Goal: Task Accomplishment & Management: Use online tool/utility

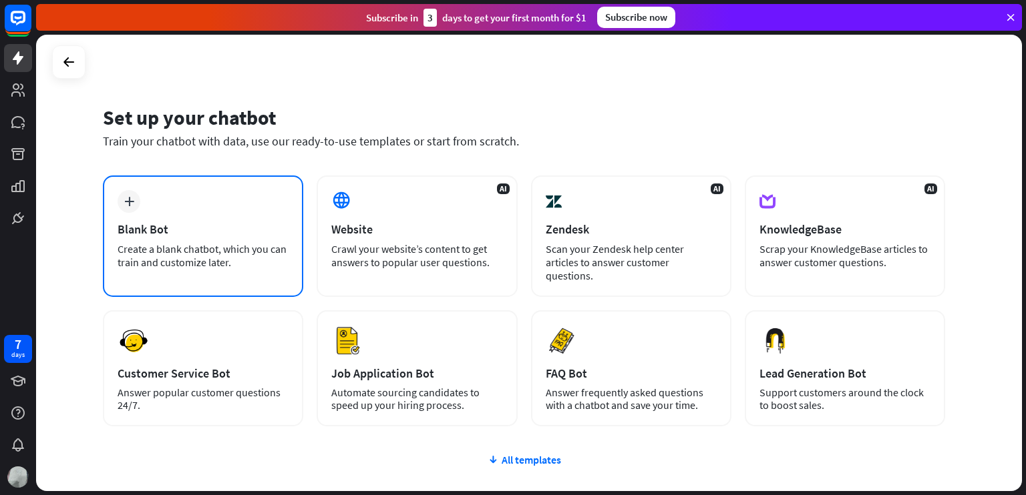
click at [220, 258] on div "Create a blank chatbot, which you can train and customize later." at bounding box center [203, 255] width 171 height 27
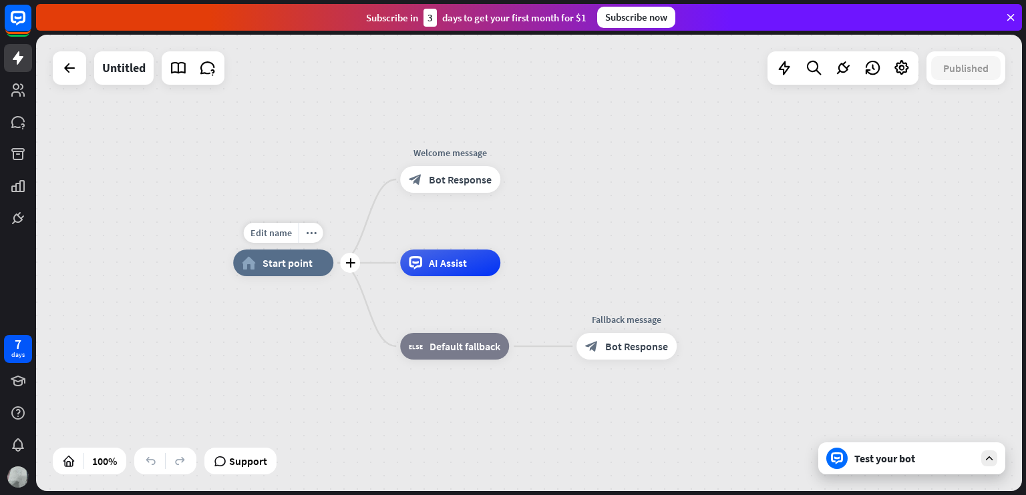
click at [318, 260] on div "home_2 Start point" at bounding box center [283, 263] width 100 height 27
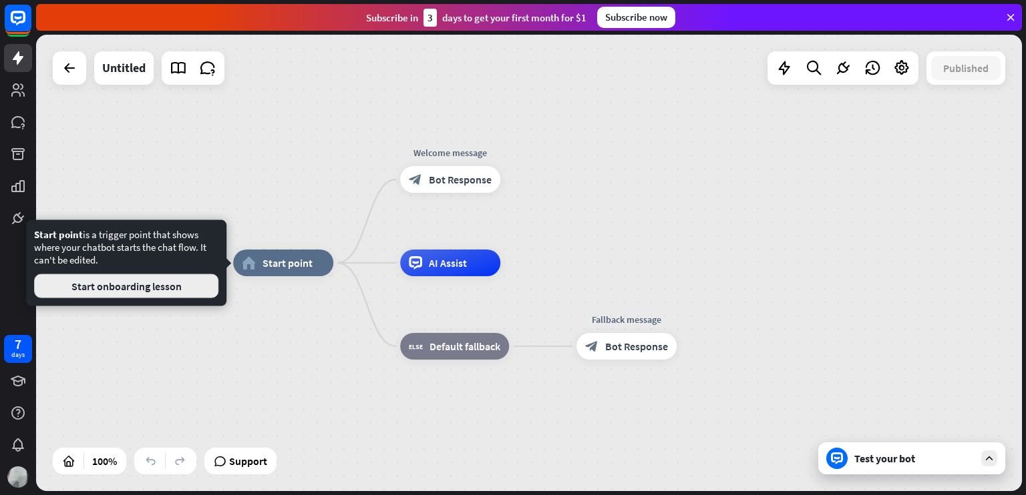
click at [207, 279] on button "Start onboarding lesson" at bounding box center [126, 286] width 184 height 24
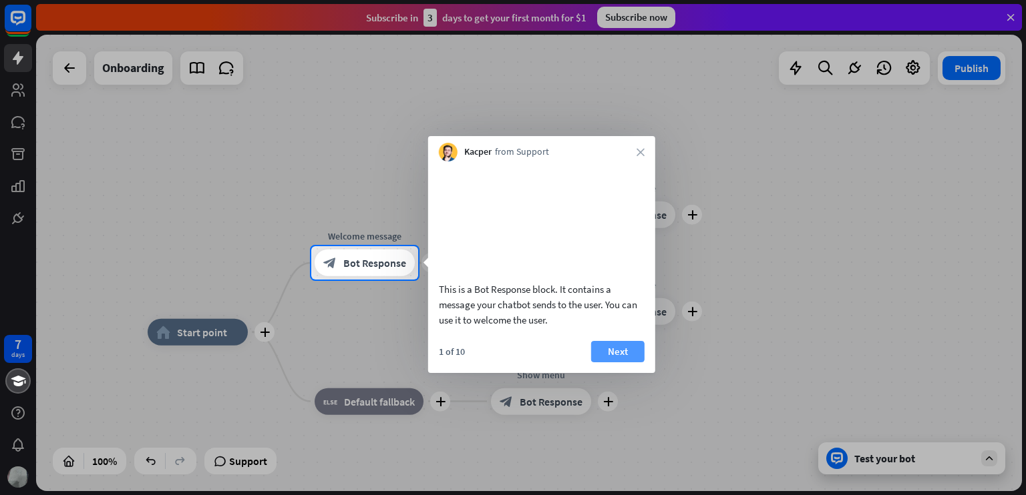
click at [621, 363] on button "Next" at bounding box center [617, 351] width 53 height 21
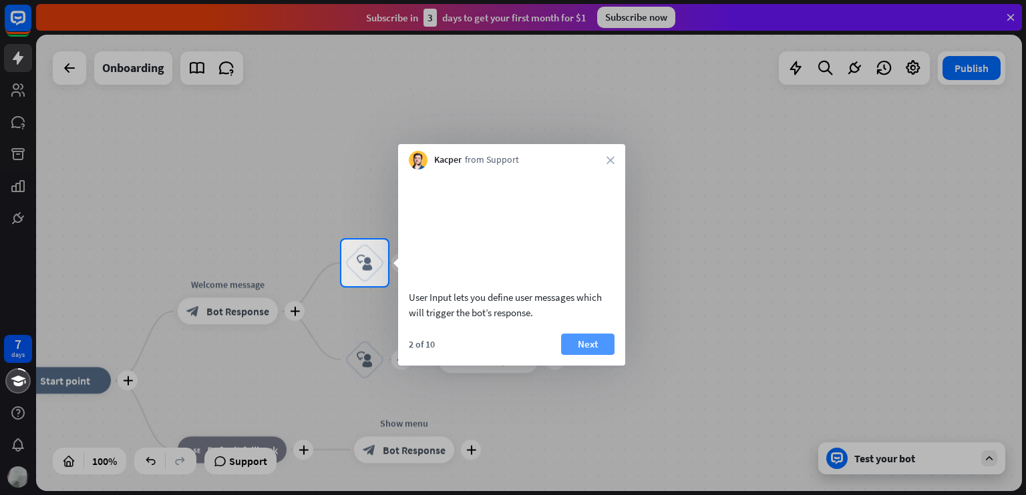
click at [572, 355] on button "Next" at bounding box center [587, 344] width 53 height 21
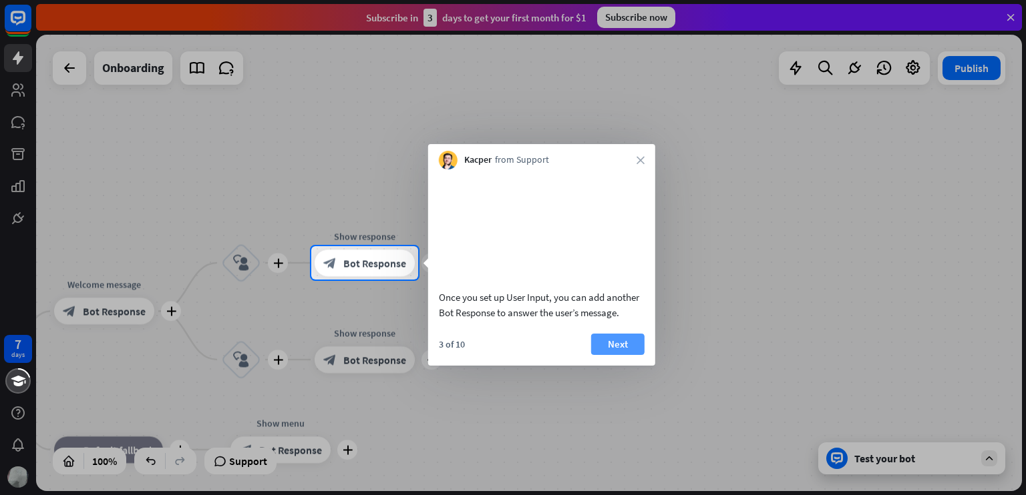
click at [601, 355] on button "Next" at bounding box center [617, 344] width 53 height 21
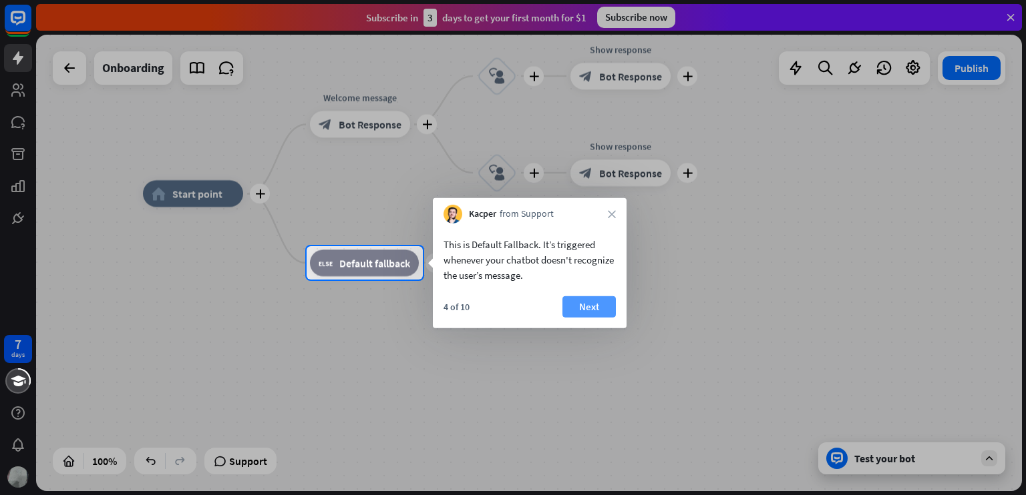
click at [574, 306] on button "Next" at bounding box center [588, 306] width 53 height 21
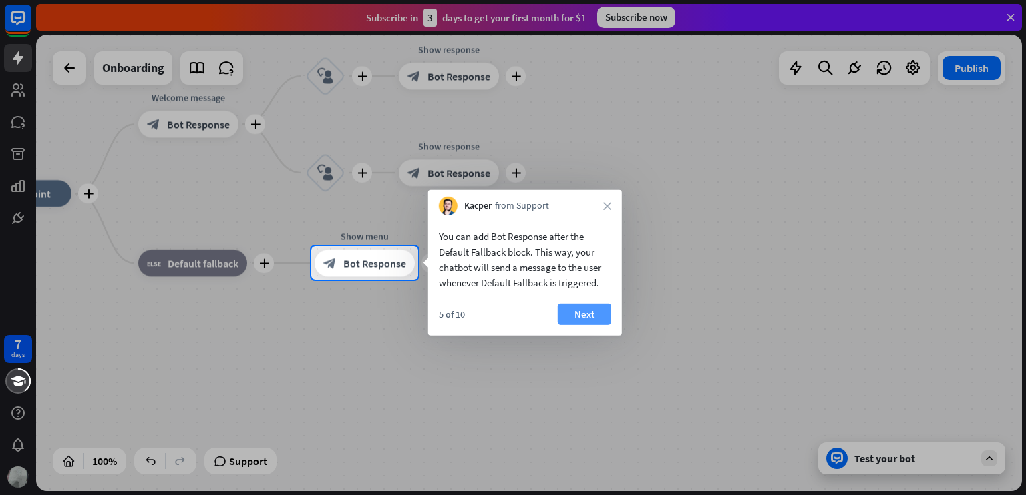
click at [580, 311] on button "Next" at bounding box center [584, 314] width 53 height 21
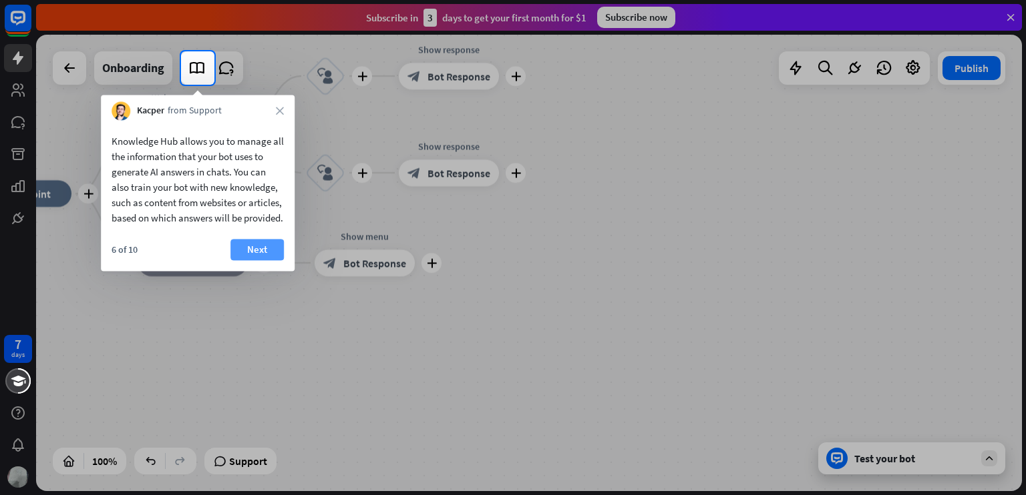
click at [253, 260] on button "Next" at bounding box center [256, 249] width 53 height 21
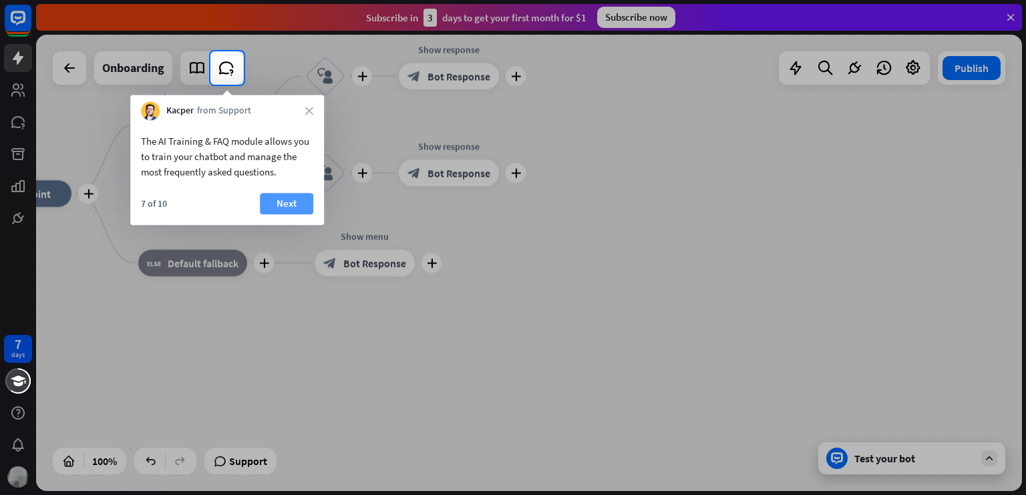
click at [299, 199] on button "Next" at bounding box center [286, 203] width 53 height 21
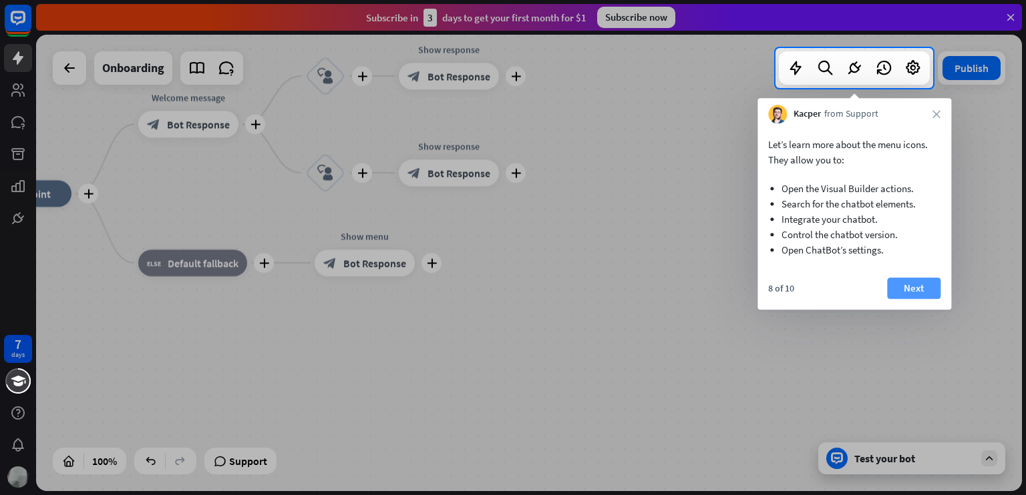
click at [905, 284] on button "Next" at bounding box center [913, 288] width 53 height 21
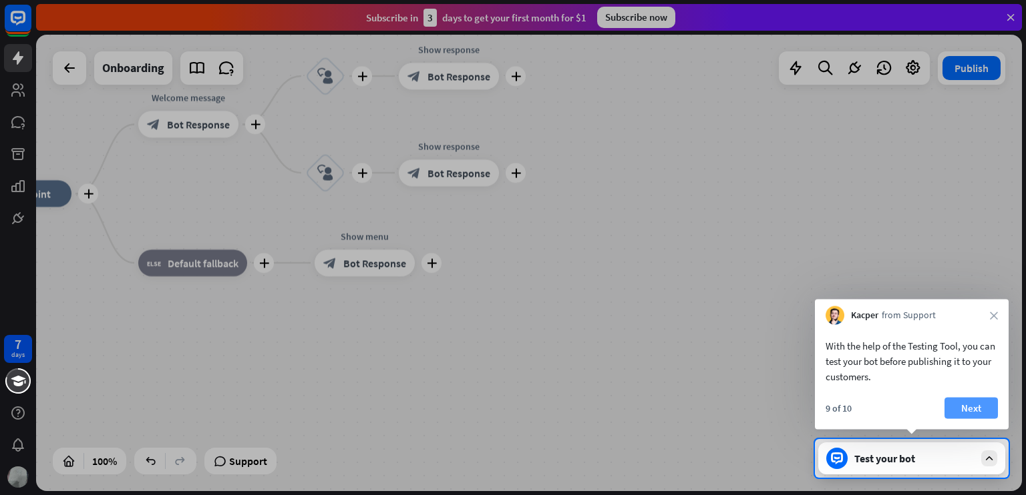
click at [976, 413] on button "Next" at bounding box center [970, 408] width 53 height 21
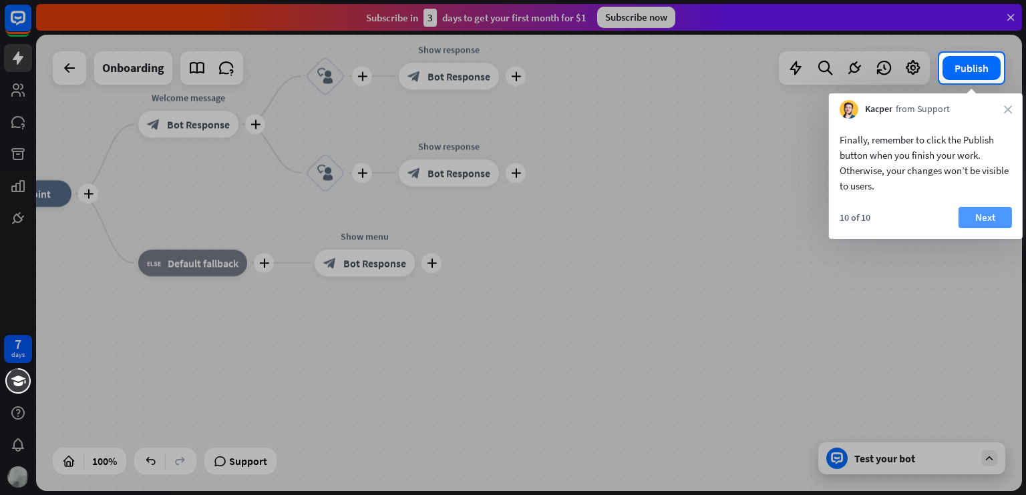
click at [972, 217] on button "Next" at bounding box center [984, 217] width 53 height 21
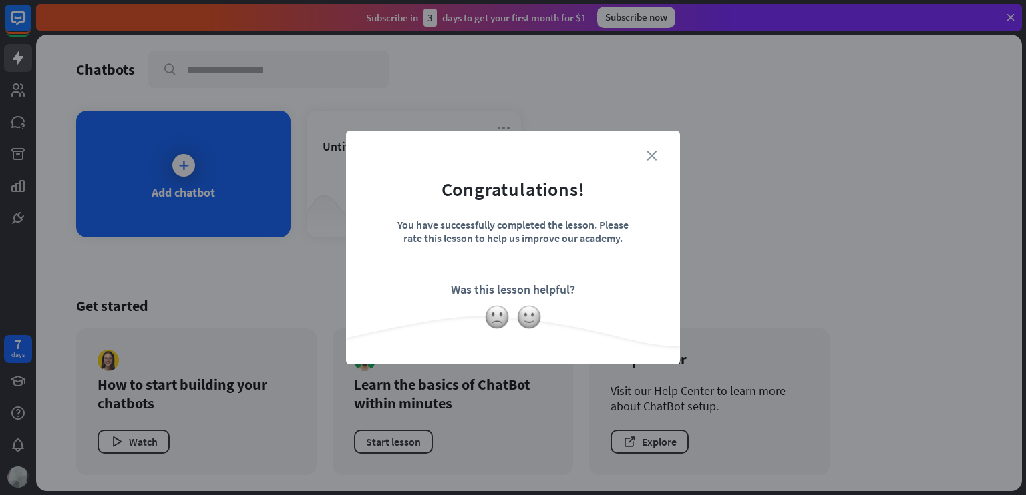
click at [650, 154] on icon "close" at bounding box center [651, 156] width 10 height 10
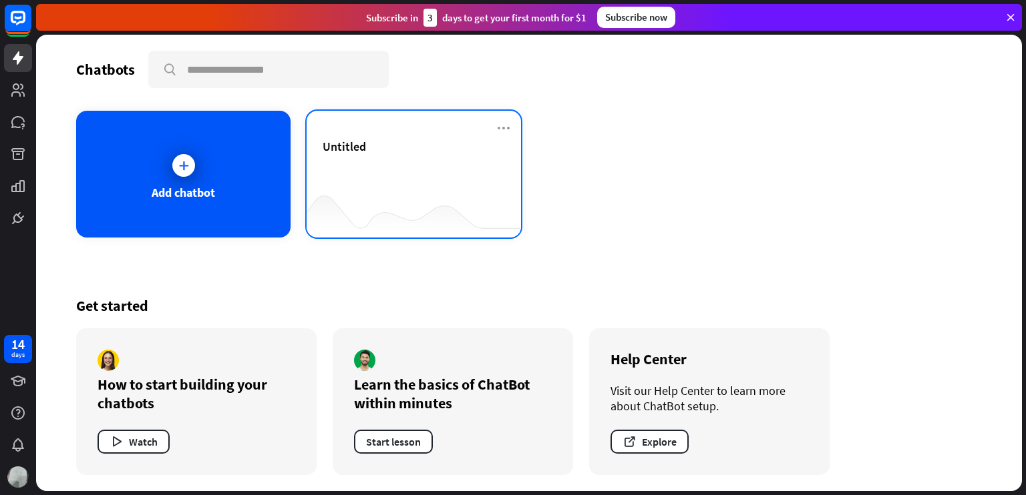
click at [462, 179] on div "Untitled" at bounding box center [413, 162] width 182 height 47
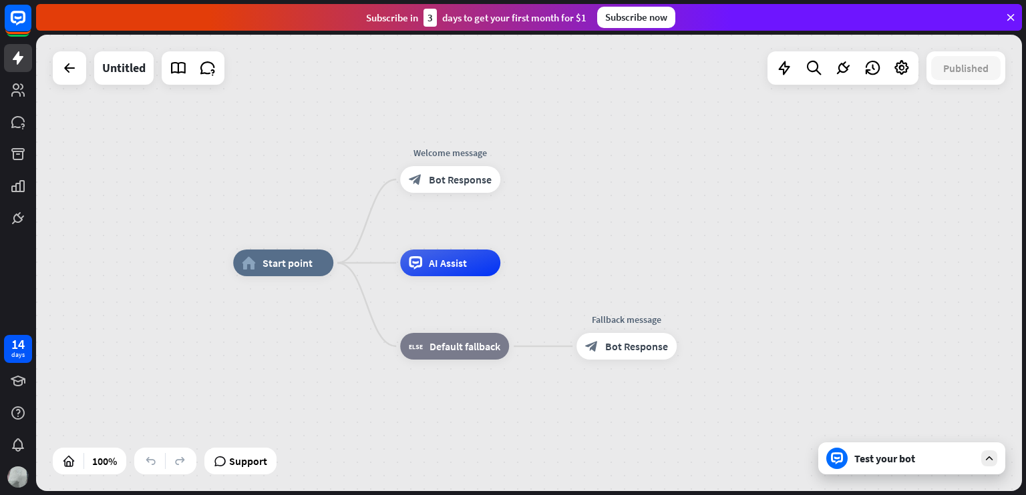
click at [147, 66] on div "Untitled" at bounding box center [123, 67] width 59 height 33
click at [142, 66] on div "Untitled" at bounding box center [123, 67] width 43 height 33
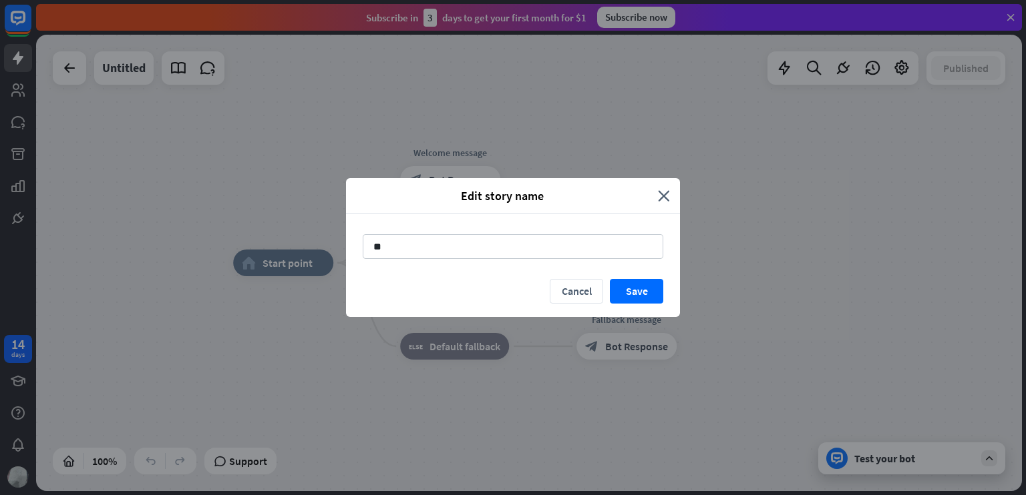
type input "*"
type input "**********"
click at [626, 293] on button "Save" at bounding box center [636, 291] width 53 height 25
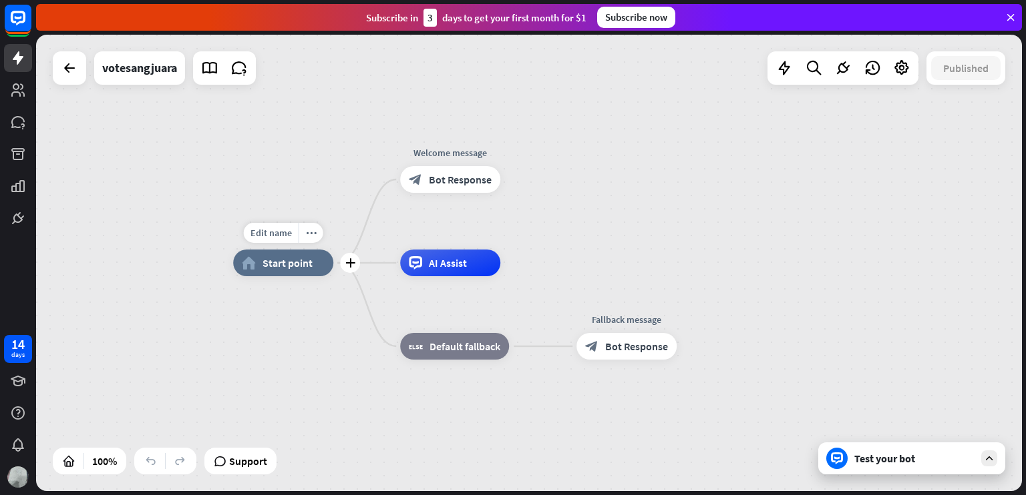
click at [296, 264] on span "Start point" at bounding box center [287, 262] width 50 height 13
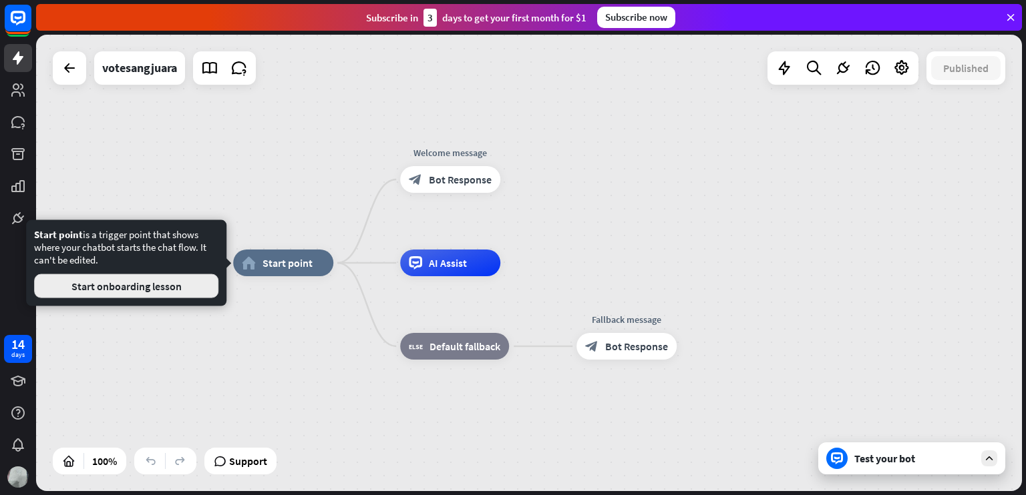
click at [181, 278] on button "Start onboarding lesson" at bounding box center [126, 286] width 184 height 24
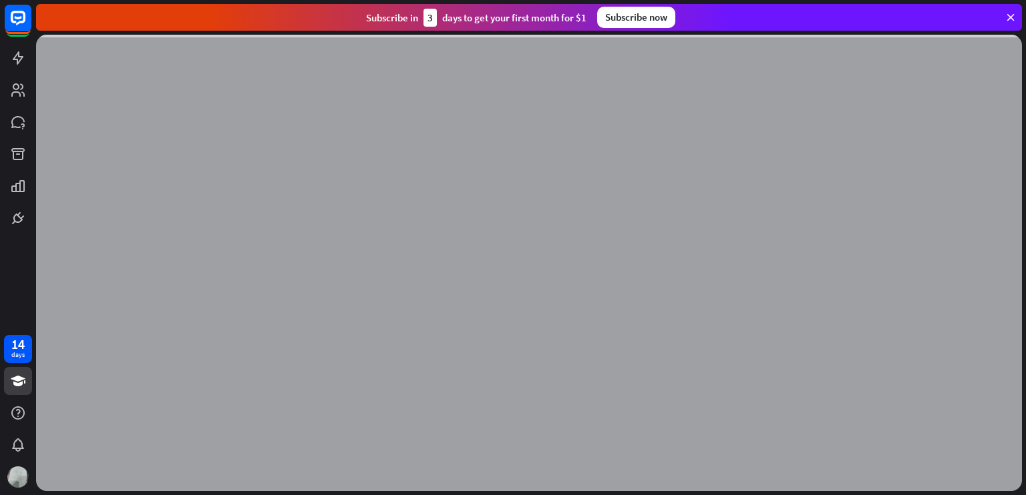
click at [1011, 15] on icon at bounding box center [1010, 17] width 12 height 12
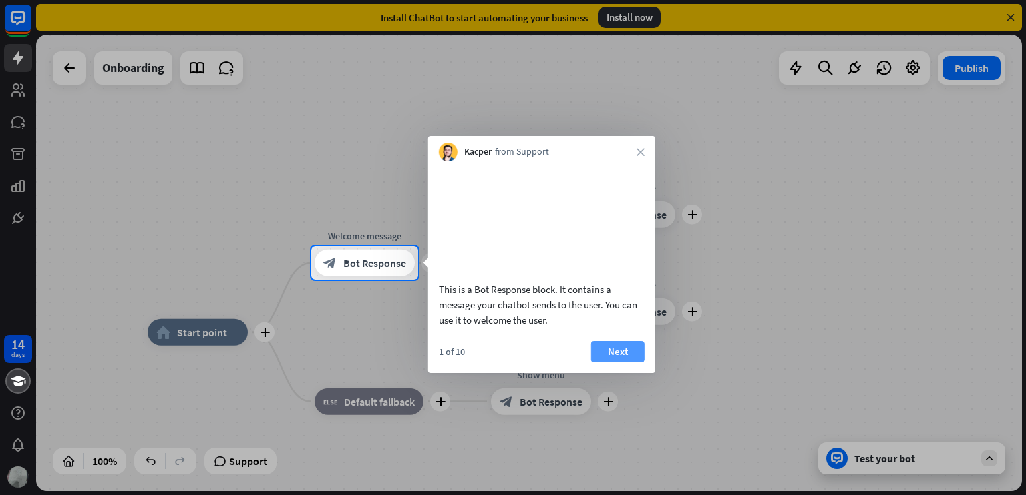
click at [606, 361] on button "Next" at bounding box center [617, 351] width 53 height 21
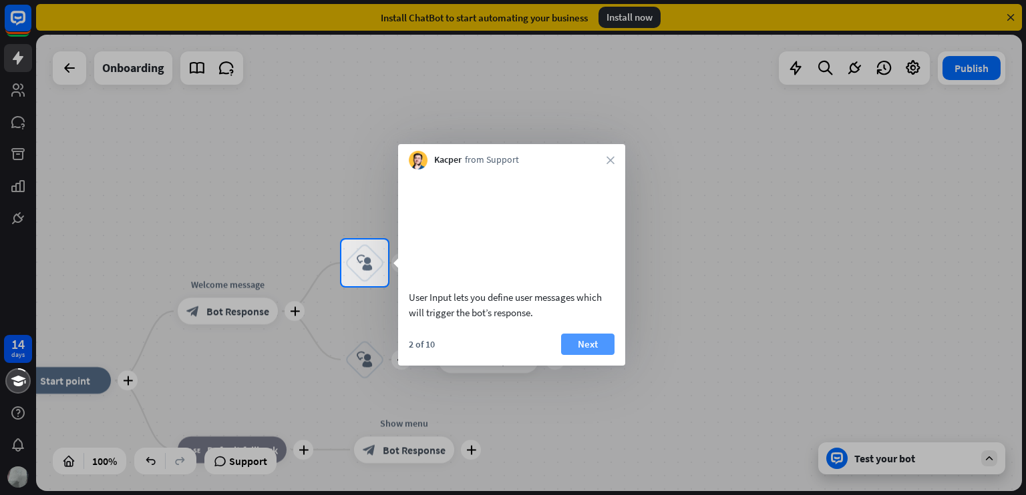
click at [591, 355] on button "Next" at bounding box center [587, 344] width 53 height 21
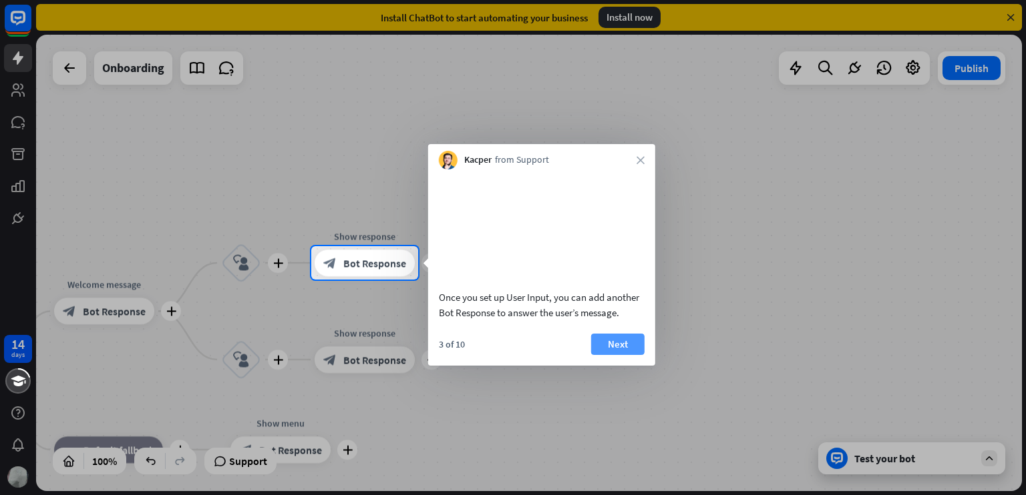
click at [615, 355] on button "Next" at bounding box center [617, 344] width 53 height 21
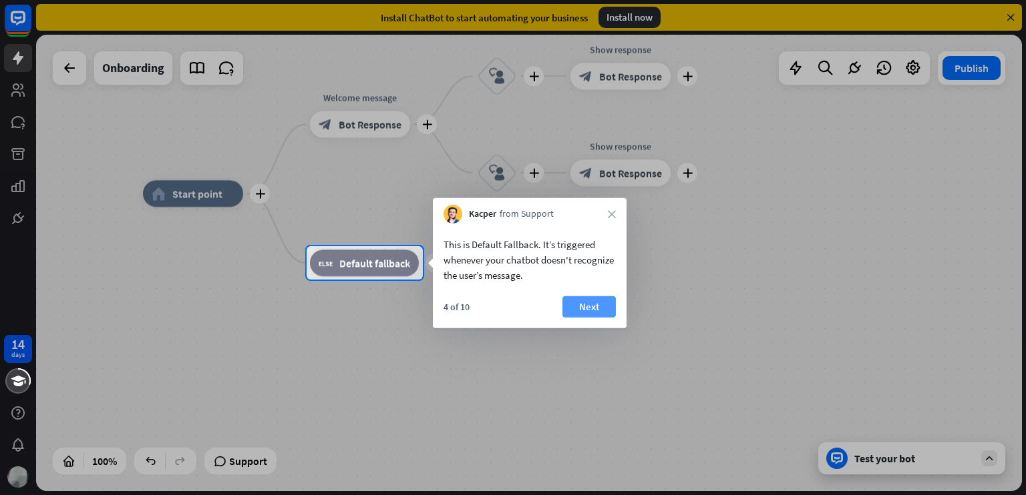
click at [571, 304] on button "Next" at bounding box center [588, 306] width 53 height 21
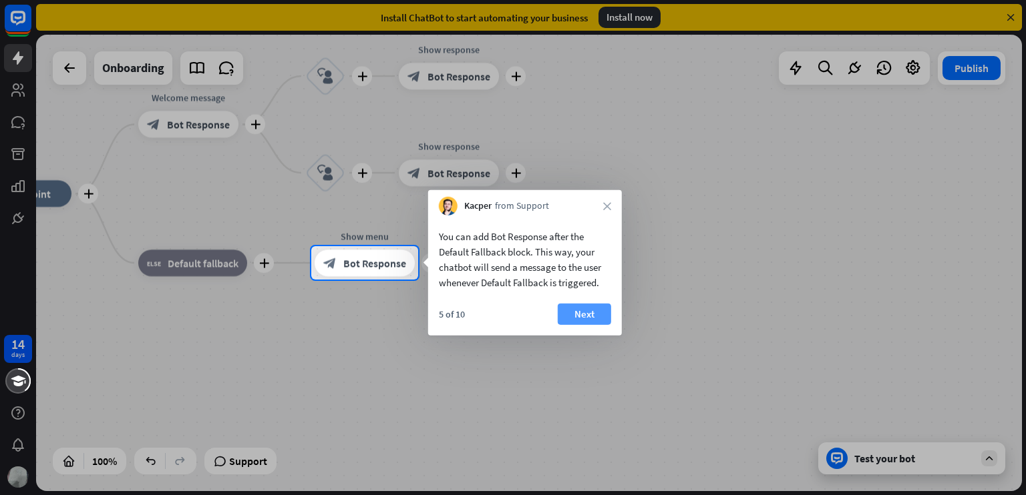
click at [590, 307] on button "Next" at bounding box center [584, 314] width 53 height 21
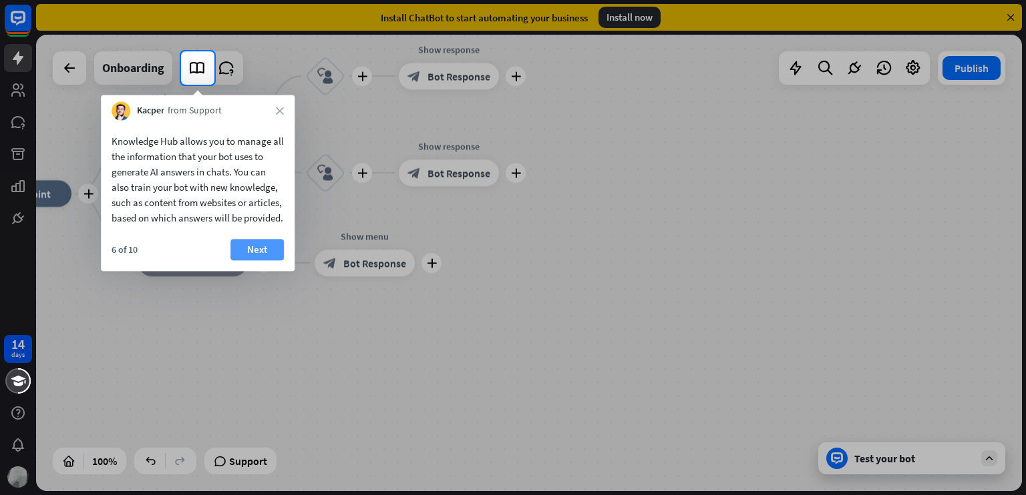
click at [274, 260] on button "Next" at bounding box center [256, 249] width 53 height 21
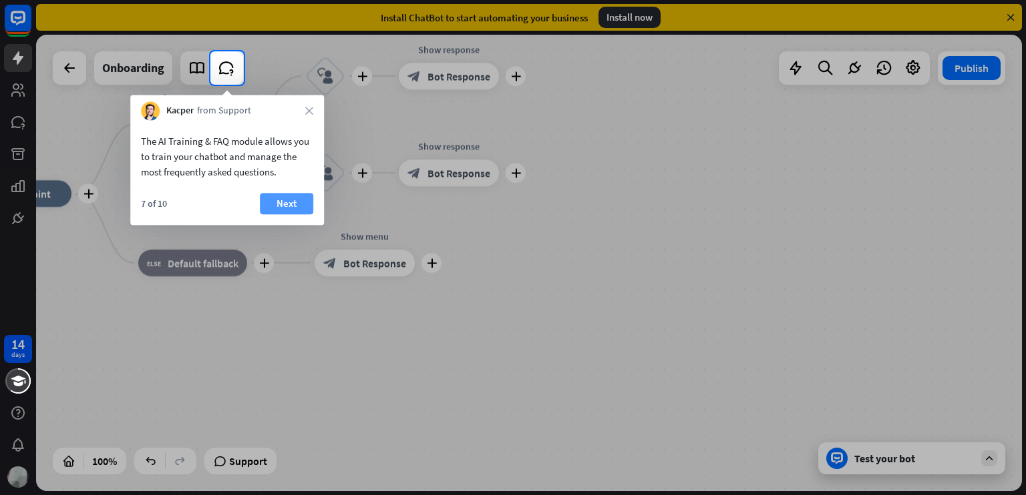
click at [291, 208] on button "Next" at bounding box center [286, 203] width 53 height 21
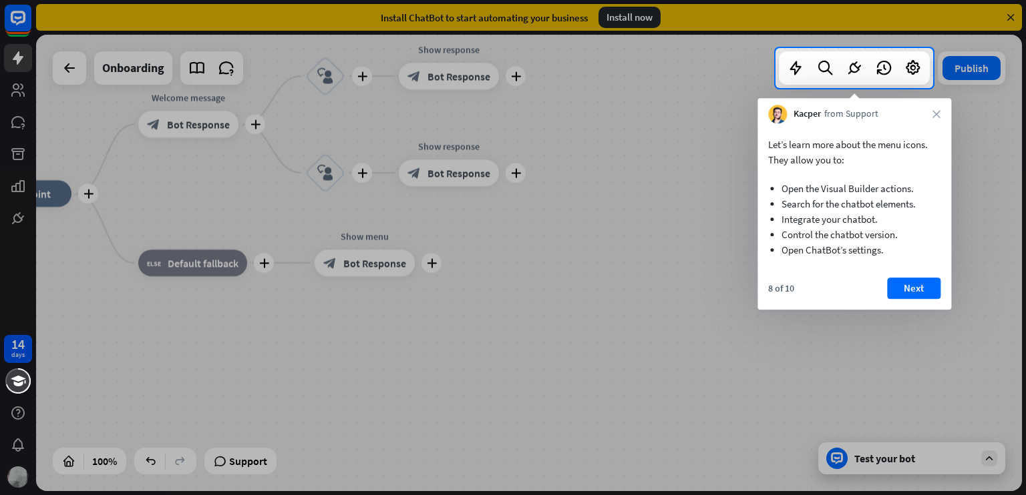
click at [905, 274] on div "Let’s learn more about the menu icons. They allow you to: Open the Visual Build…" at bounding box center [854, 217] width 194 height 186
click at [908, 281] on button "Next" at bounding box center [913, 288] width 53 height 21
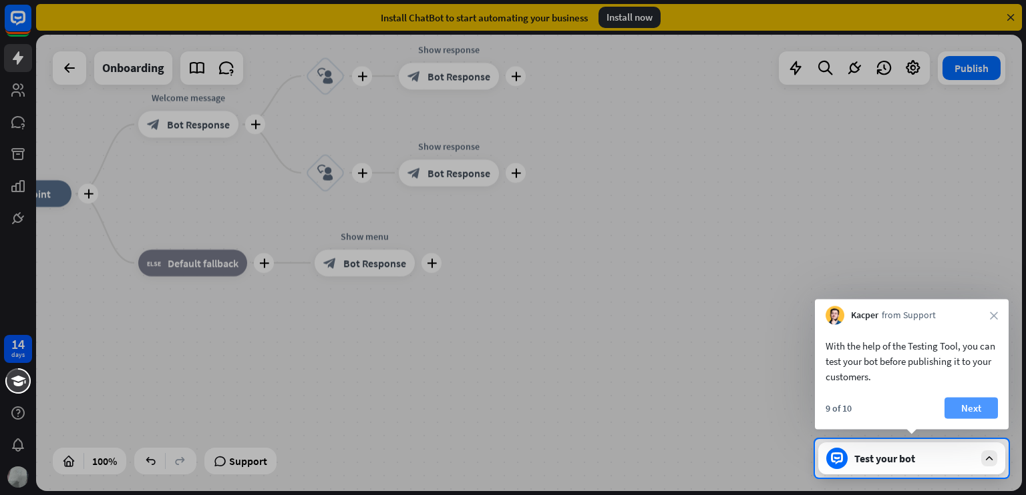
click at [976, 404] on button "Next" at bounding box center [970, 408] width 53 height 21
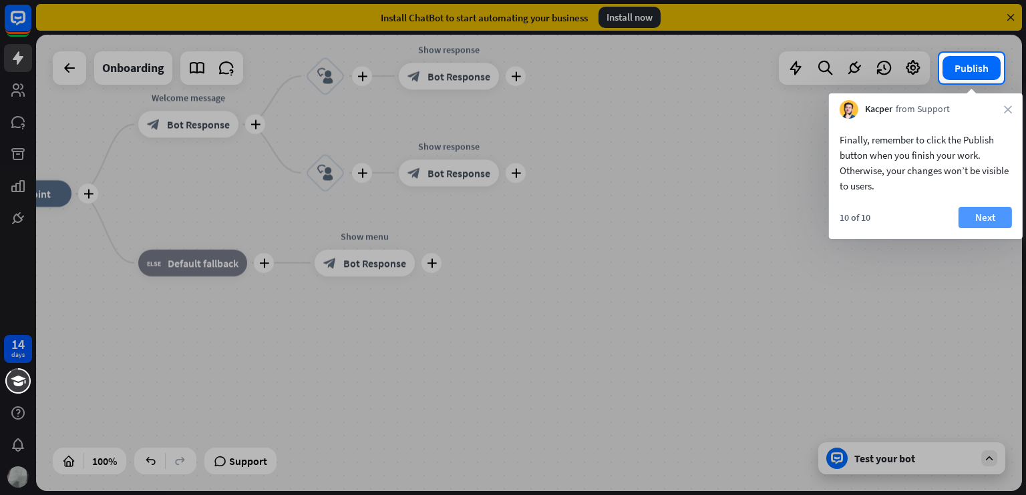
click at [997, 216] on button "Next" at bounding box center [984, 217] width 53 height 21
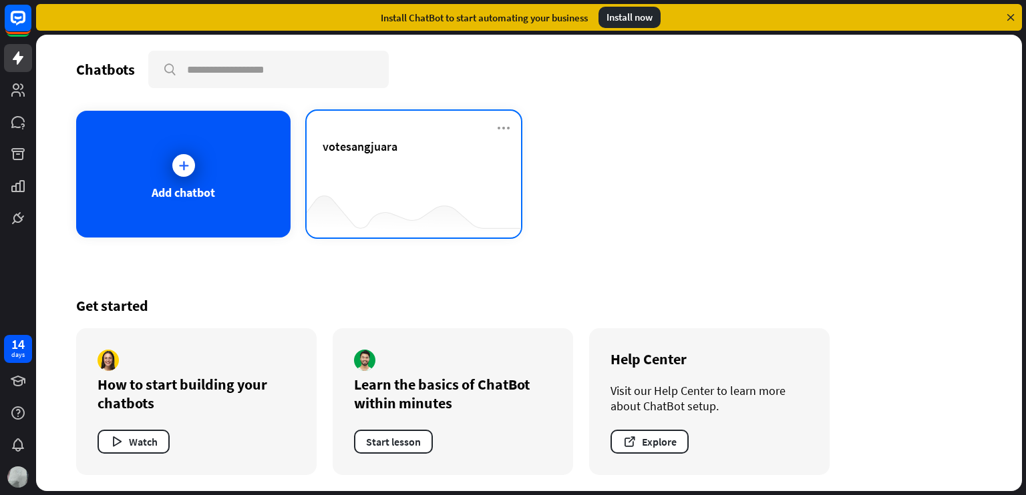
click at [404, 176] on div "votesangjuara" at bounding box center [413, 162] width 182 height 47
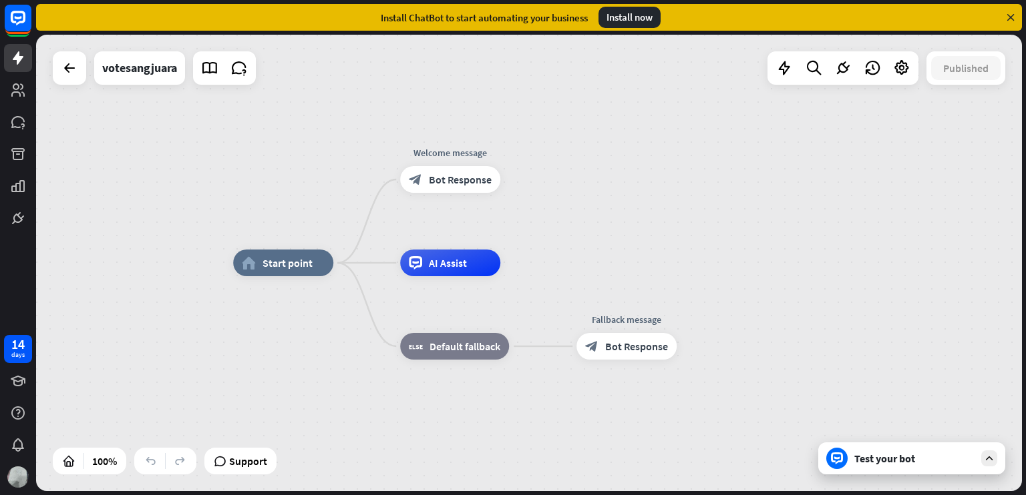
click at [1003, 17] on div "Install ChatBot to start automating your business Install now" at bounding box center [529, 17] width 986 height 27
click at [1008, 17] on icon at bounding box center [1010, 17] width 12 height 12
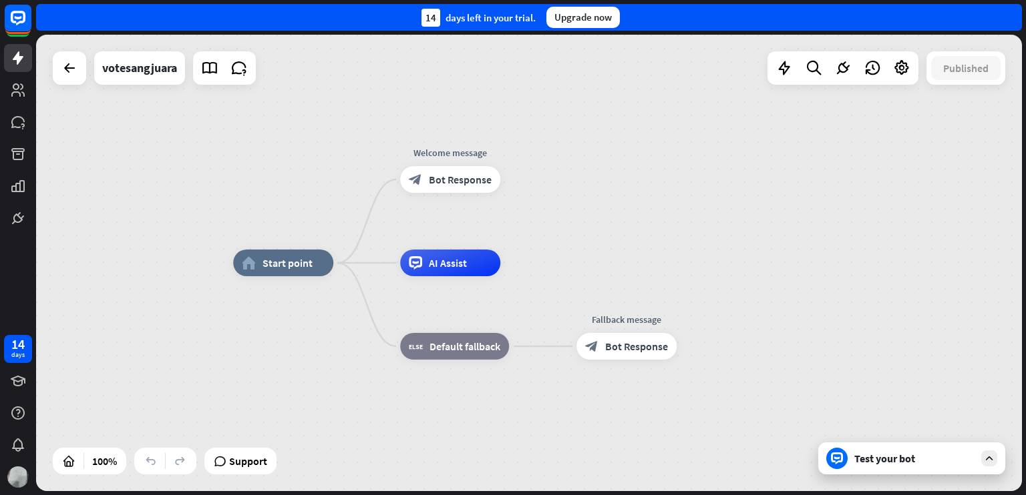
click at [1010, 15] on div "14 days left in your trial. Upgrade now" at bounding box center [529, 17] width 986 height 27
click at [267, 239] on div "Edit name" at bounding box center [271, 233] width 55 height 20
click at [310, 234] on input "text" at bounding box center [282, 233] width 93 height 19
click at [897, 467] on div "Test your bot" at bounding box center [911, 459] width 187 height 32
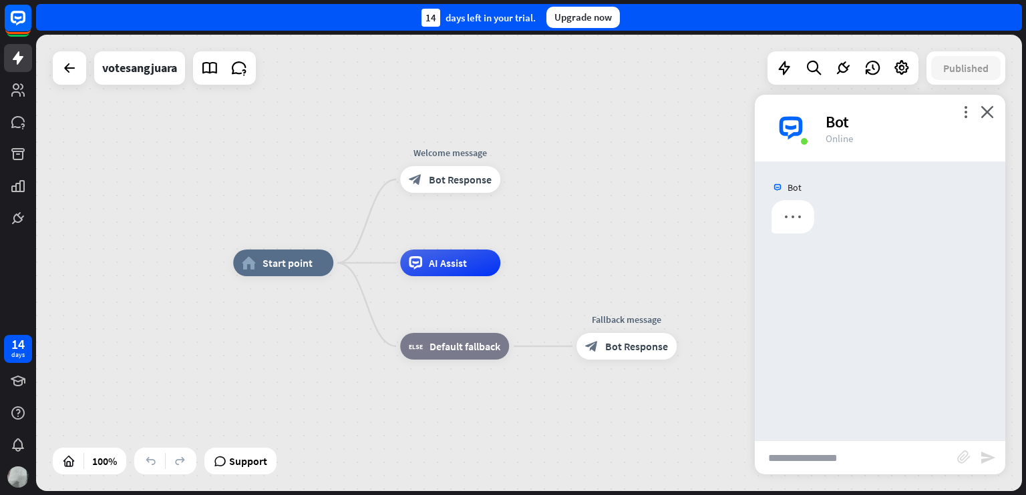
click at [847, 124] on div "Bot" at bounding box center [907, 122] width 164 height 21
click at [963, 115] on icon "more_vert" at bounding box center [965, 111] width 13 height 13
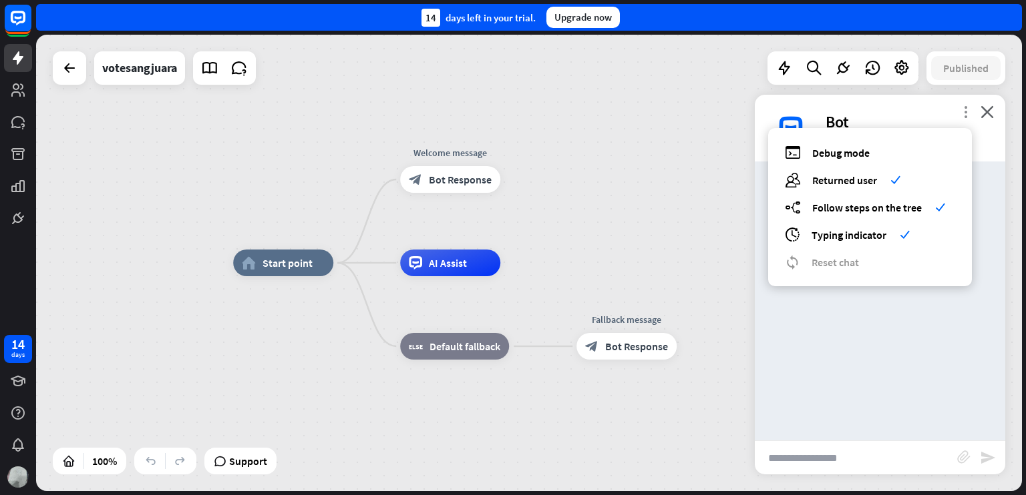
click at [963, 115] on icon "more_vert" at bounding box center [965, 111] width 13 height 13
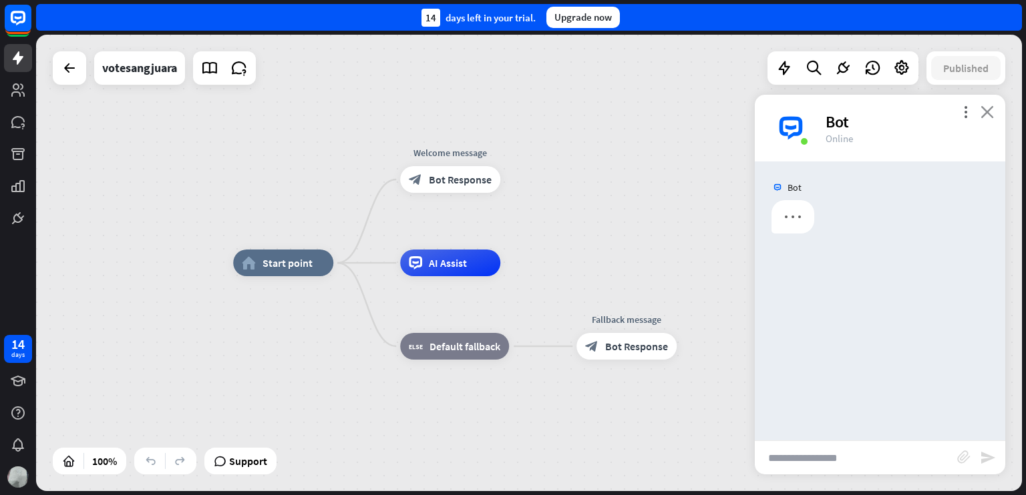
click at [988, 110] on icon "close" at bounding box center [986, 111] width 13 height 13
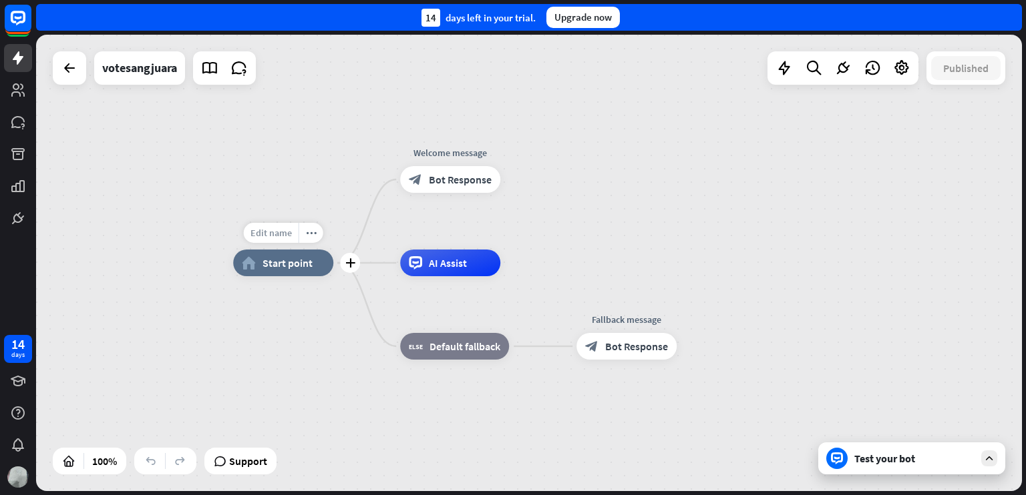
click at [274, 235] on span "Edit name" at bounding box center [270, 233] width 41 height 12
click at [293, 234] on input "text" at bounding box center [282, 233] width 93 height 19
type input "*"
type input "**********"
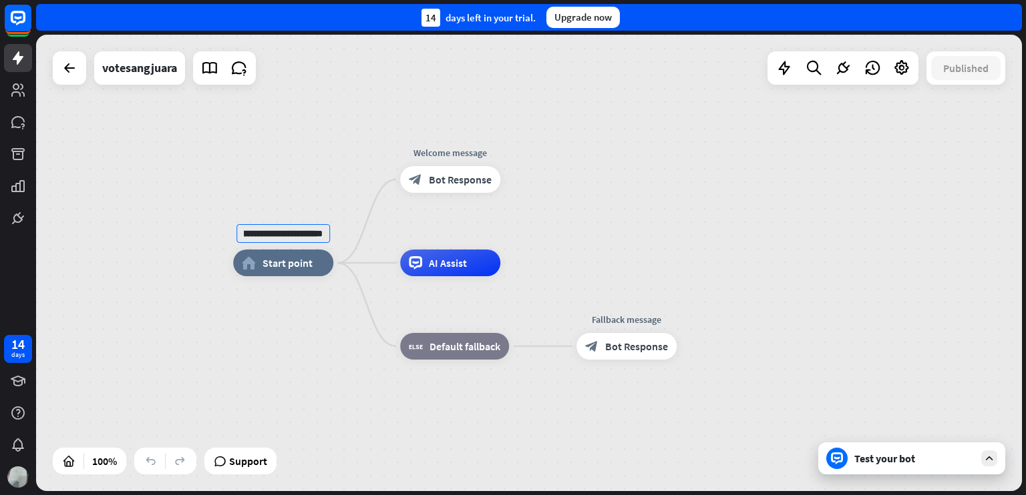
scroll to position [0, 0]
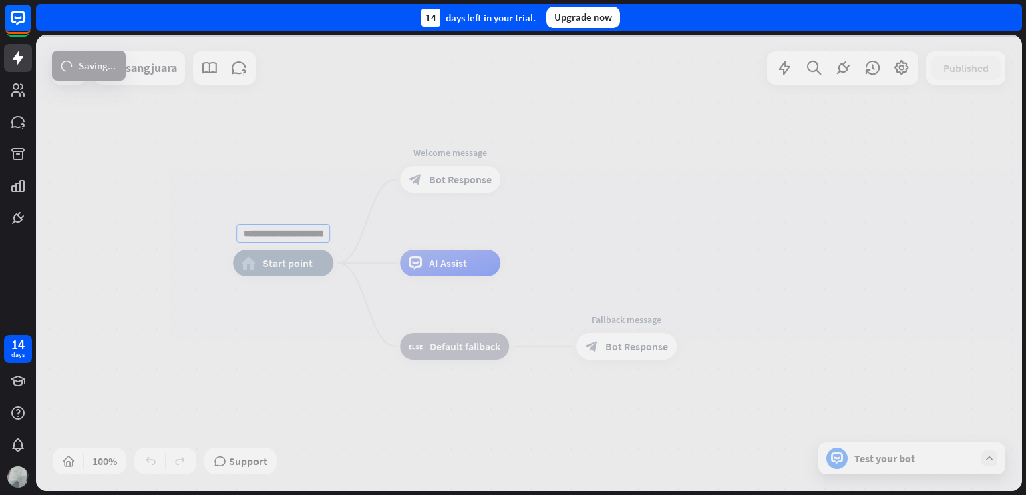
click at [860, 461] on div "**********" at bounding box center [529, 263] width 986 height 457
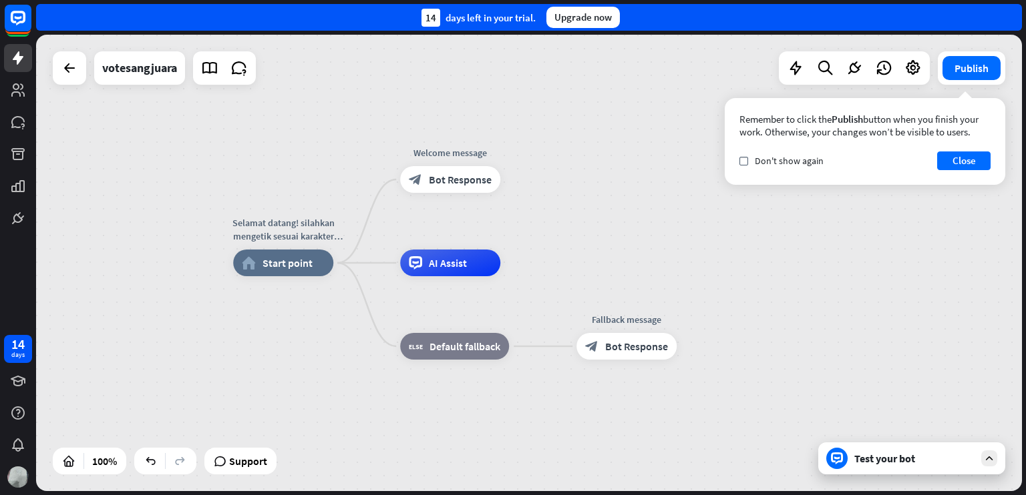
click at [984, 456] on icon at bounding box center [989, 459] width 12 height 12
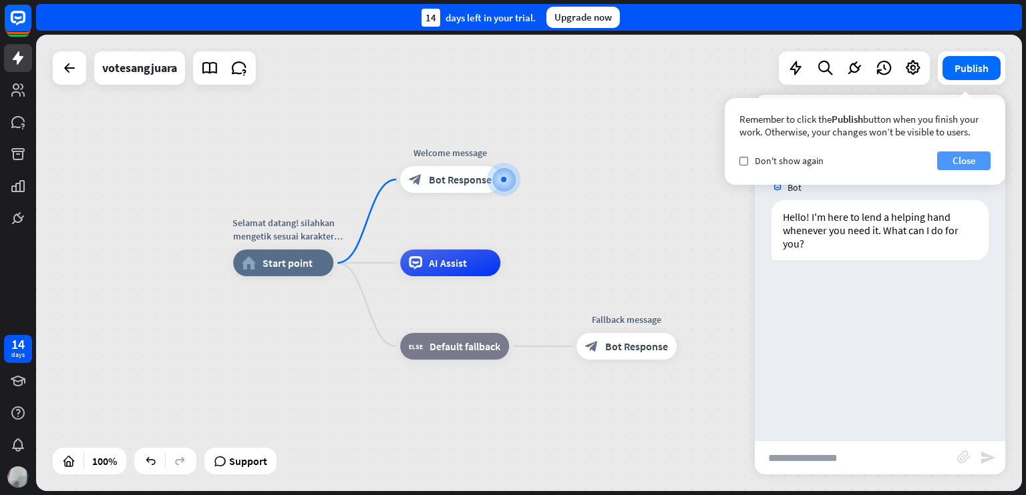
click at [964, 167] on button "Close" at bounding box center [963, 161] width 53 height 19
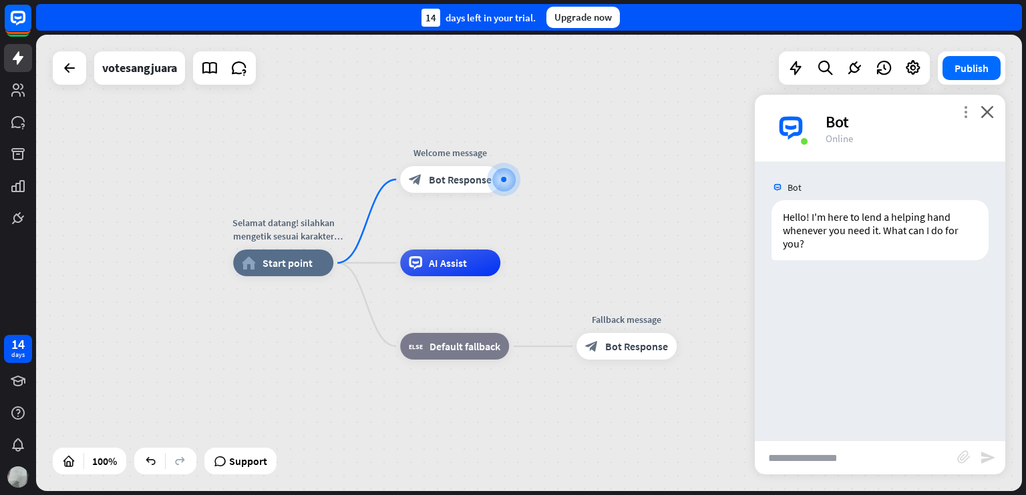
click at [969, 114] on icon "more_vert" at bounding box center [965, 111] width 13 height 13
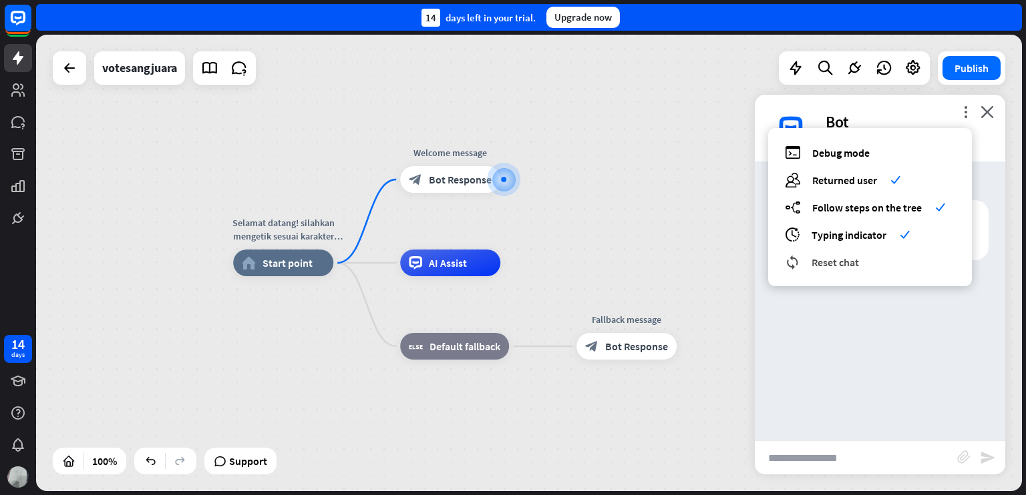
click at [856, 266] on span "Reset chat" at bounding box center [834, 262] width 47 height 13
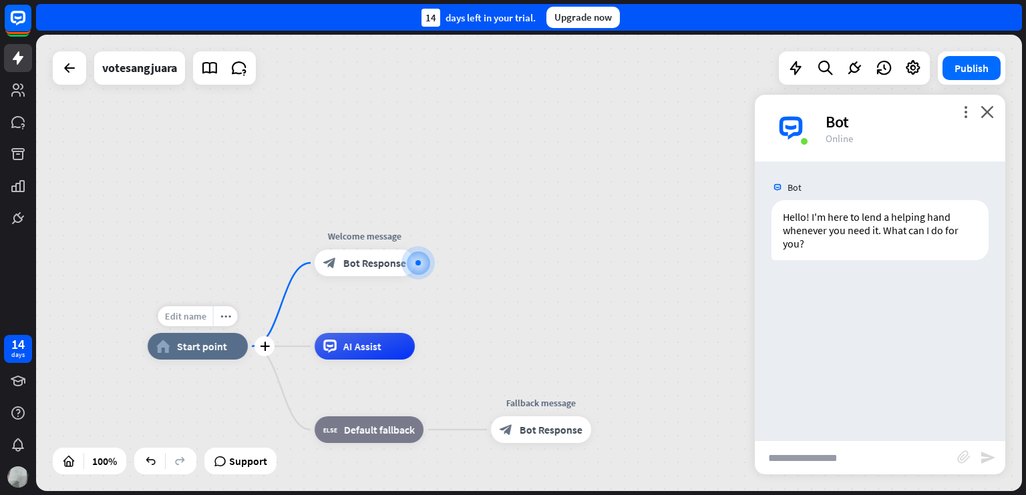
click at [198, 319] on span "Edit name" at bounding box center [185, 316] width 41 height 12
drag, startPoint x: 238, startPoint y: 319, endPoint x: 82, endPoint y: 325, distance: 155.7
click at [82, 325] on div "**********" at bounding box center [529, 263] width 986 height 457
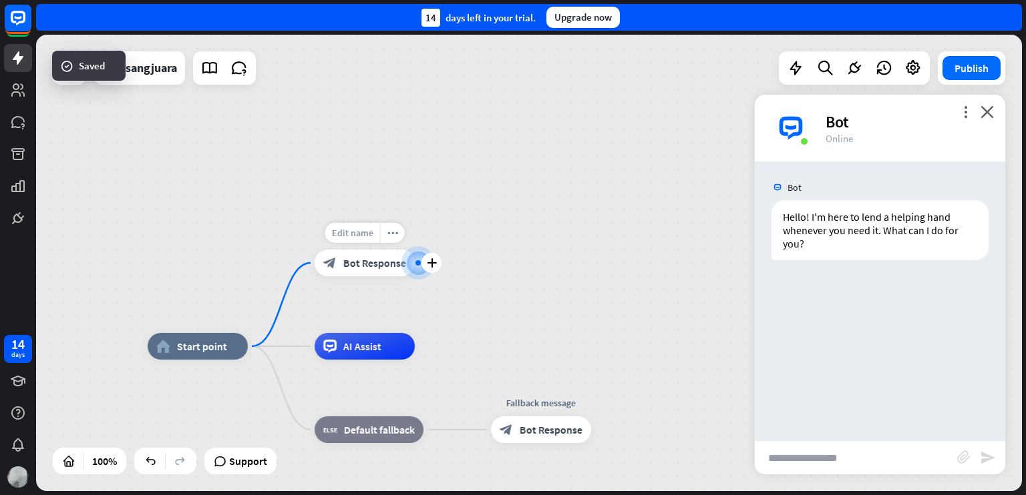
click at [357, 234] on span "Edit name" at bounding box center [352, 233] width 41 height 12
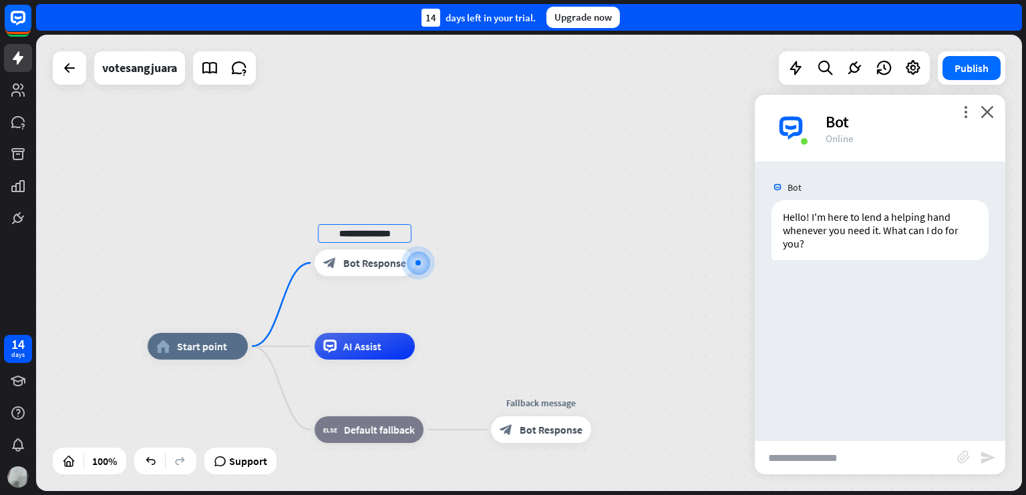
drag, startPoint x: 410, startPoint y: 232, endPoint x: 242, endPoint y: 253, distance: 168.9
click at [242, 253] on div "**********" at bounding box center [529, 263] width 986 height 457
type input "**********"
click at [964, 118] on div "Bot" at bounding box center [907, 122] width 164 height 21
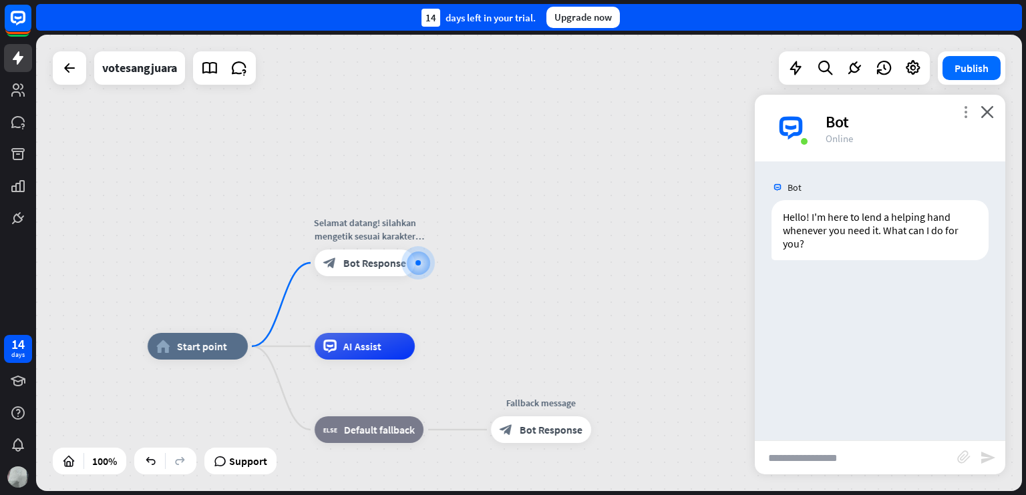
click at [965, 112] on icon "more_vert" at bounding box center [965, 111] width 13 height 13
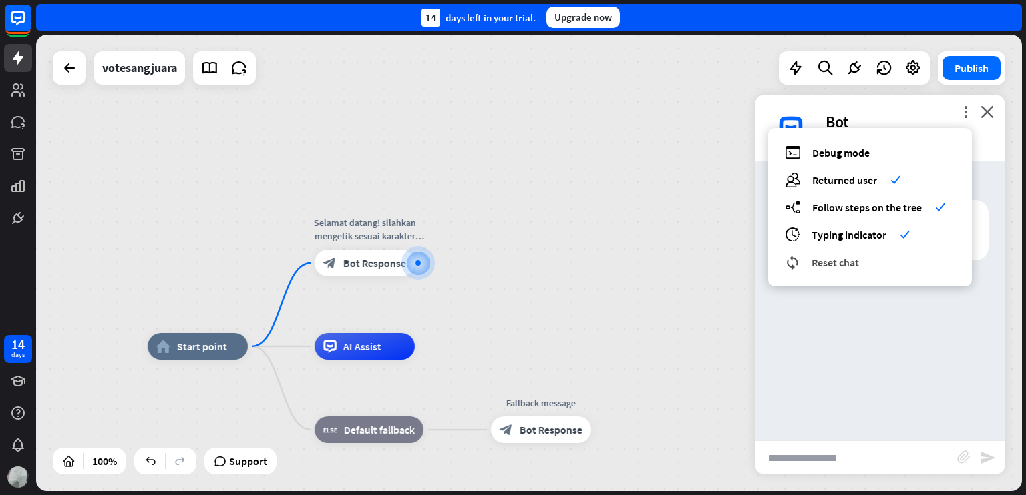
click at [855, 266] on span "Reset chat" at bounding box center [834, 262] width 47 height 13
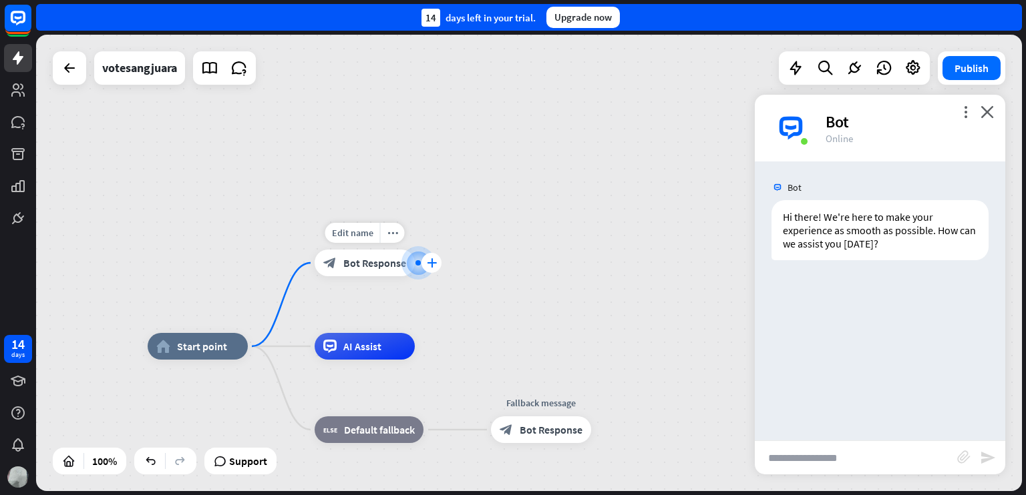
click at [431, 261] on icon "plus" at bounding box center [432, 262] width 10 height 9
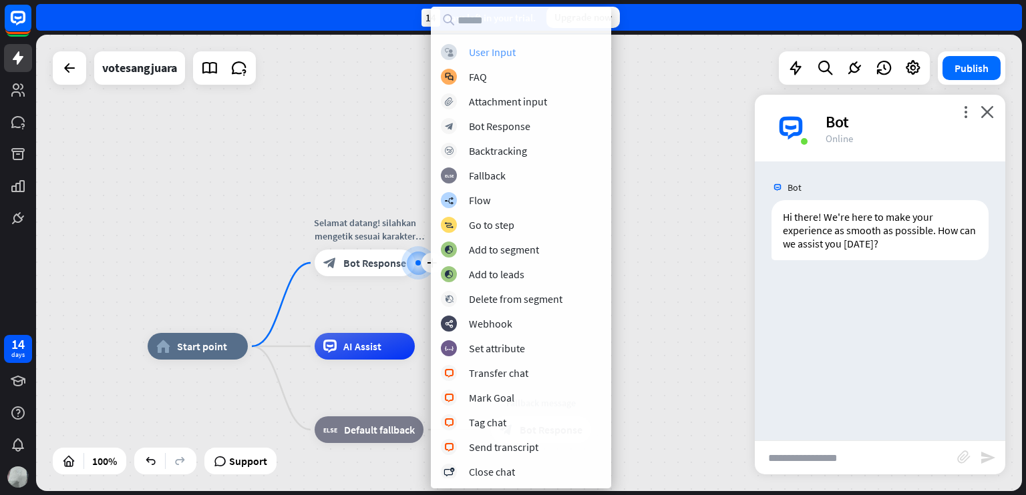
click at [506, 50] on div "User Input" at bounding box center [492, 51] width 47 height 13
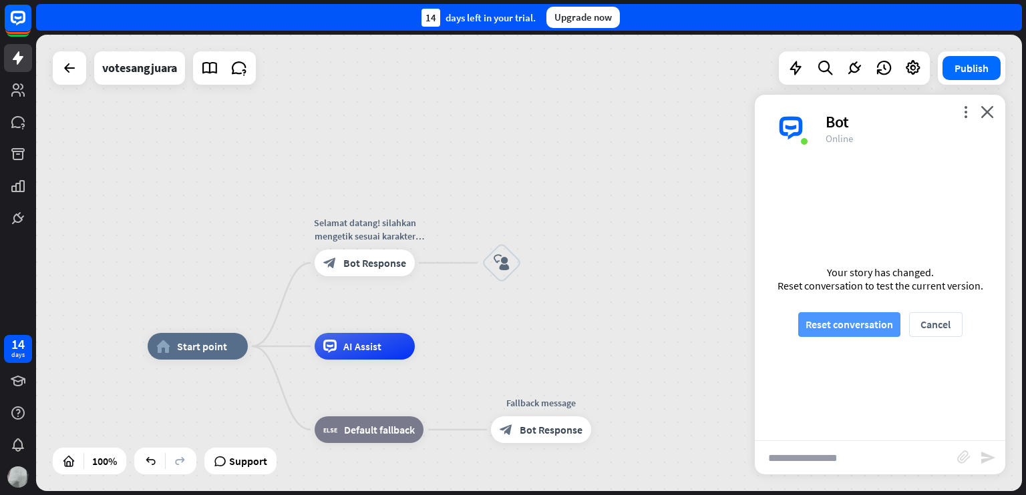
click at [875, 329] on button "Reset conversation" at bounding box center [849, 324] width 102 height 25
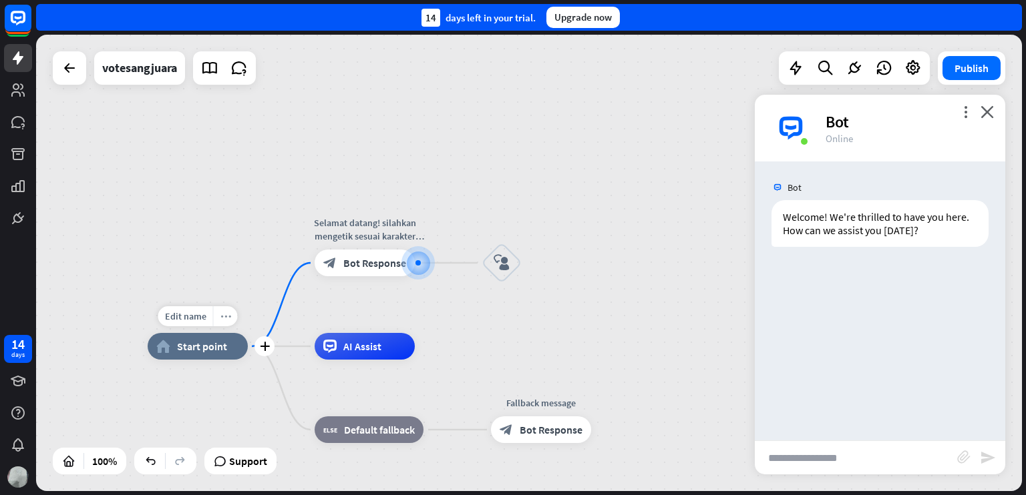
click at [227, 324] on div "more_horiz" at bounding box center [225, 316] width 25 height 20
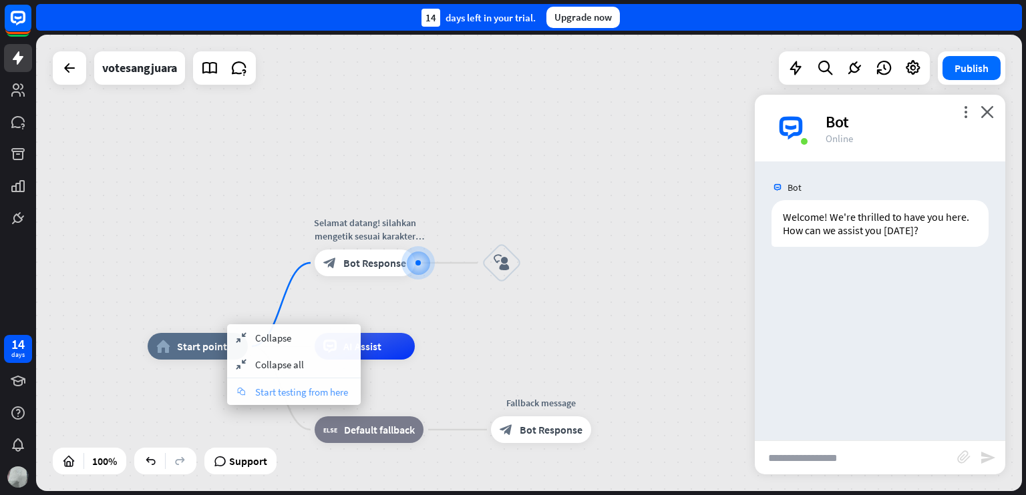
click at [296, 388] on span "Start testing from here" at bounding box center [301, 392] width 93 height 13
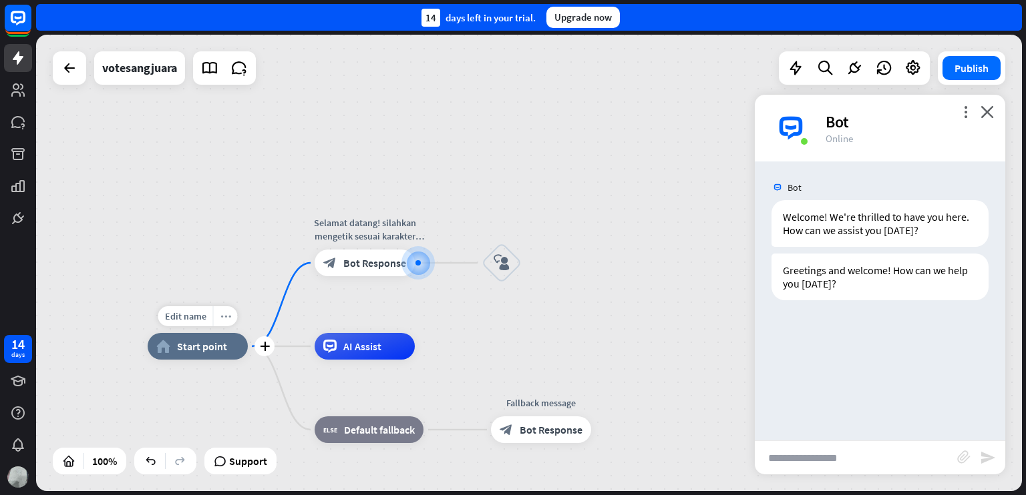
click at [230, 318] on icon "more_horiz" at bounding box center [225, 317] width 11 height 10
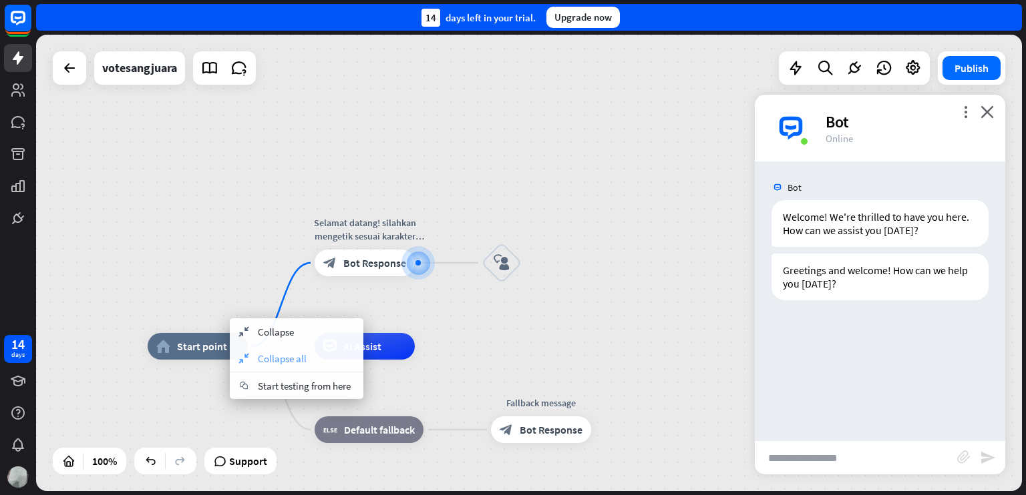
click at [299, 363] on span "Collapse all" at bounding box center [282, 359] width 49 height 13
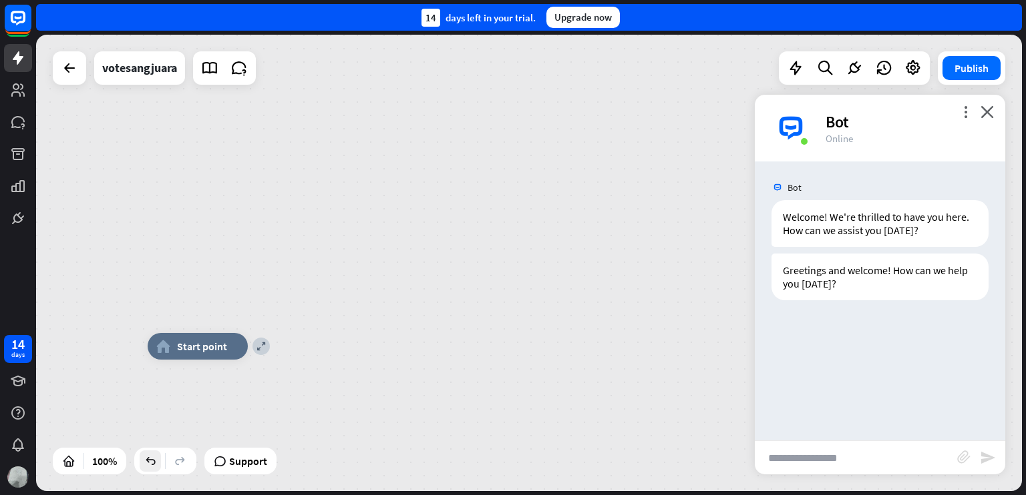
click at [152, 463] on icon at bounding box center [150, 461] width 13 height 13
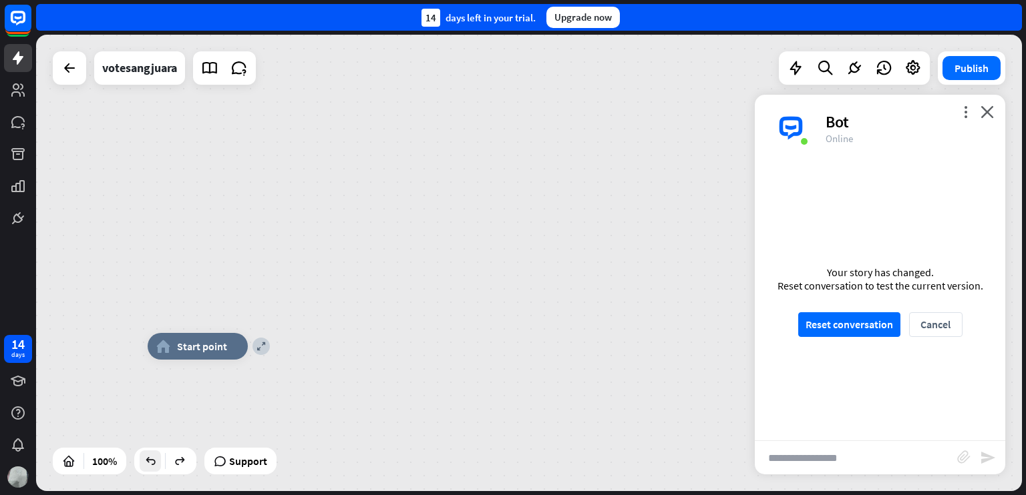
click at [156, 466] on icon at bounding box center [150, 461] width 13 height 13
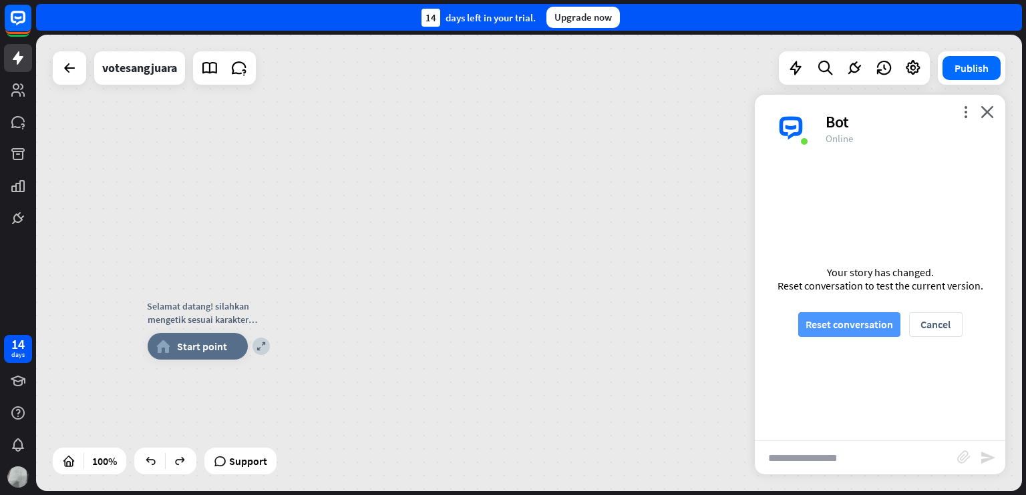
click at [828, 325] on button "Reset conversation" at bounding box center [849, 324] width 102 height 25
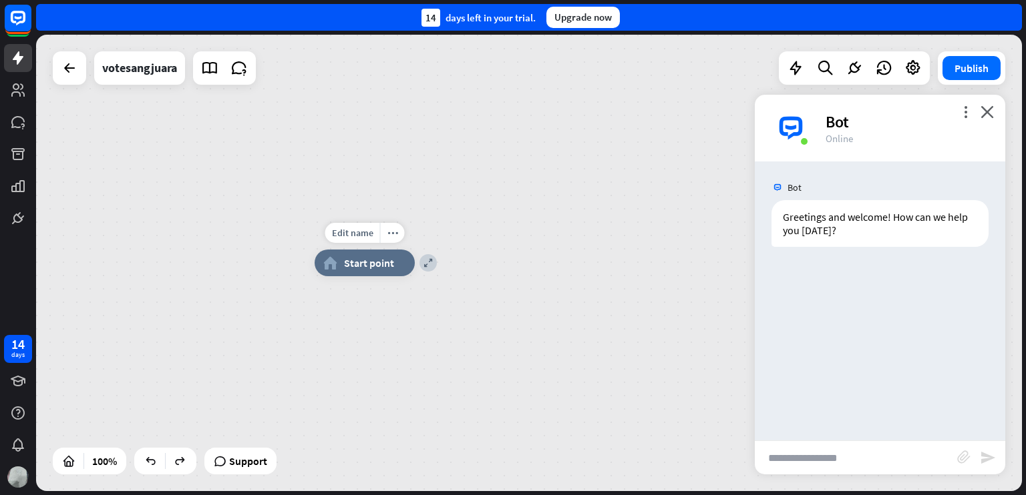
click at [366, 272] on div "home_2 Start point" at bounding box center [364, 263] width 100 height 27
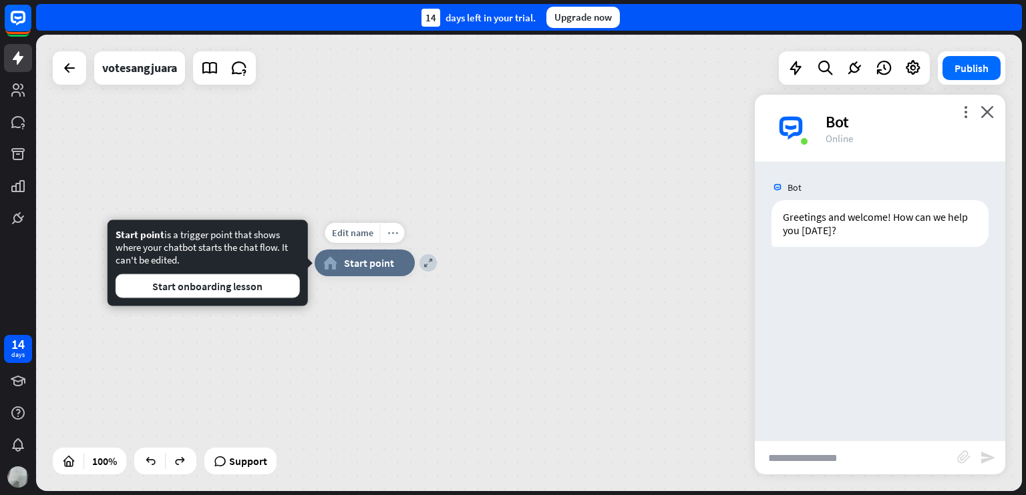
click at [393, 242] on div "more_horiz" at bounding box center [392, 233] width 25 height 20
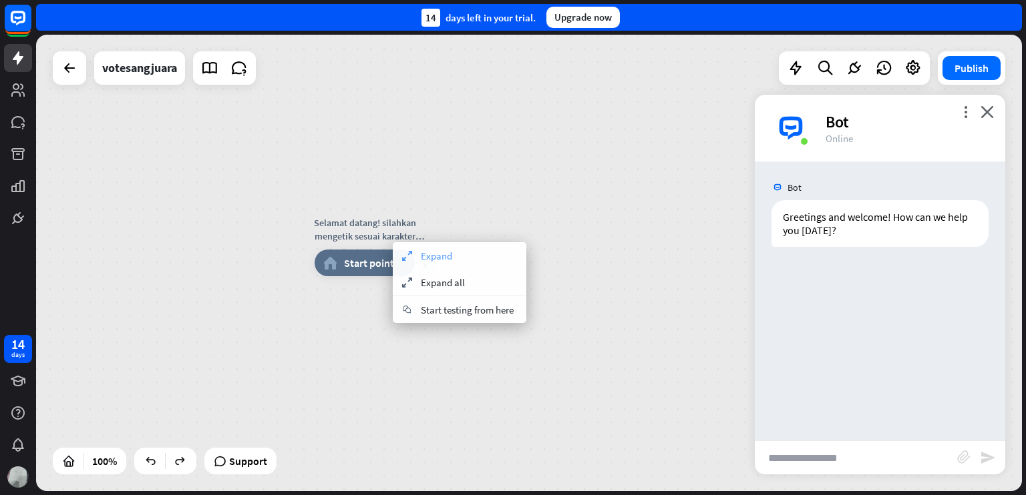
click at [411, 261] on div "expand Expand" at bounding box center [460, 255] width 134 height 27
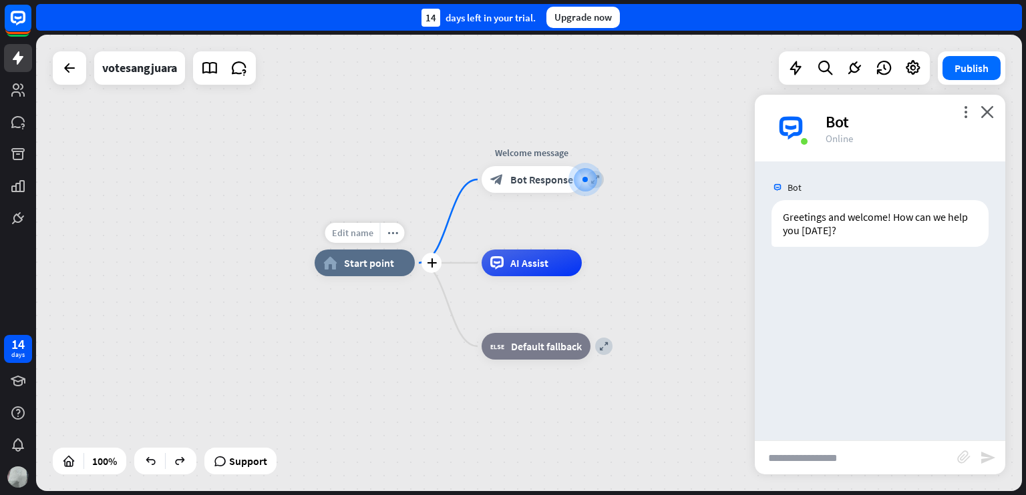
click at [366, 230] on span "Edit name" at bounding box center [352, 233] width 41 height 12
click at [389, 230] on icon "more_horiz" at bounding box center [392, 233] width 11 height 10
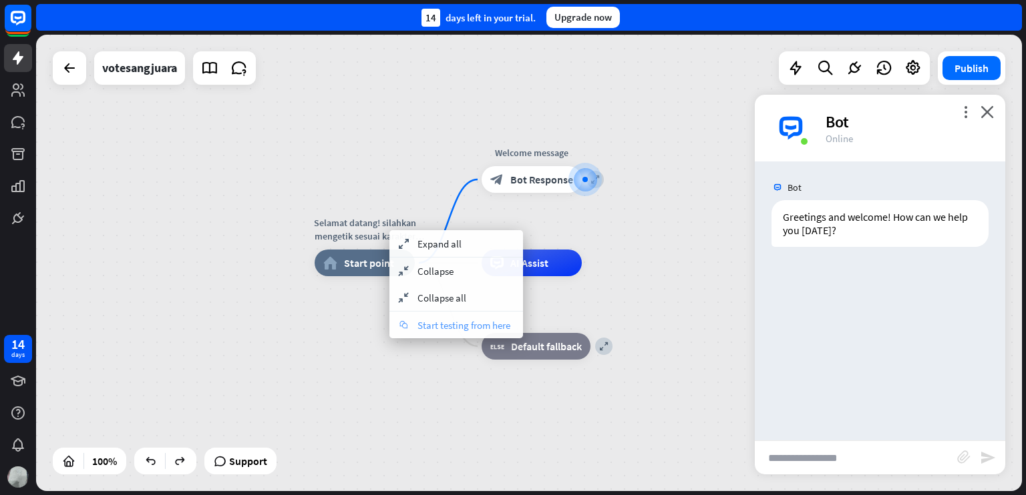
click at [419, 325] on span "Start testing from here" at bounding box center [463, 325] width 93 height 13
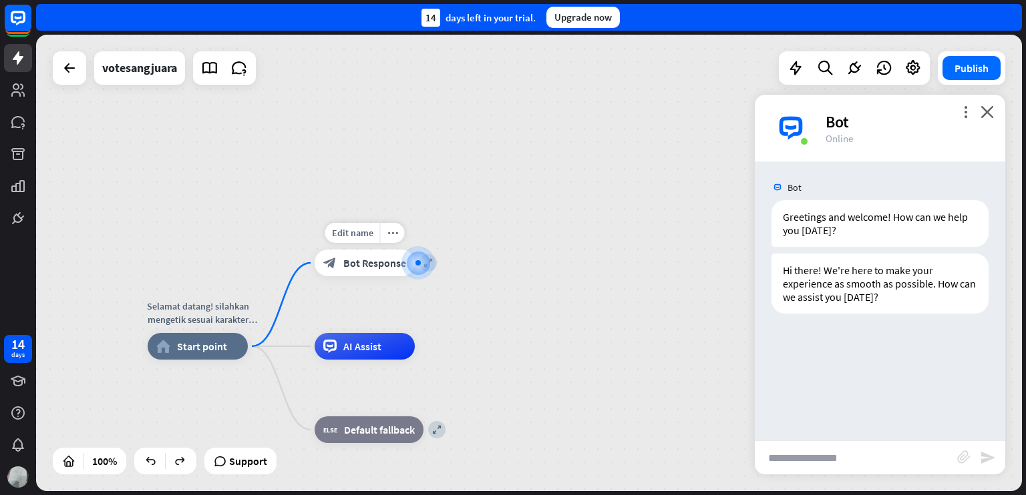
click at [388, 262] on span "Bot Response" at bounding box center [374, 262] width 63 height 13
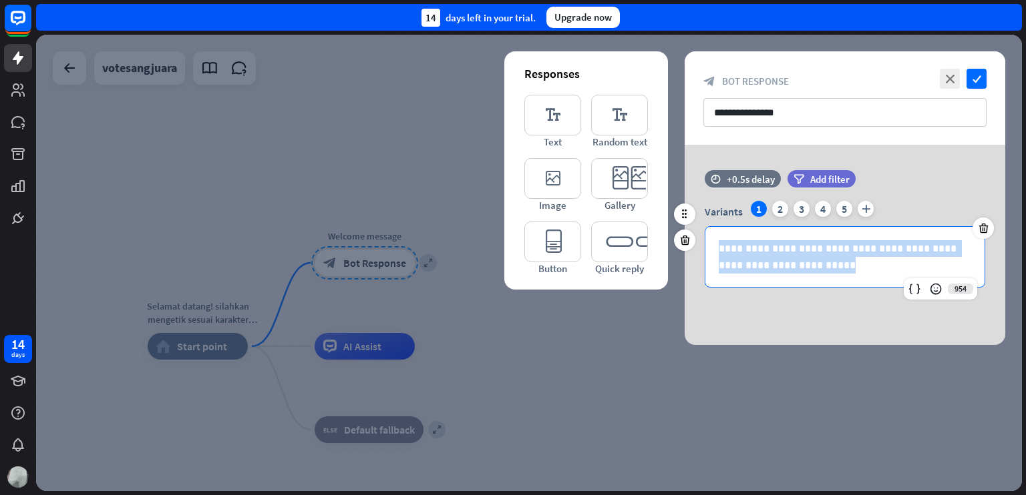
drag, startPoint x: 812, startPoint y: 261, endPoint x: 688, endPoint y: 202, distance: 137.4
click at [688, 202] on div "**********" at bounding box center [844, 244] width 320 height 87
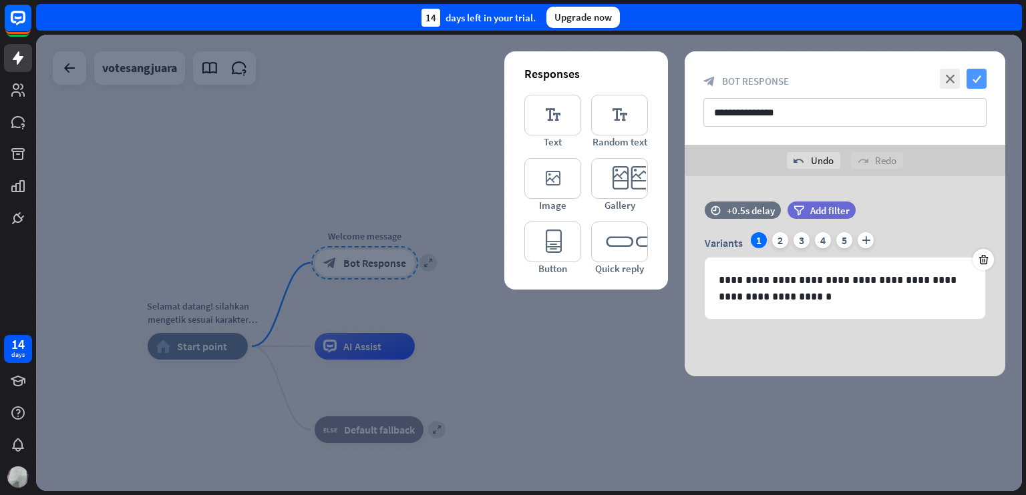
click at [980, 76] on icon "check" at bounding box center [976, 79] width 20 height 20
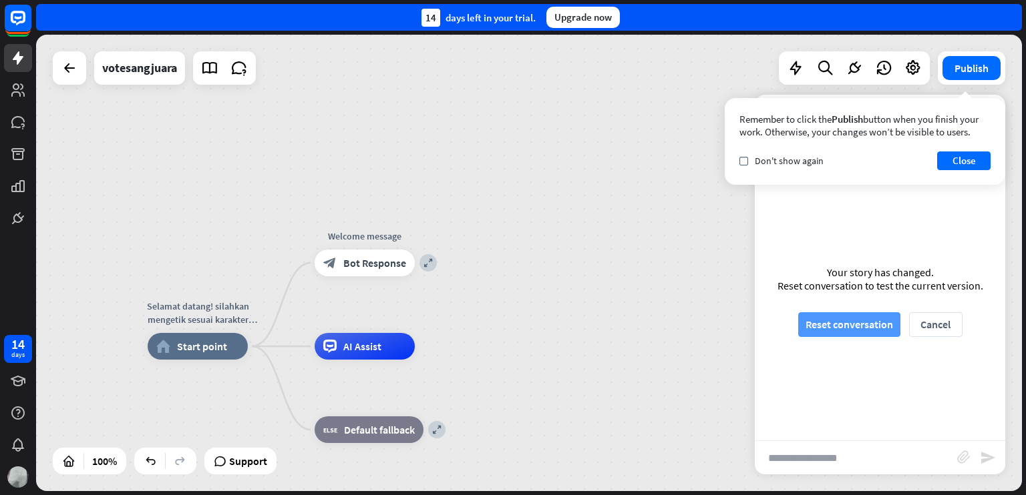
click at [852, 326] on button "Reset conversation" at bounding box center [849, 324] width 102 height 25
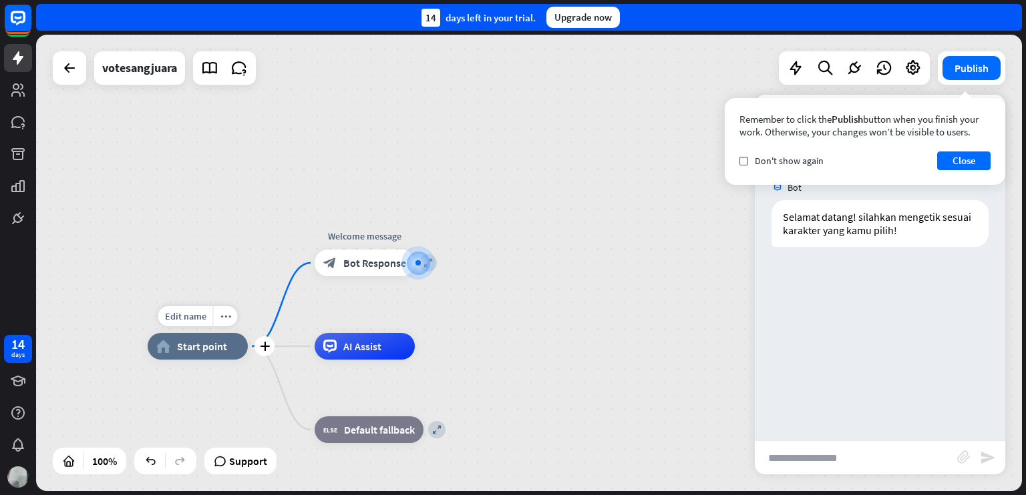
click at [211, 349] on span "Start point" at bounding box center [202, 346] width 50 height 13
click at [256, 264] on div "Selamat datang! silahkan mengetik sesuai karakter yang kamu pilih! home_2 Start…" at bounding box center [529, 263] width 986 height 457
click at [193, 347] on span "Start point" at bounding box center [202, 346] width 50 height 13
click at [256, 266] on div "Selamat datang! silahkan mengetik sesuai karakter yang kamu pilih! home_2 Start…" at bounding box center [529, 263] width 986 height 457
click at [953, 157] on button "Close" at bounding box center [963, 161] width 53 height 19
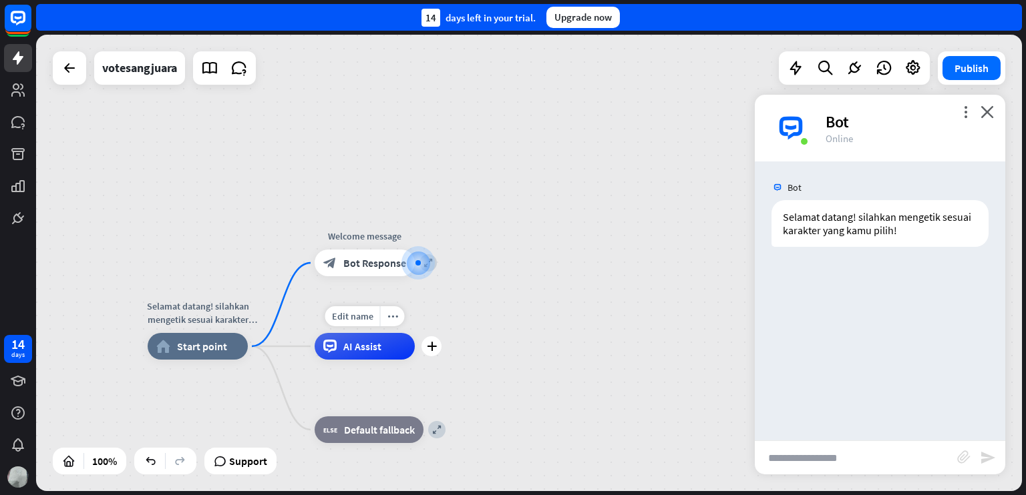
click at [407, 343] on div "AI Assist" at bounding box center [364, 346] width 100 height 27
click at [430, 343] on icon "plus" at bounding box center [432, 346] width 10 height 9
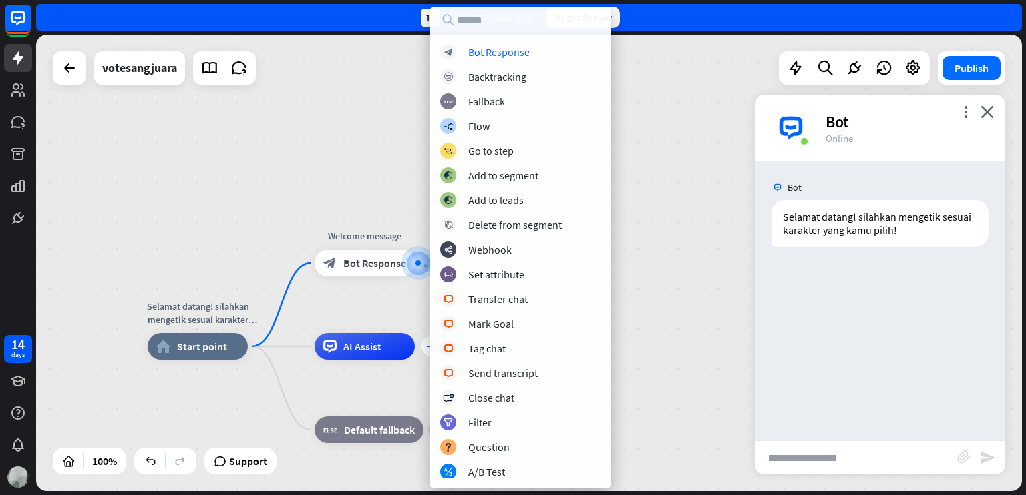
click at [430, 343] on div "block_bot_response Bot Response block_backtracking Backtracking block_fallback …" at bounding box center [520, 261] width 180 height 435
click at [390, 321] on icon "more_horiz" at bounding box center [392, 317] width 11 height 10
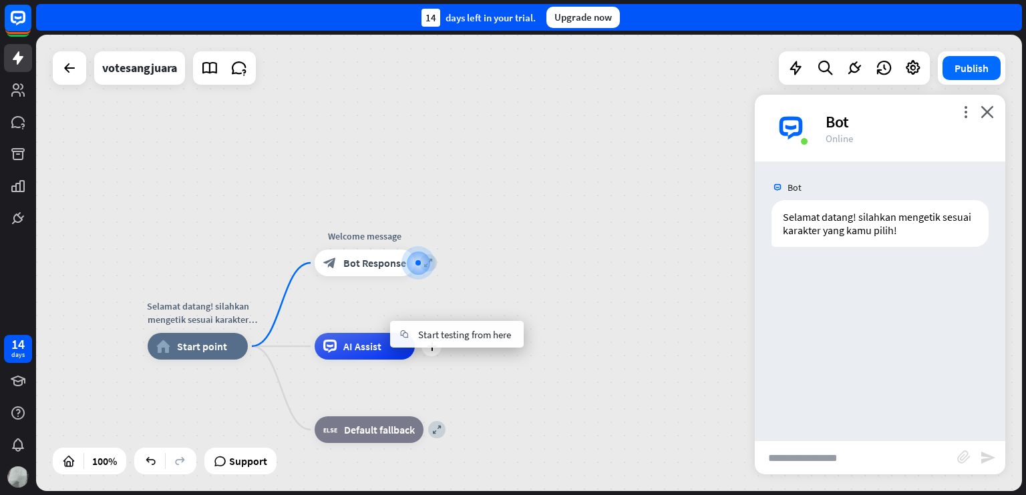
click at [415, 333] on div "plus AI Assist" at bounding box center [364, 346] width 100 height 27
click at [395, 228] on icon "more_horiz" at bounding box center [392, 233] width 11 height 10
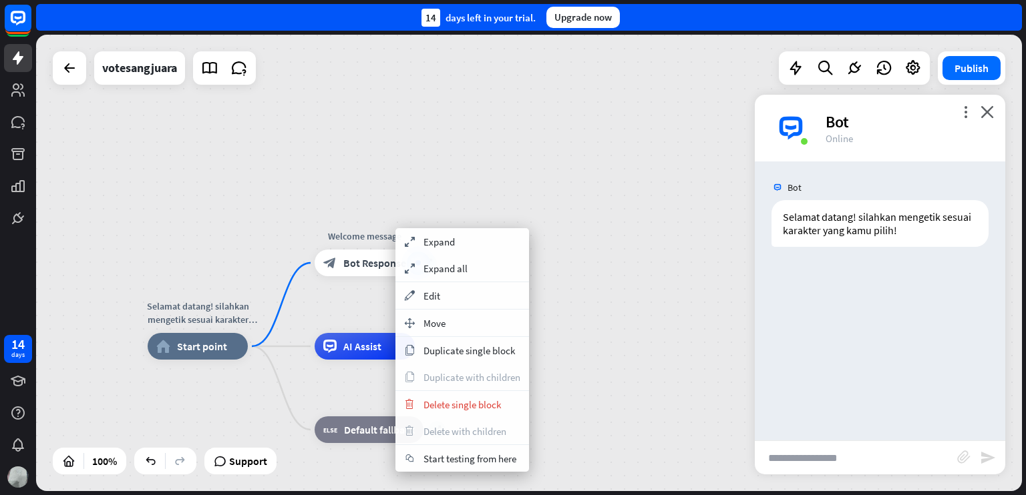
click at [473, 188] on div "Selamat datang! silahkan mengetik sesuai karakter yang kamu pilih! home_2 Start…" at bounding box center [529, 263] width 986 height 457
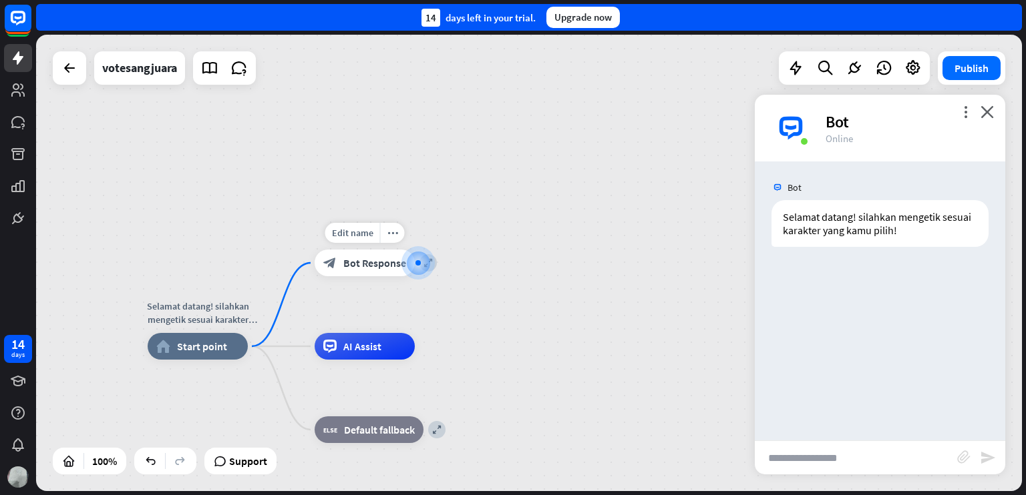
click at [418, 263] on div at bounding box center [418, 263] width 0 height 0
click at [425, 266] on div at bounding box center [417, 262] width 13 height 13
click at [393, 230] on icon "more_horiz" at bounding box center [392, 233] width 11 height 10
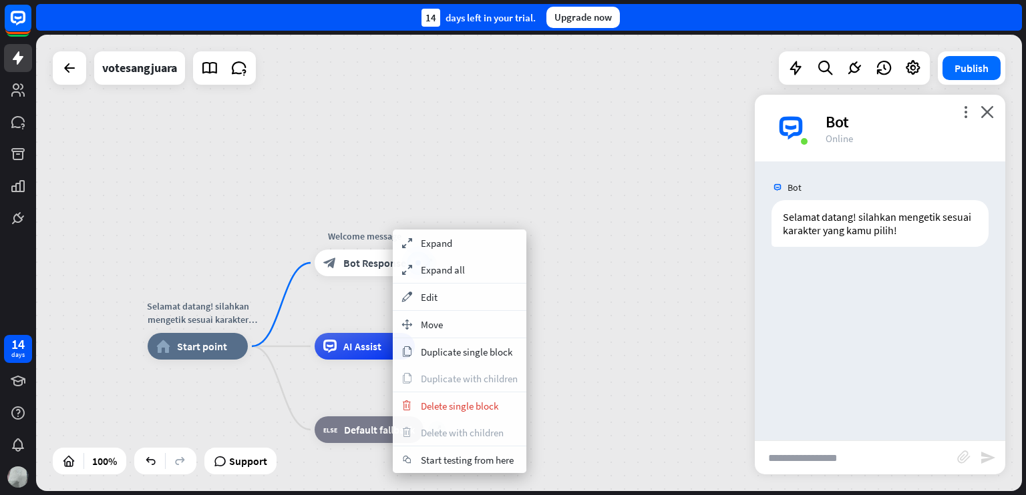
click at [423, 205] on div "Selamat datang! silahkan mengetik sesuai karakter yang kamu pilih! home_2 Start…" at bounding box center [529, 263] width 986 height 457
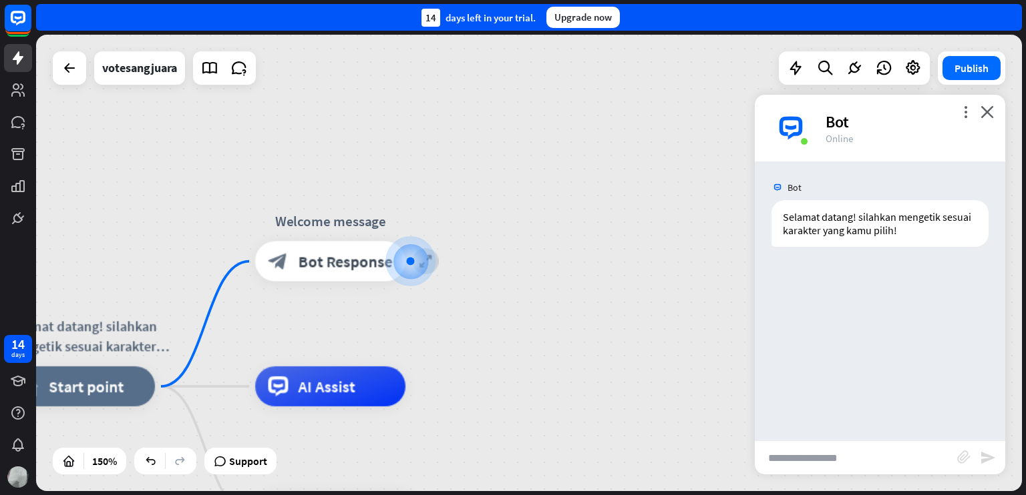
click at [1001, 109] on div "more_vert close Bot Online" at bounding box center [879, 128] width 250 height 67
click at [992, 107] on icon "close" at bounding box center [986, 111] width 13 height 13
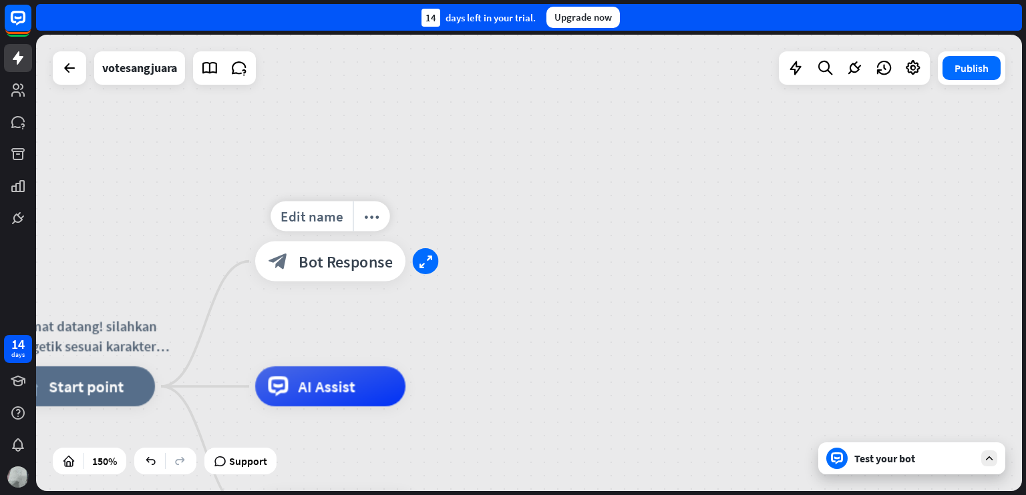
click at [433, 269] on div "expand" at bounding box center [426, 261] width 26 height 26
click at [431, 261] on icon "plus" at bounding box center [430, 261] width 15 height 14
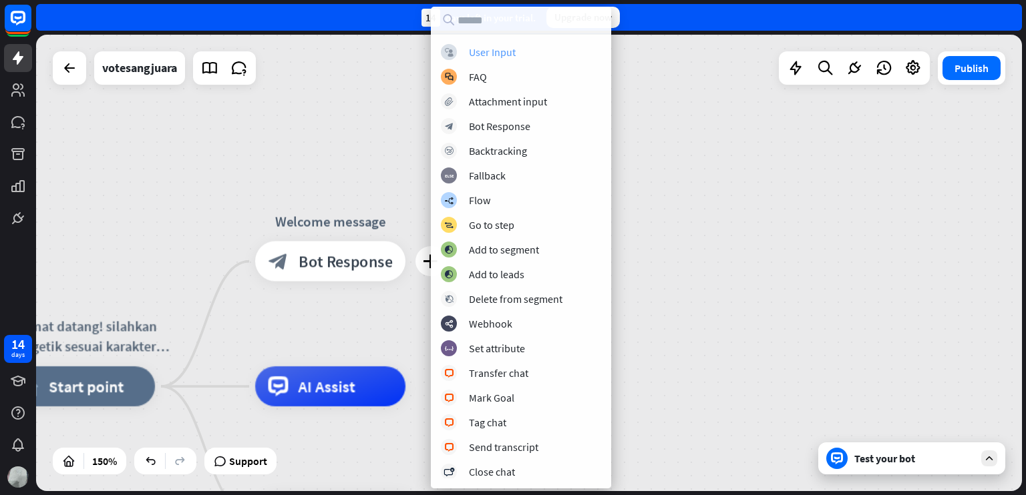
click at [518, 55] on div "block_user_input User Input" at bounding box center [521, 52] width 160 height 16
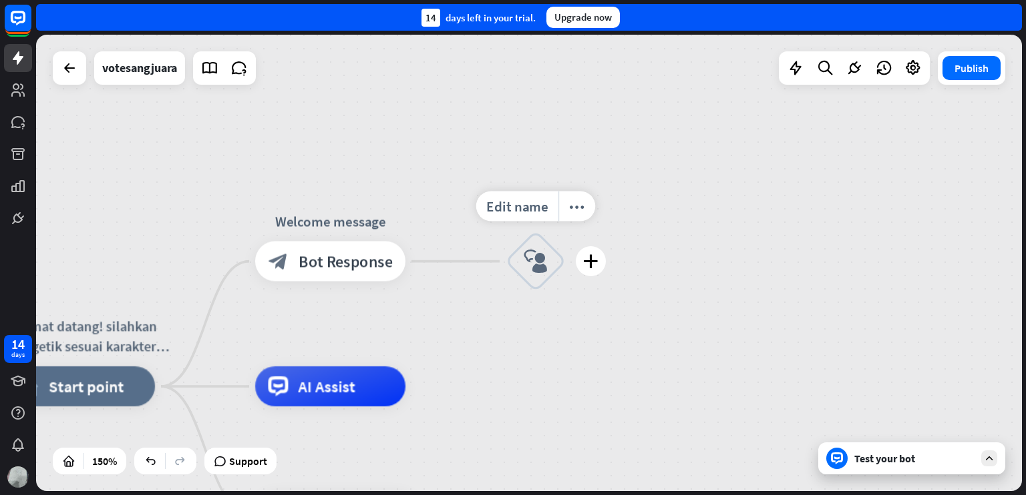
click at [531, 256] on icon "block_user_input" at bounding box center [535, 262] width 24 height 24
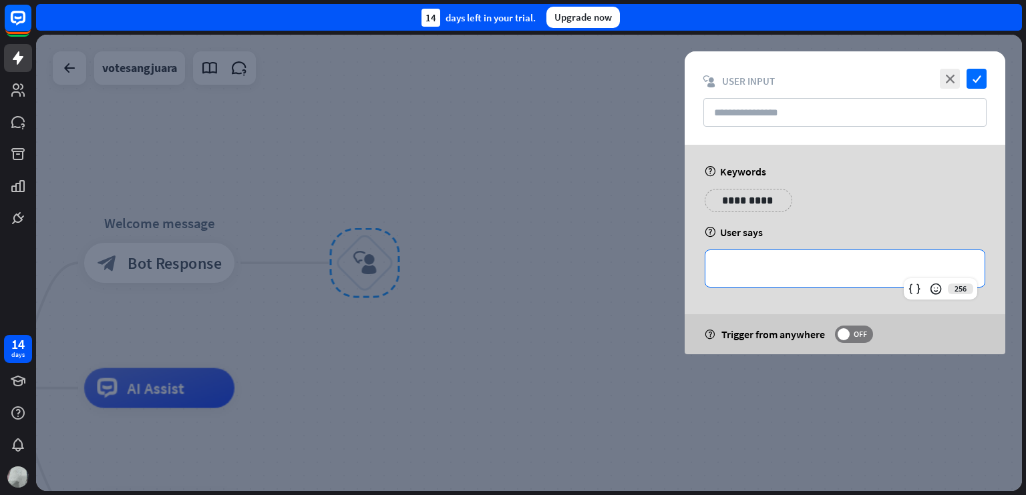
click at [776, 275] on p "**********" at bounding box center [844, 268] width 252 height 17
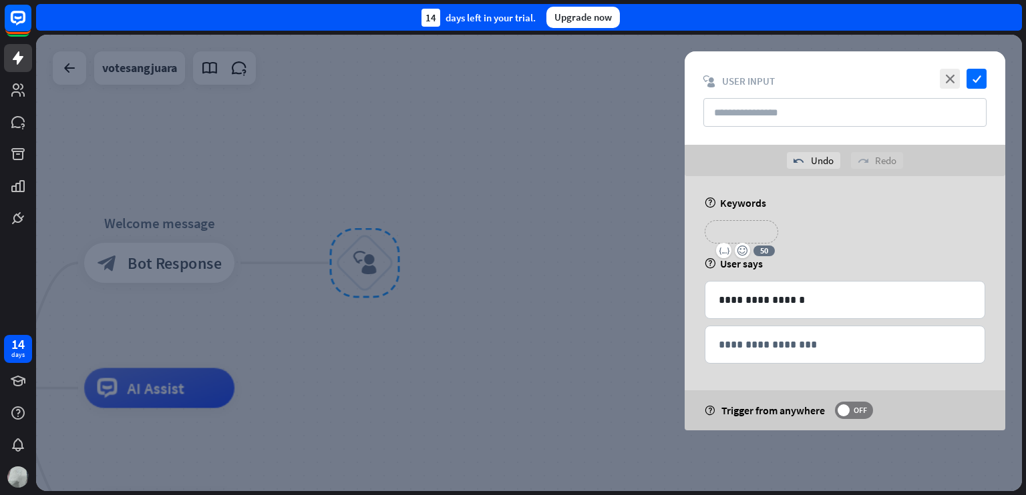
click at [770, 232] on div "**********" at bounding box center [740, 231] width 73 height 23
click at [812, 242] on div "**********" at bounding box center [844, 236] width 288 height 33
click at [972, 84] on icon "check" at bounding box center [976, 79] width 20 height 20
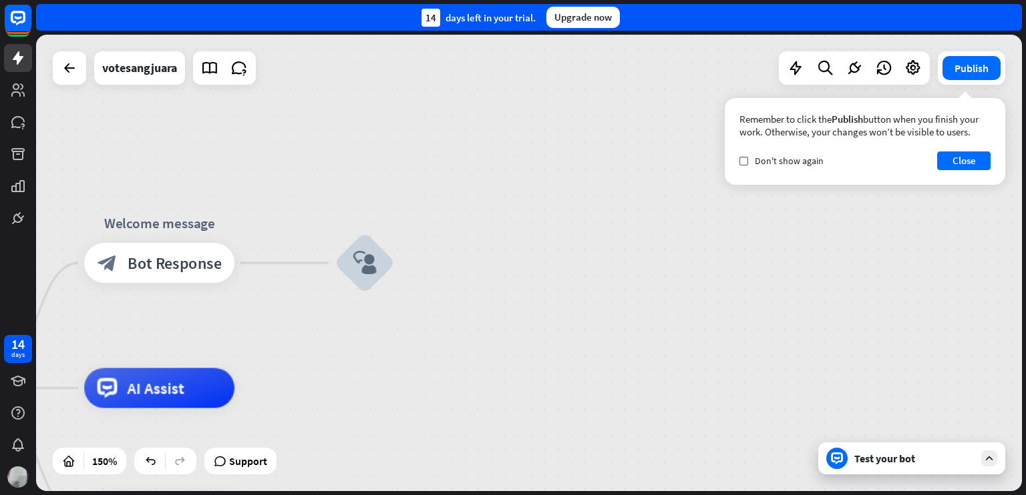
click at [827, 467] on div "Test your bot" at bounding box center [911, 459] width 187 height 32
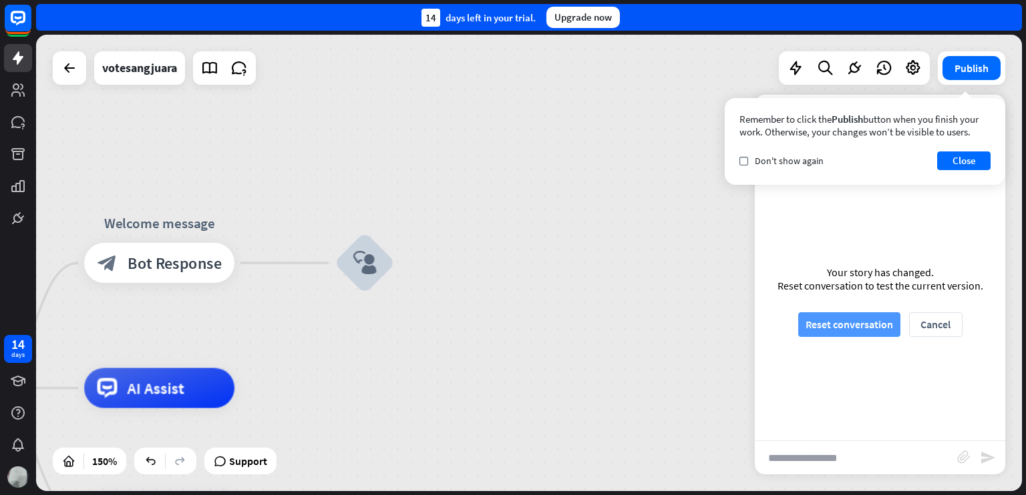
click at [847, 324] on button "Reset conversation" at bounding box center [849, 324] width 102 height 25
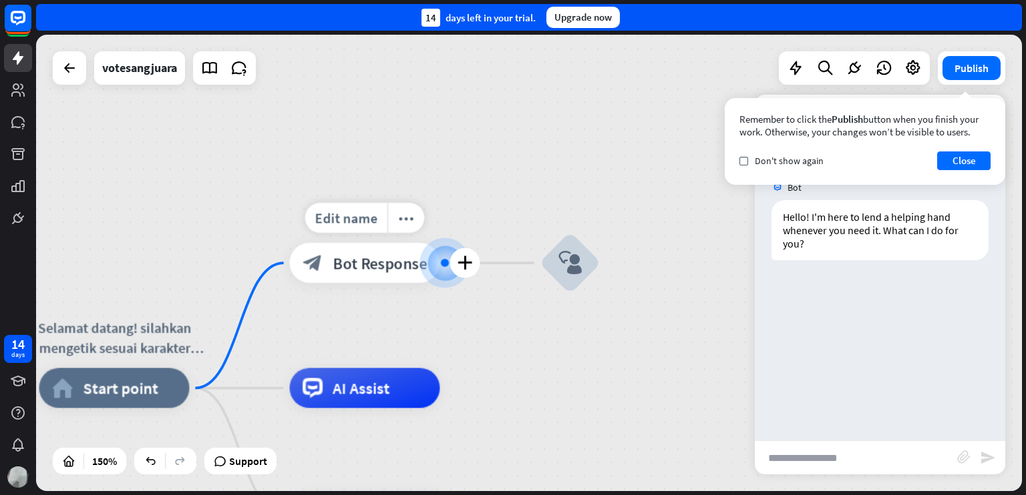
click at [359, 264] on span "Bot Response" at bounding box center [380, 263] width 94 height 20
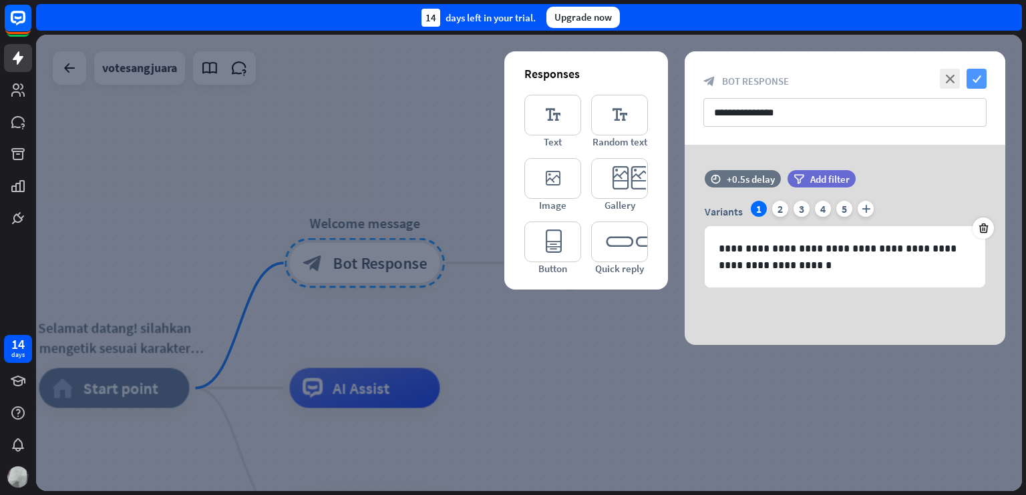
click at [974, 75] on icon "check" at bounding box center [976, 79] width 20 height 20
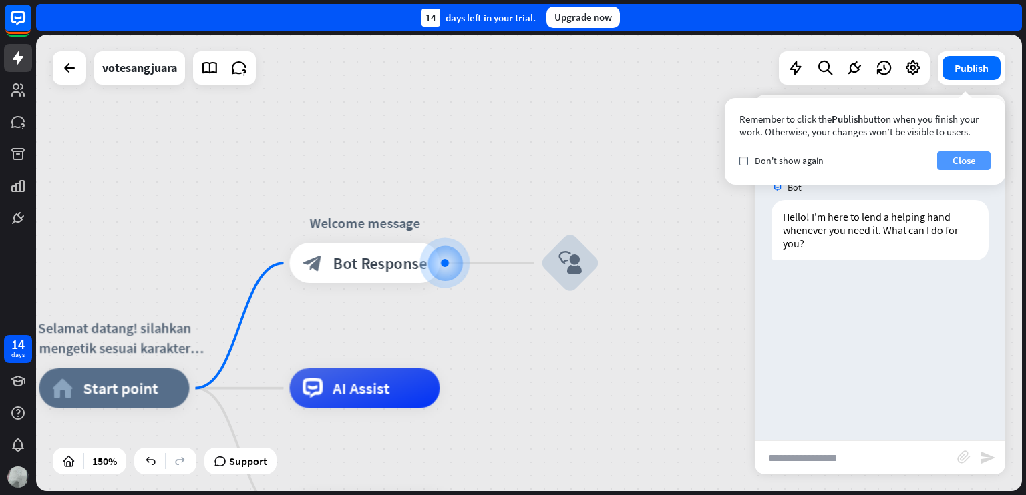
click at [961, 163] on button "Close" at bounding box center [963, 161] width 53 height 19
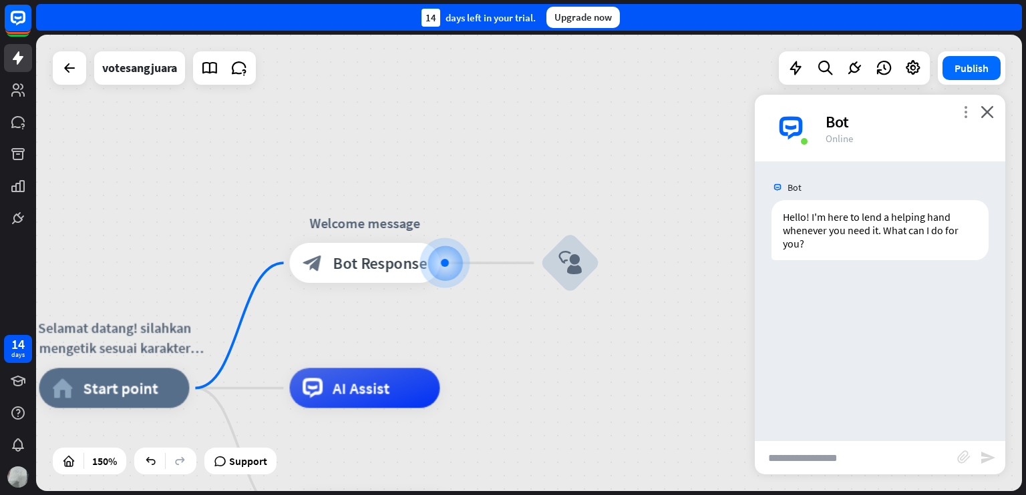
click at [969, 115] on icon "more_vert" at bounding box center [965, 111] width 13 height 13
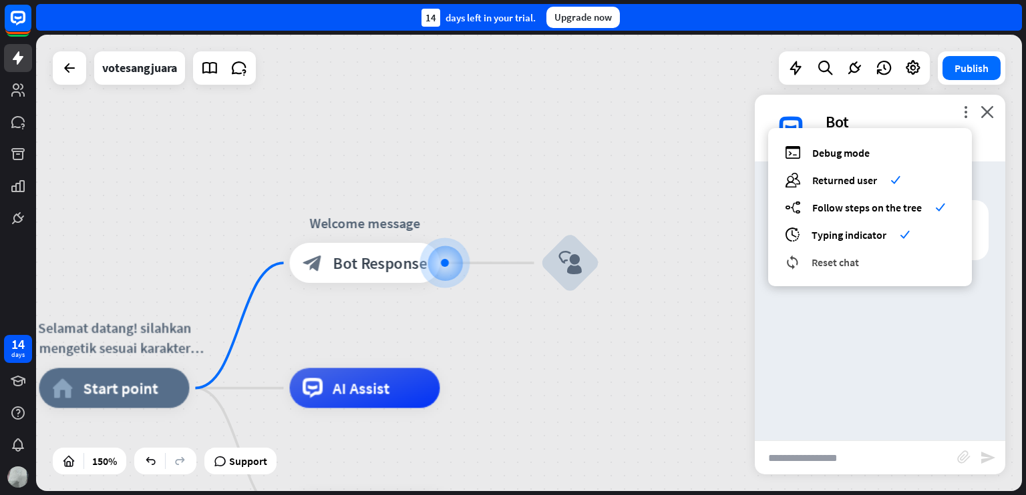
click at [886, 266] on div "reset_chat Reset chat" at bounding box center [870, 261] width 170 height 15
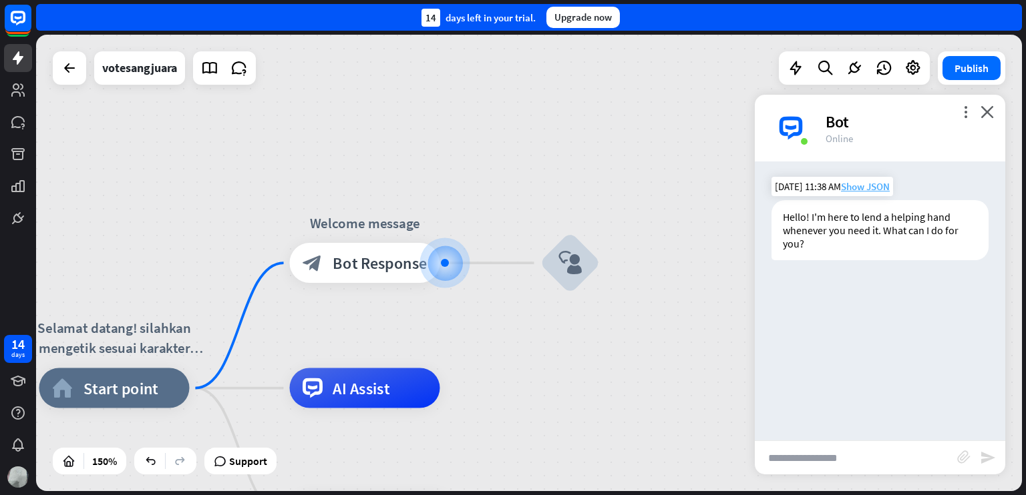
click at [870, 184] on span "Show JSON" at bounding box center [865, 186] width 49 height 13
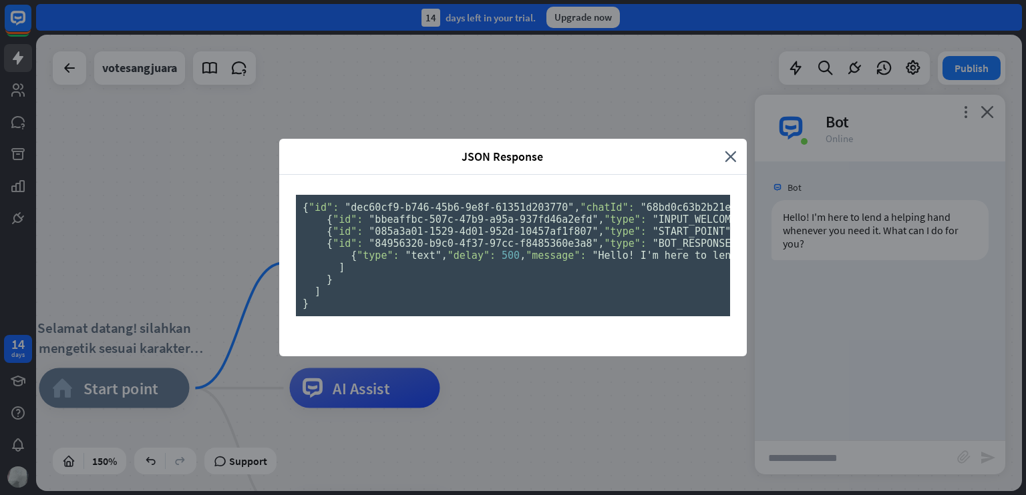
scroll to position [9, 0]
click at [725, 149] on icon "close" at bounding box center [730, 156] width 12 height 15
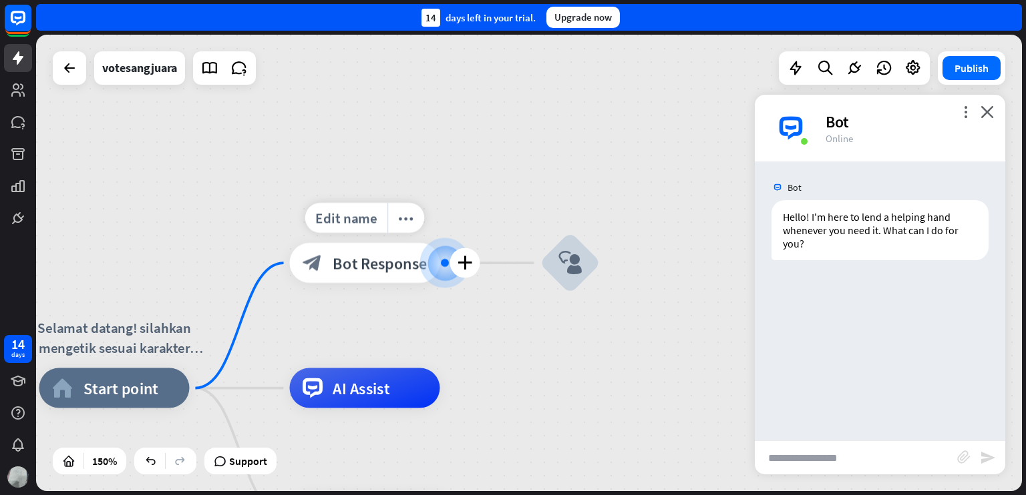
click at [398, 266] on span "Bot Response" at bounding box center [380, 263] width 94 height 20
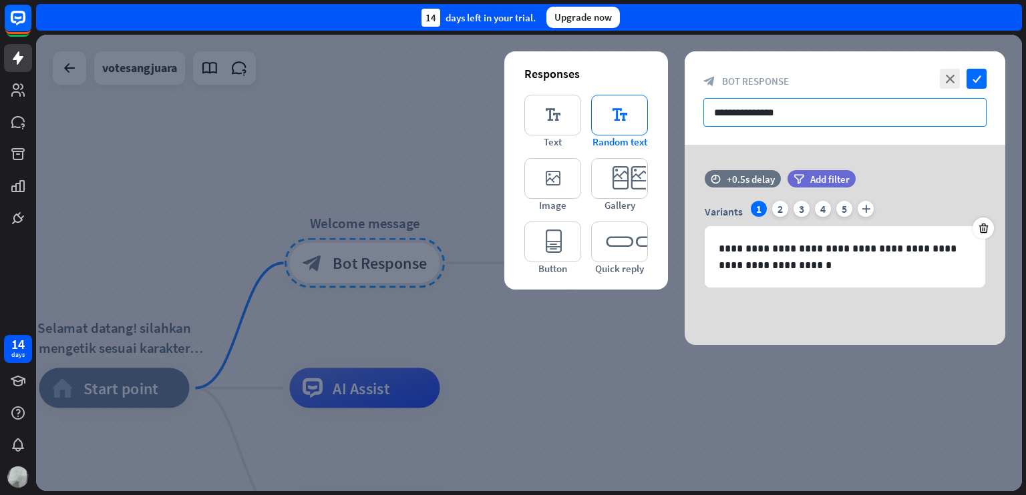
drag, startPoint x: 799, startPoint y: 118, endPoint x: 620, endPoint y: 147, distance: 181.2
click at [684, 147] on div "**********" at bounding box center [844, 198] width 320 height 294
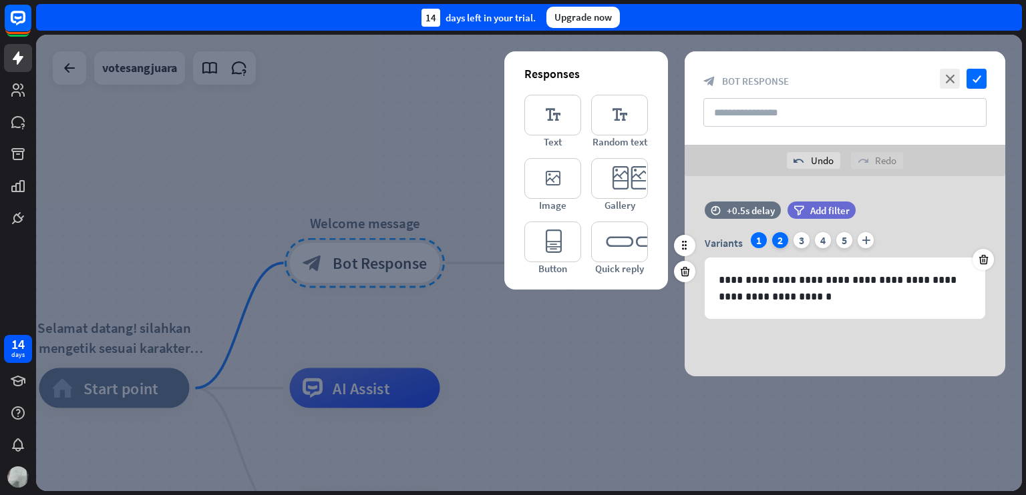
click at [785, 241] on div "2" at bounding box center [780, 240] width 16 height 16
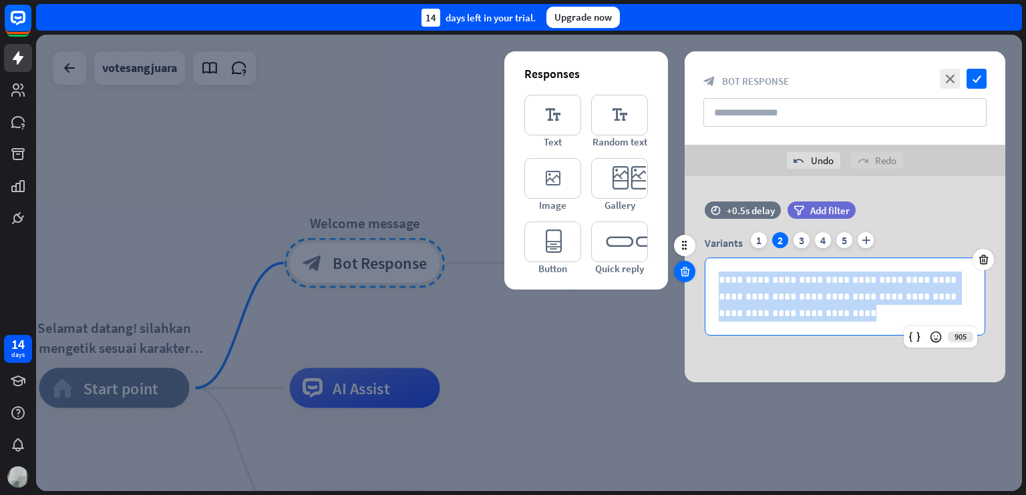
drag, startPoint x: 806, startPoint y: 318, endPoint x: 684, endPoint y: 274, distance: 129.9
click at [684, 274] on div "**********" at bounding box center [844, 276] width 320 height 148
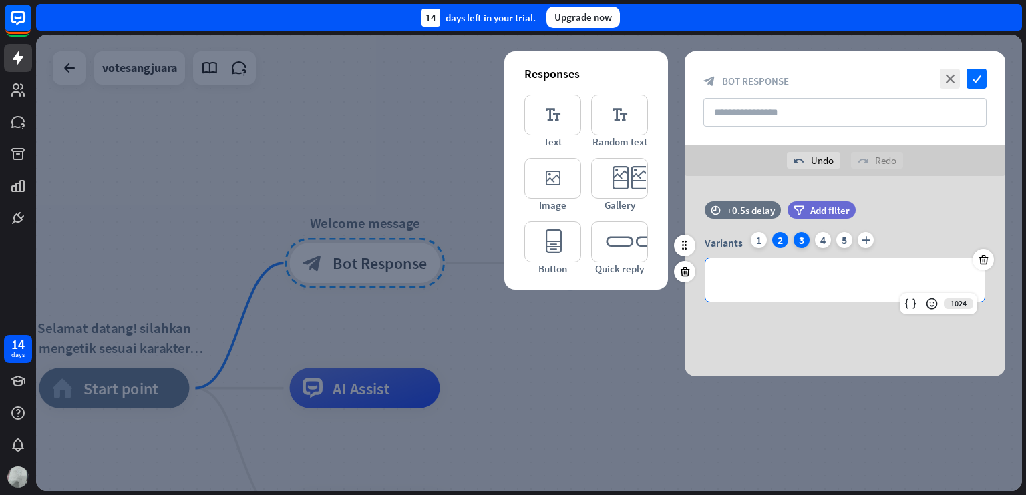
click at [805, 242] on div "3" at bounding box center [801, 240] width 16 height 16
click at [959, 285] on p "**********" at bounding box center [844, 280] width 252 height 17
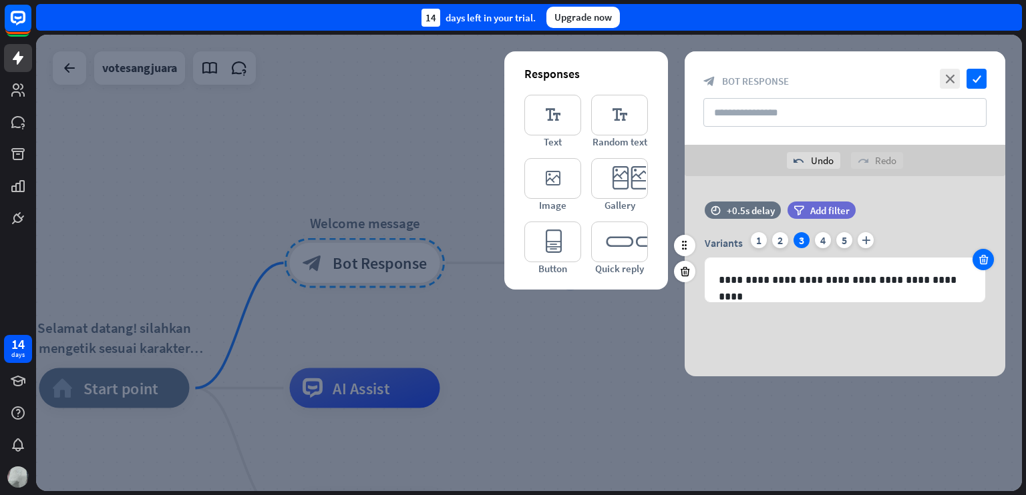
click at [989, 266] on div at bounding box center [982, 259] width 21 height 21
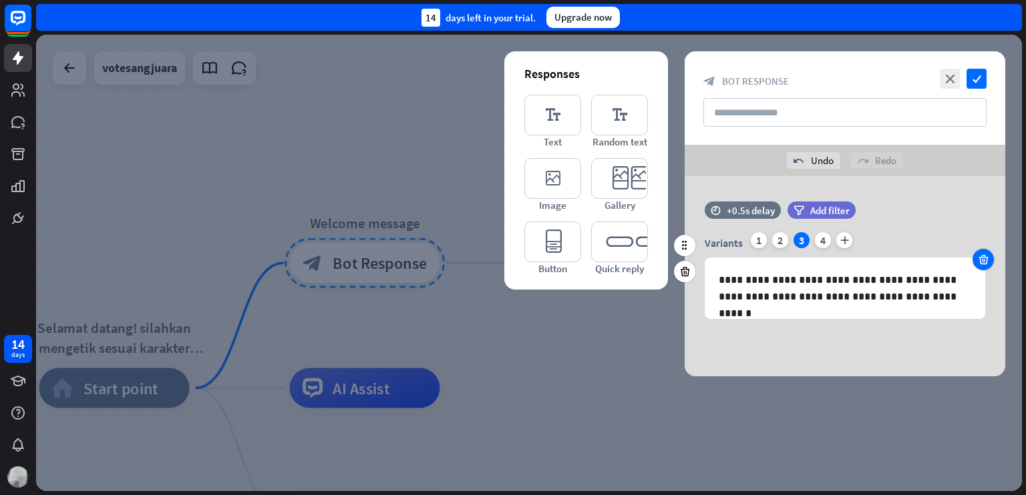
click at [986, 258] on icon at bounding box center [983, 260] width 13 height 12
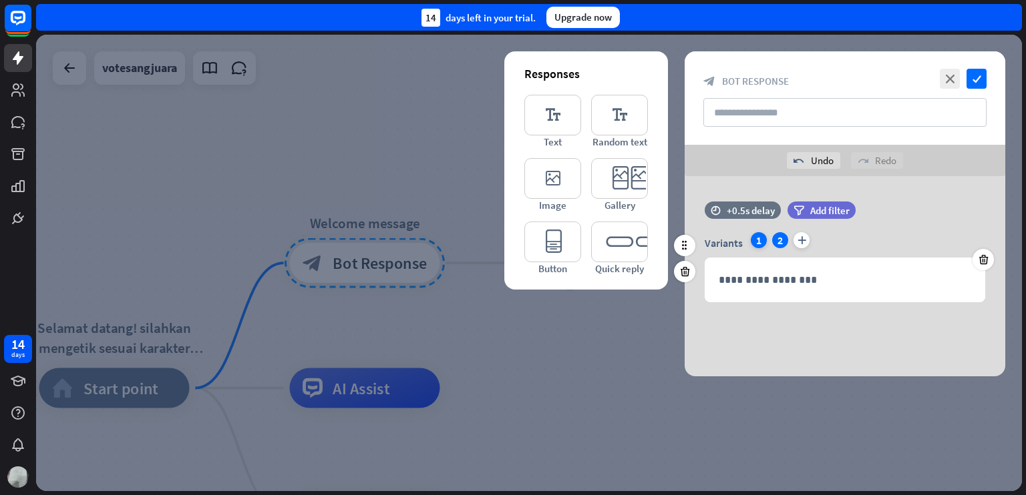
click at [756, 238] on div "1" at bounding box center [758, 240] width 16 height 16
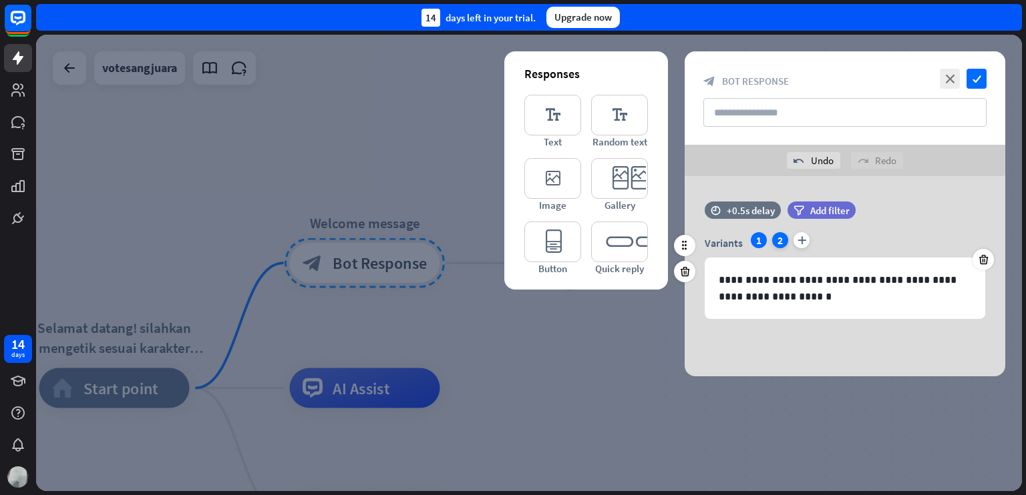
click at [779, 242] on div "2" at bounding box center [780, 240] width 16 height 16
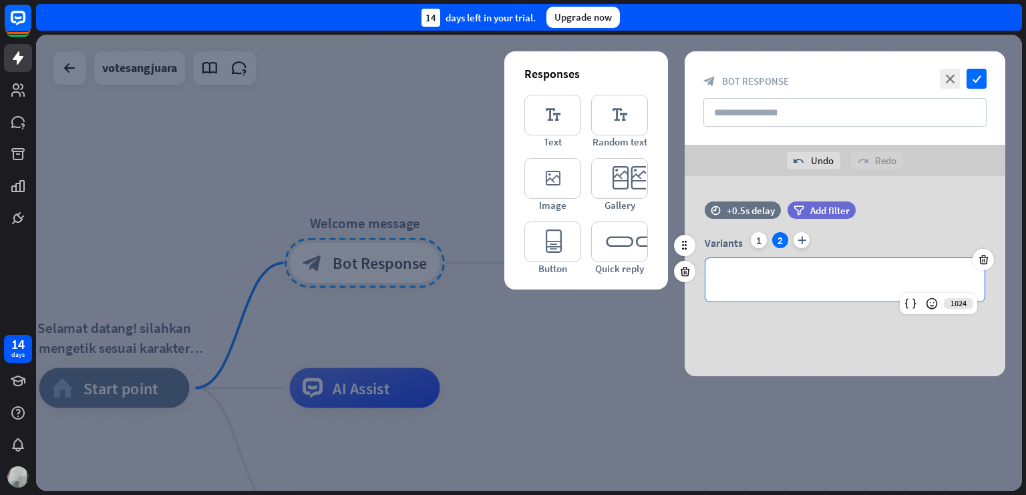
click at [797, 284] on p "**********" at bounding box center [844, 280] width 252 height 17
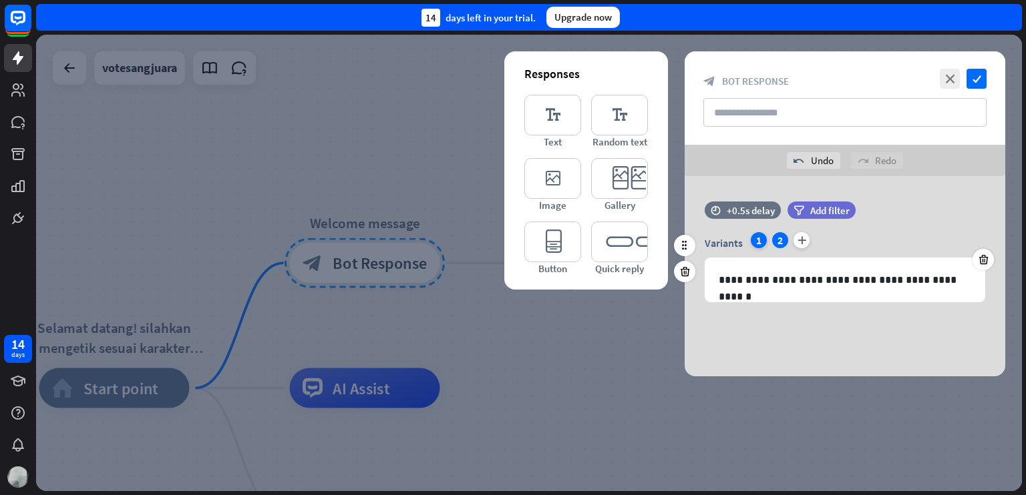
click at [756, 237] on div "1" at bounding box center [758, 240] width 16 height 16
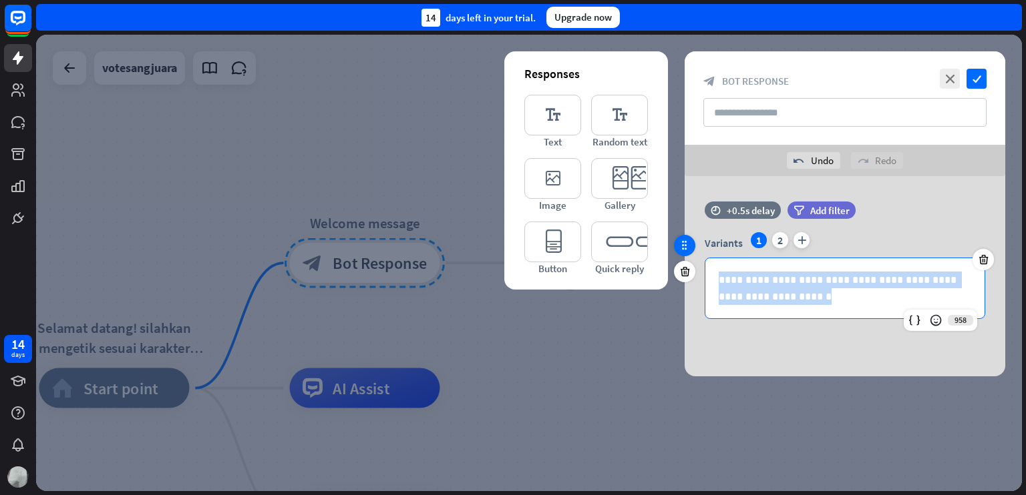
drag, startPoint x: 788, startPoint y: 301, endPoint x: 680, endPoint y: 248, distance: 120.0
click at [684, 248] on div "**********" at bounding box center [844, 267] width 320 height 131
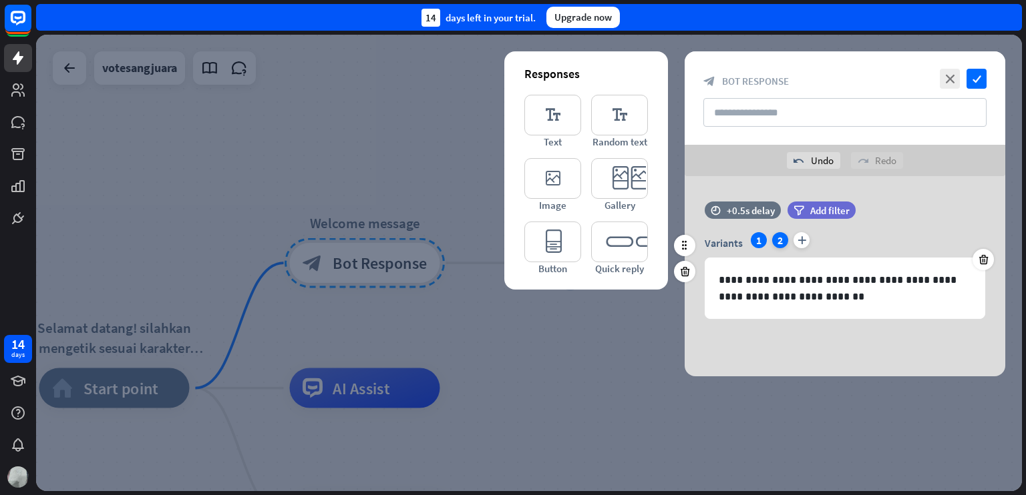
click at [785, 239] on div "2" at bounding box center [780, 240] width 16 height 16
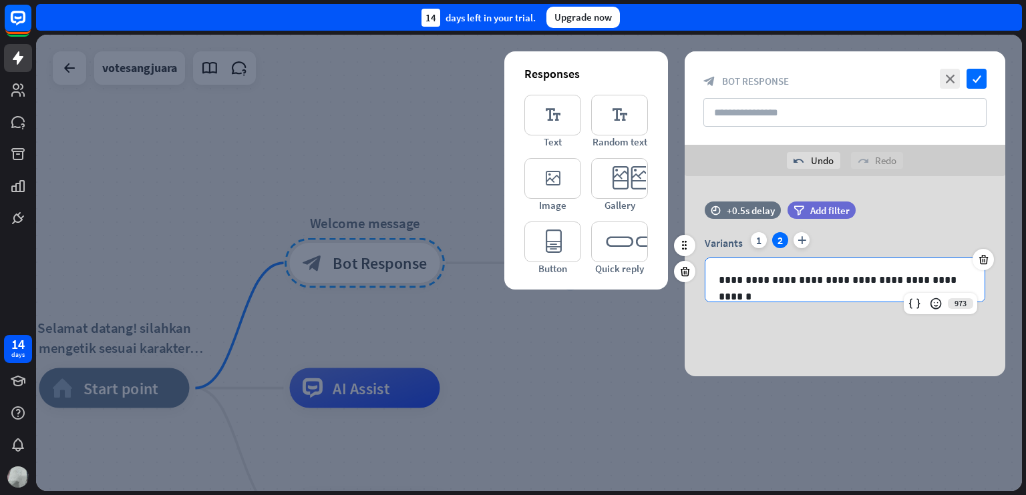
click at [925, 277] on p "**********" at bounding box center [844, 280] width 252 height 17
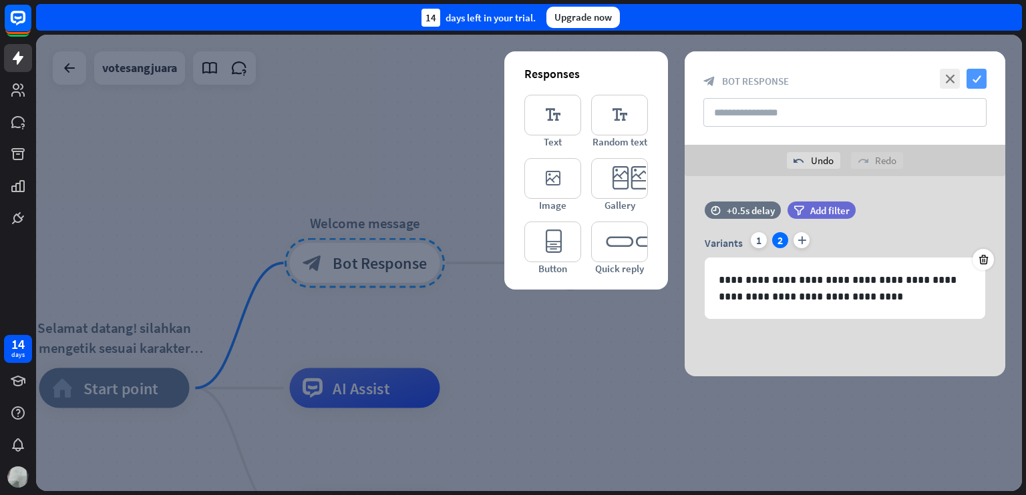
click at [984, 83] on icon "check" at bounding box center [976, 79] width 20 height 20
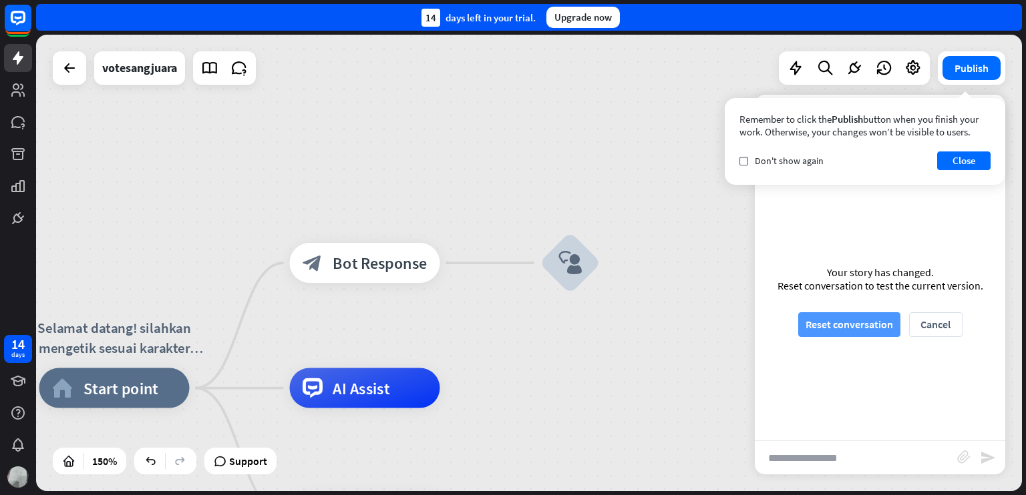
click at [869, 318] on button "Reset conversation" at bounding box center [849, 324] width 102 height 25
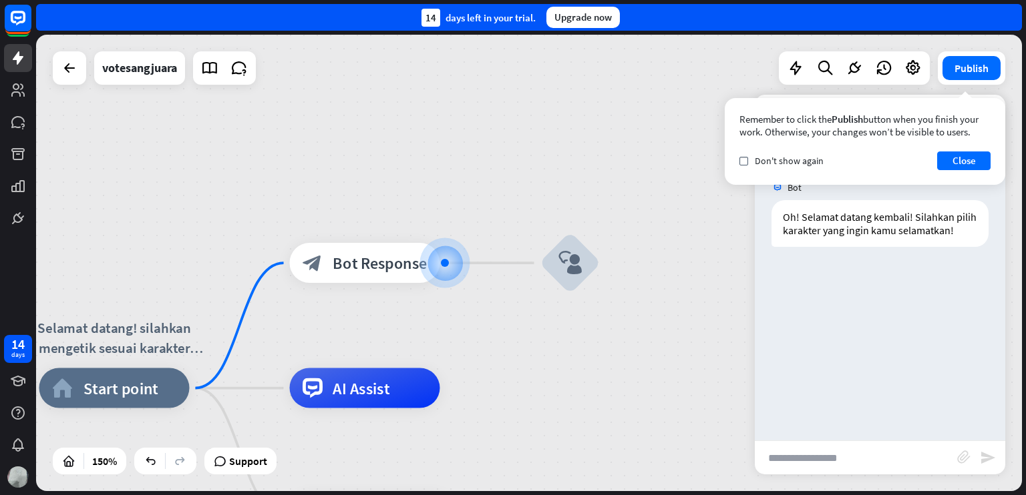
click at [819, 455] on input "text" at bounding box center [855, 457] width 202 height 33
type input "*"
type input "**********"
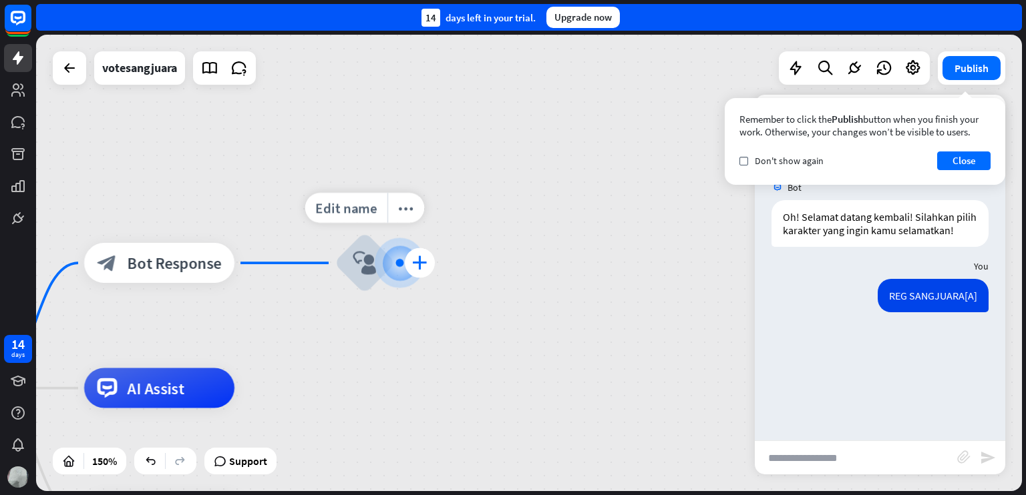
click at [410, 263] on div "plus" at bounding box center [420, 263] width 30 height 30
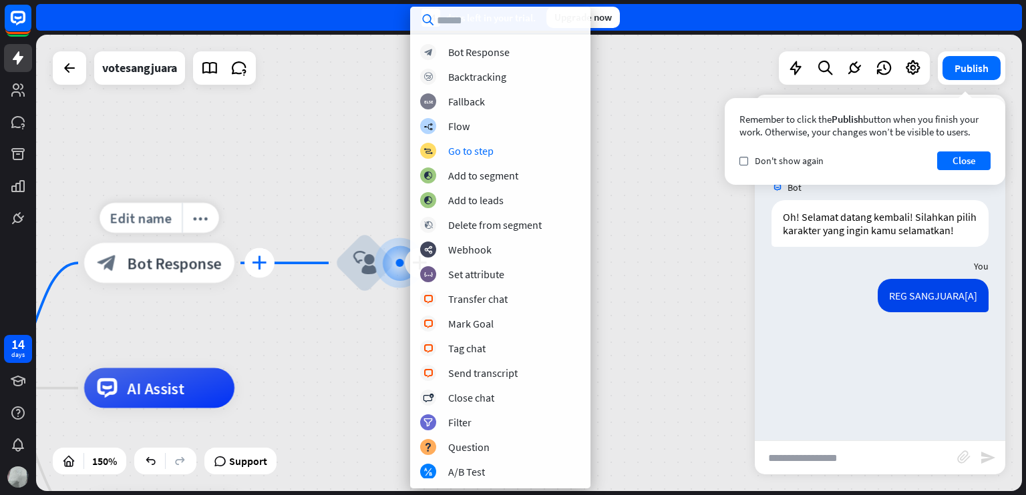
click at [261, 258] on icon "plus" at bounding box center [259, 263] width 15 height 14
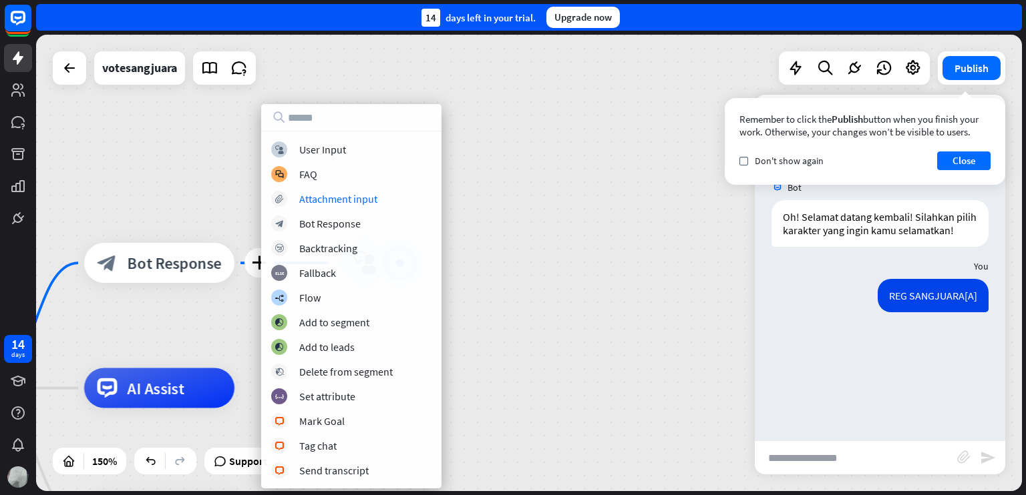
click at [498, 196] on div "Selamat datang! silahkan mengetik sesuai karakter yang kamu pilih! home_2 Start…" at bounding box center [529, 263] width 986 height 457
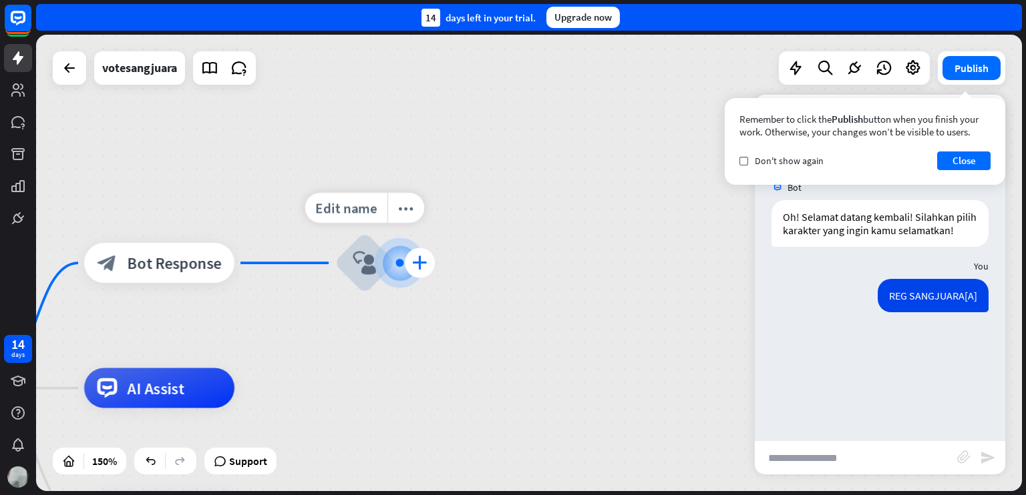
click at [420, 259] on icon "plus" at bounding box center [419, 263] width 15 height 14
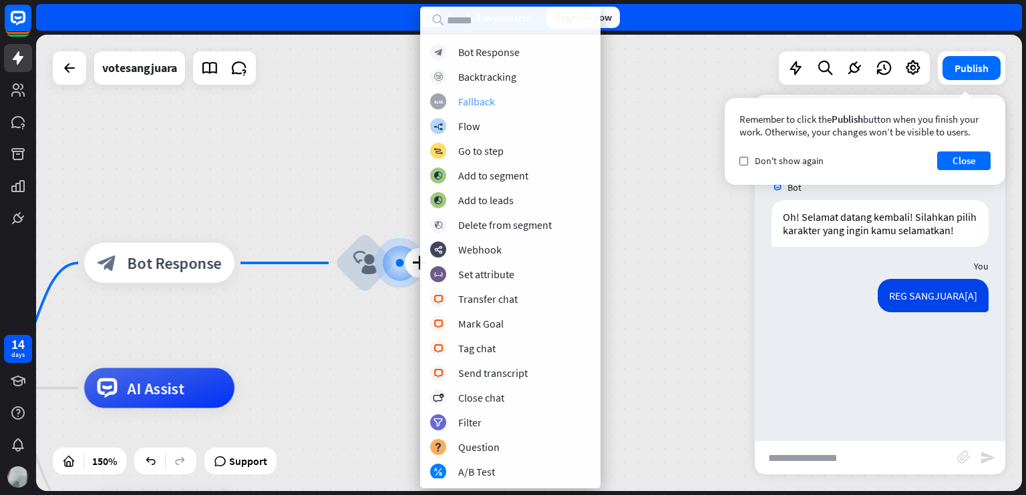
click at [472, 107] on div "Fallback" at bounding box center [476, 101] width 37 height 13
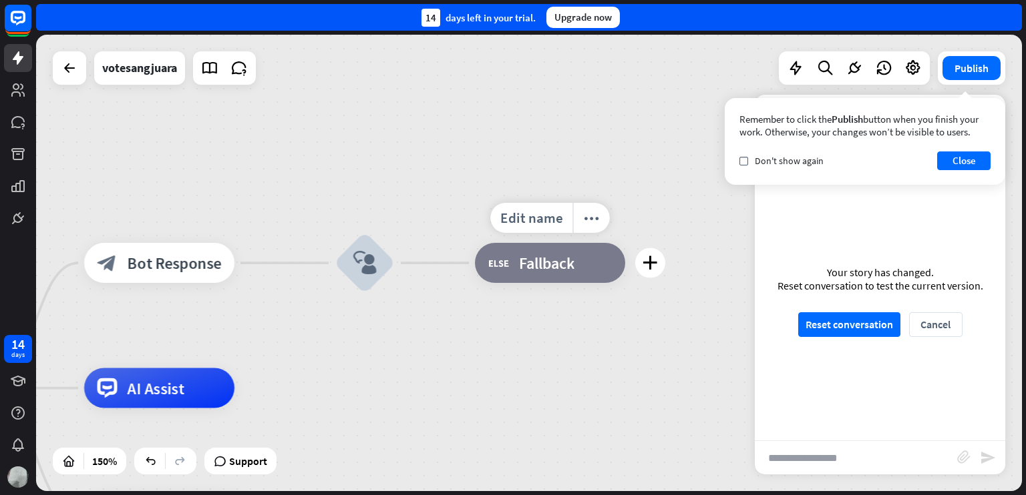
click at [551, 268] on span "Fallback" at bounding box center [546, 263] width 55 height 20
click at [603, 222] on div "more_horiz" at bounding box center [590, 218] width 37 height 30
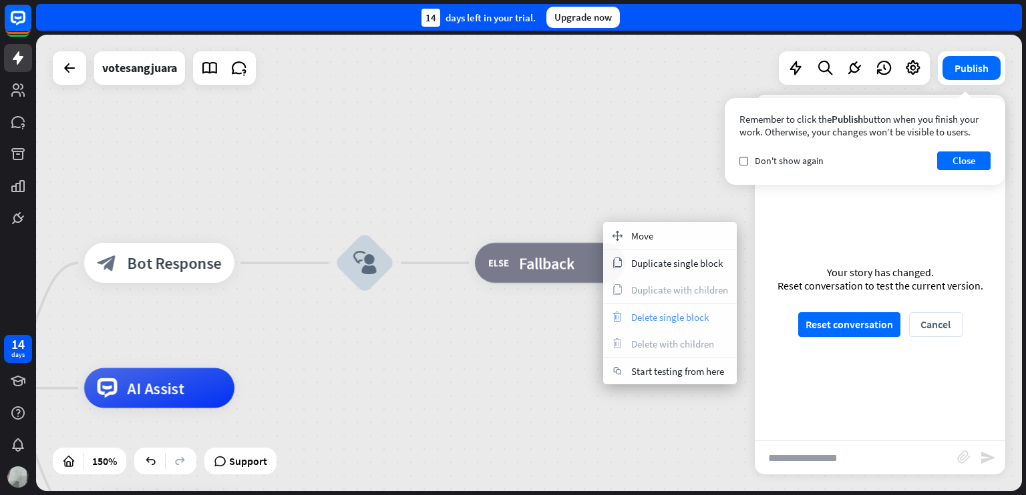
click at [648, 313] on span "Delete single block" at bounding box center [669, 317] width 77 height 13
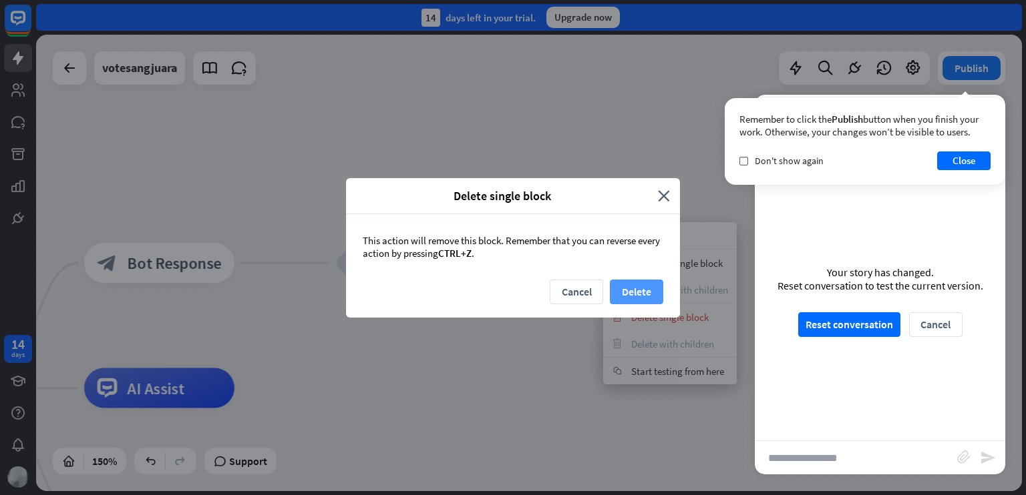
click at [638, 298] on button "Delete" at bounding box center [636, 292] width 53 height 25
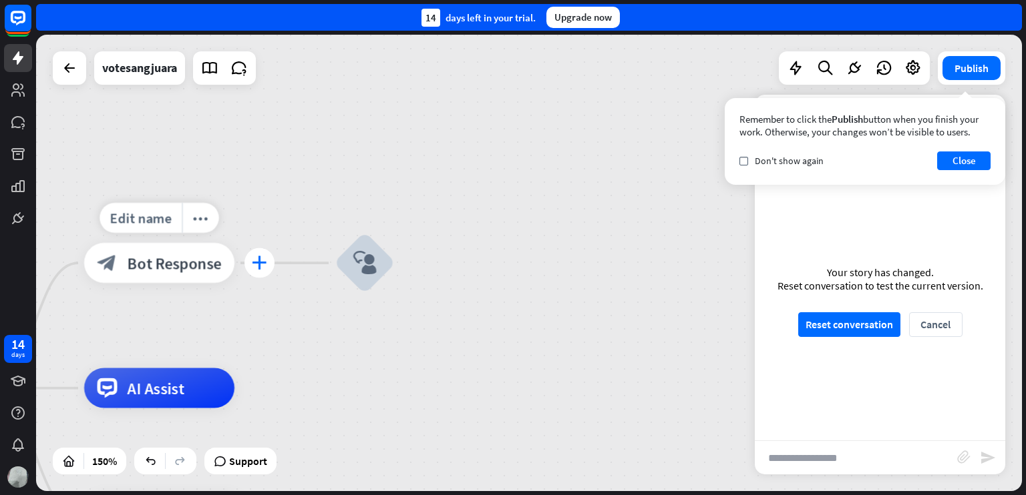
click at [263, 265] on icon "plus" at bounding box center [259, 263] width 15 height 14
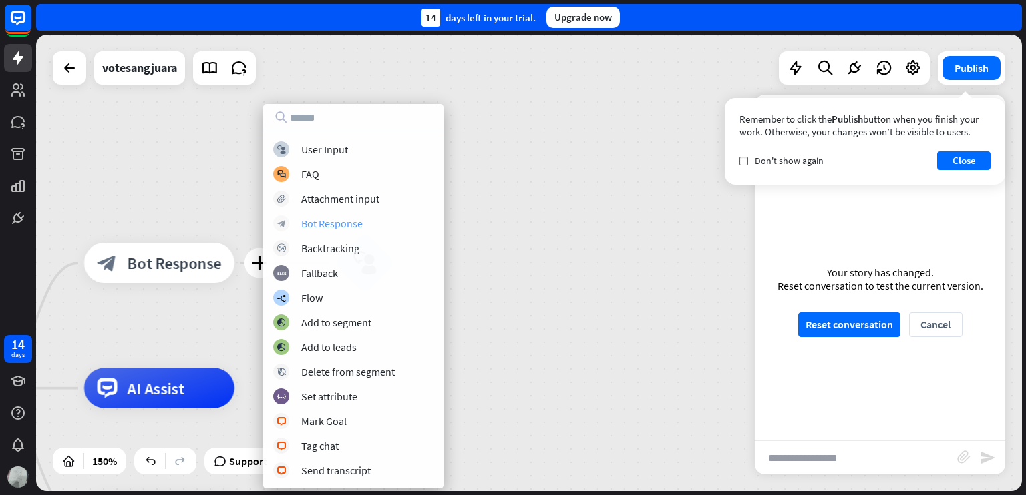
click at [337, 221] on div "Bot Response" at bounding box center [331, 223] width 61 height 13
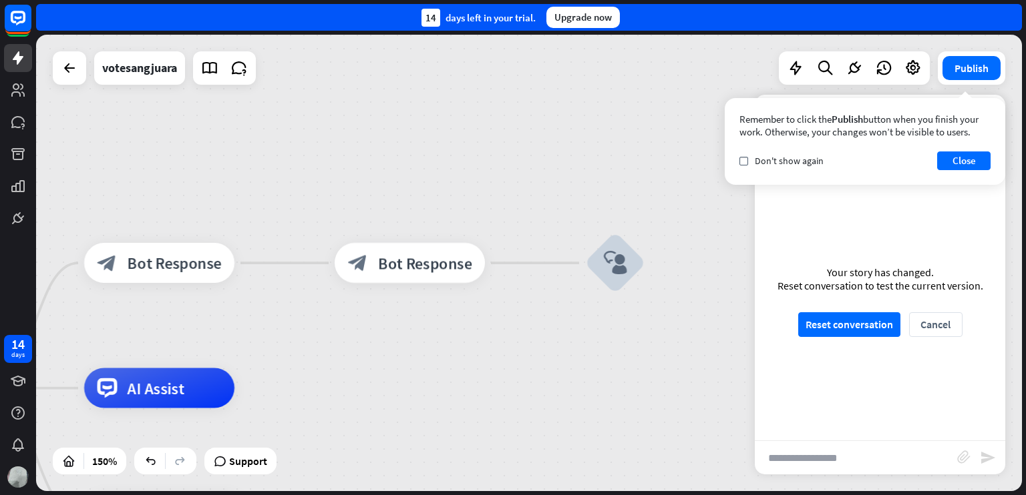
drag, startPoint x: 417, startPoint y: 268, endPoint x: 687, endPoint y: 268, distance: 270.4
click at [687, 268] on div "Selamat datang! silahkan mengetik sesuai karakter yang kamu pilih! home_2 Start…" at bounding box center [529, 263] width 986 height 457
drag, startPoint x: 634, startPoint y: 250, endPoint x: 335, endPoint y: 265, distance: 298.8
drag, startPoint x: 612, startPoint y: 272, endPoint x: 437, endPoint y: 274, distance: 175.6
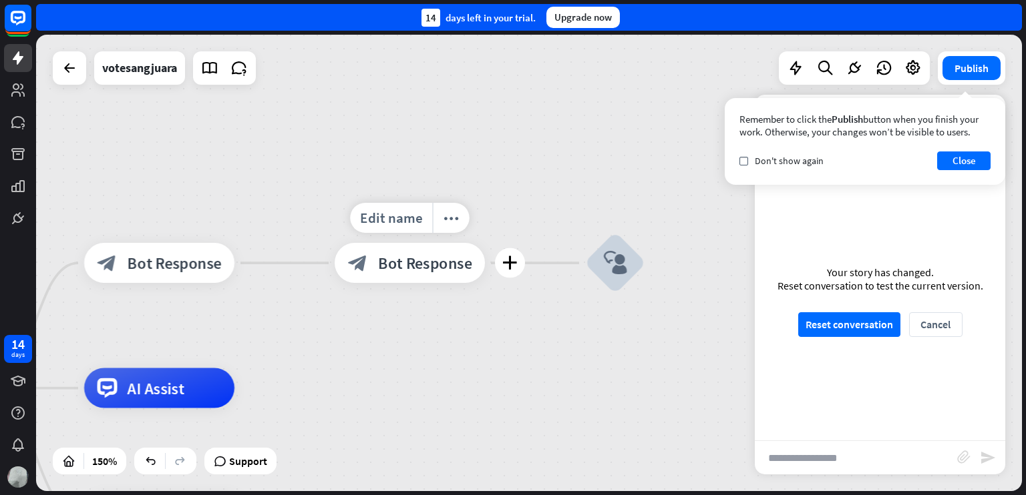
click at [437, 274] on div "block_bot_response Bot Response" at bounding box center [410, 263] width 150 height 40
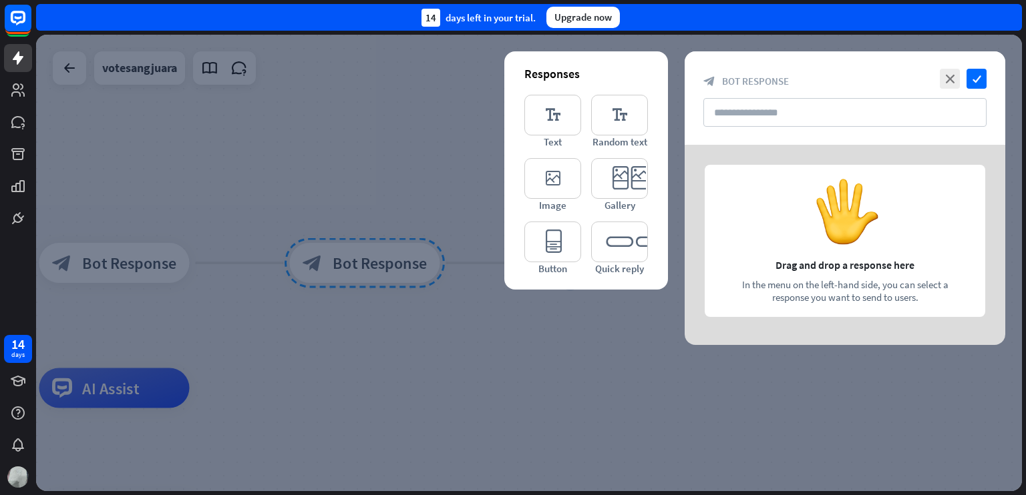
drag, startPoint x: 805, startPoint y: 206, endPoint x: 902, endPoint y: 220, distance: 97.8
click at [902, 220] on div at bounding box center [844, 245] width 320 height 200
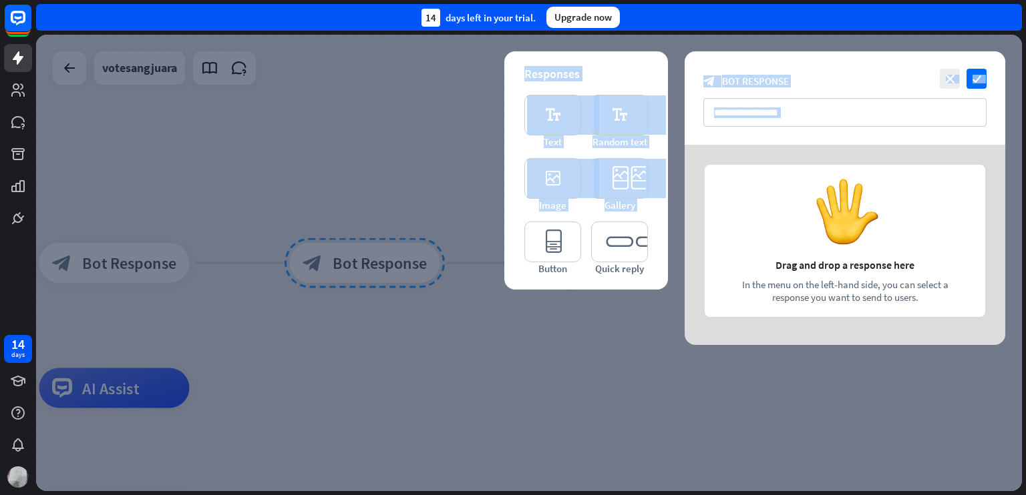
drag, startPoint x: 336, startPoint y: 262, endPoint x: 519, endPoint y: 238, distance: 184.4
click at [519, 238] on div "close check block_bot_response Bot Response Responses editor_text Text editor_t…" at bounding box center [529, 263] width 986 height 457
click at [975, 74] on icon "check" at bounding box center [976, 79] width 20 height 20
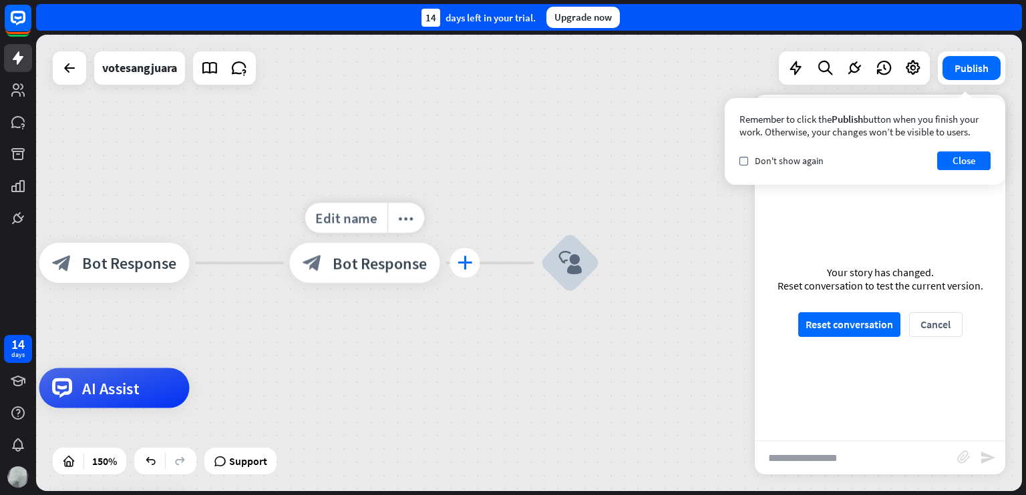
click at [459, 276] on div "plus" at bounding box center [465, 263] width 30 height 30
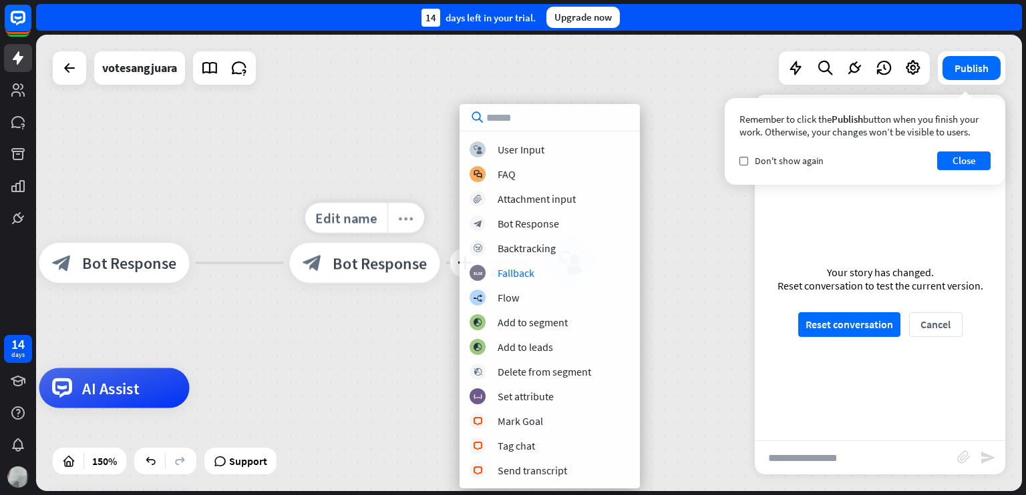
click at [411, 226] on div "more_horiz" at bounding box center [405, 218] width 37 height 30
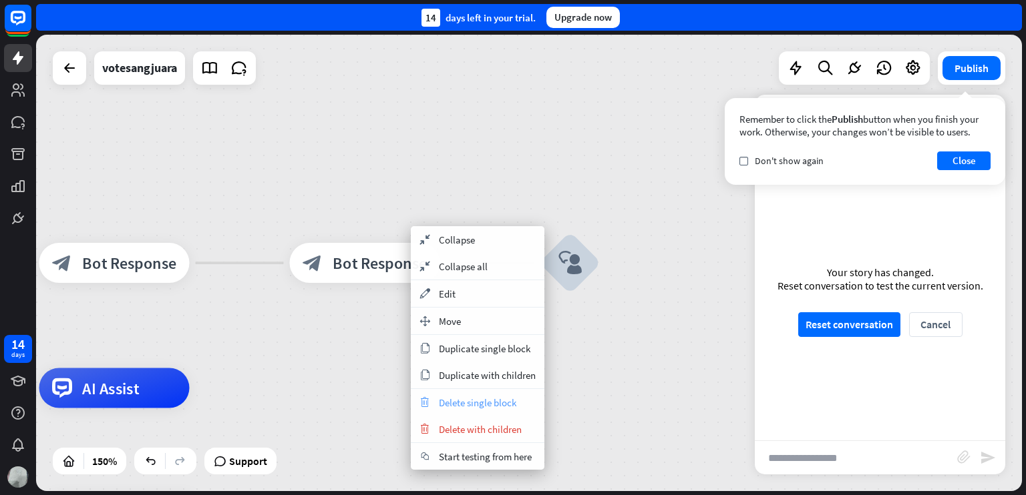
click at [479, 407] on span "Delete single block" at bounding box center [477, 403] width 77 height 13
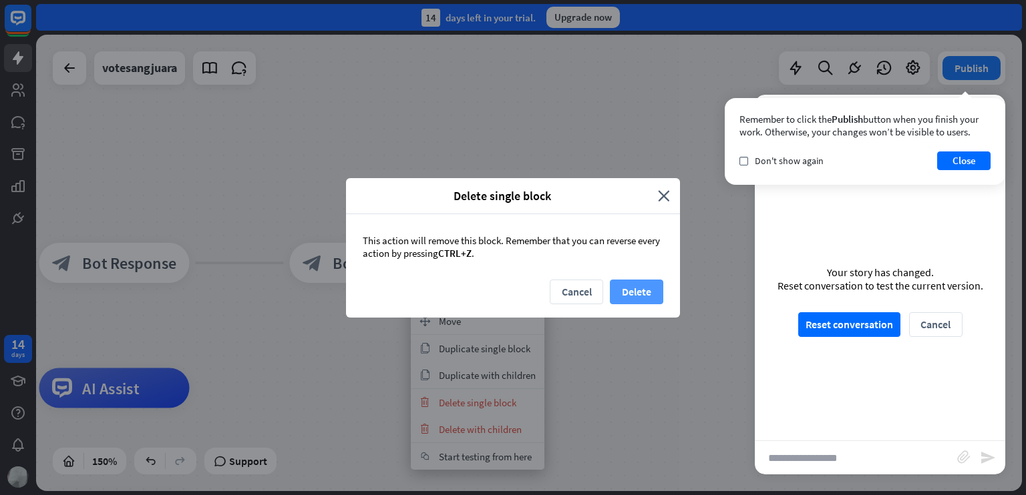
click at [630, 297] on button "Delete" at bounding box center [636, 292] width 53 height 25
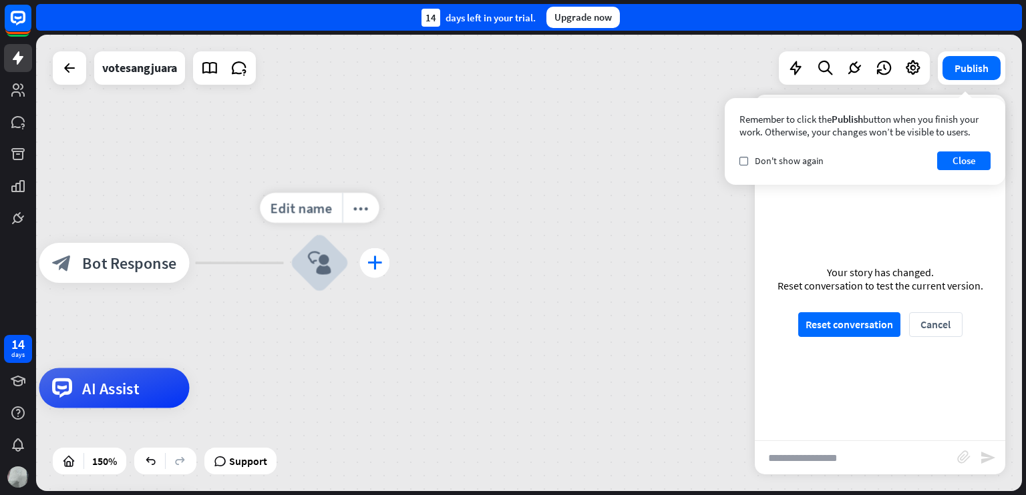
click at [380, 266] on icon "plus" at bounding box center [374, 263] width 15 height 14
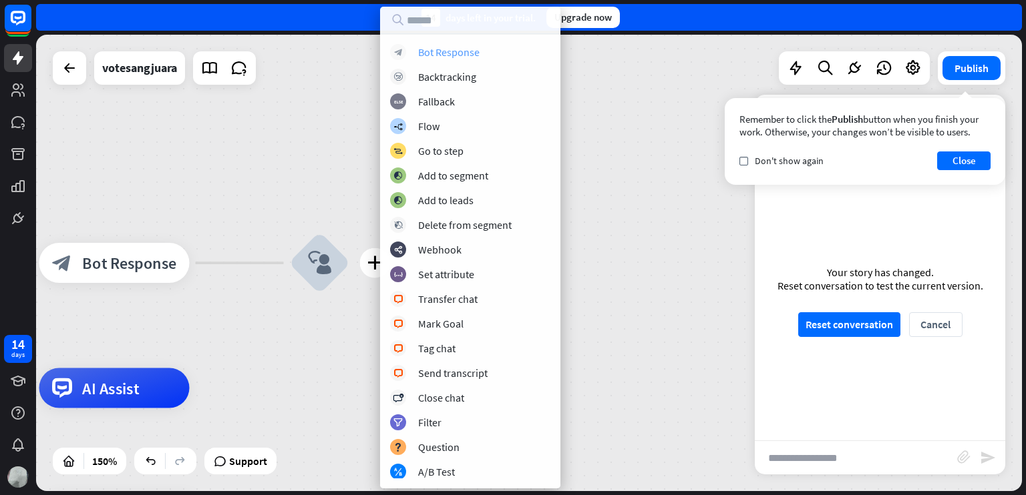
click at [459, 50] on div "Bot Response" at bounding box center [448, 51] width 61 height 13
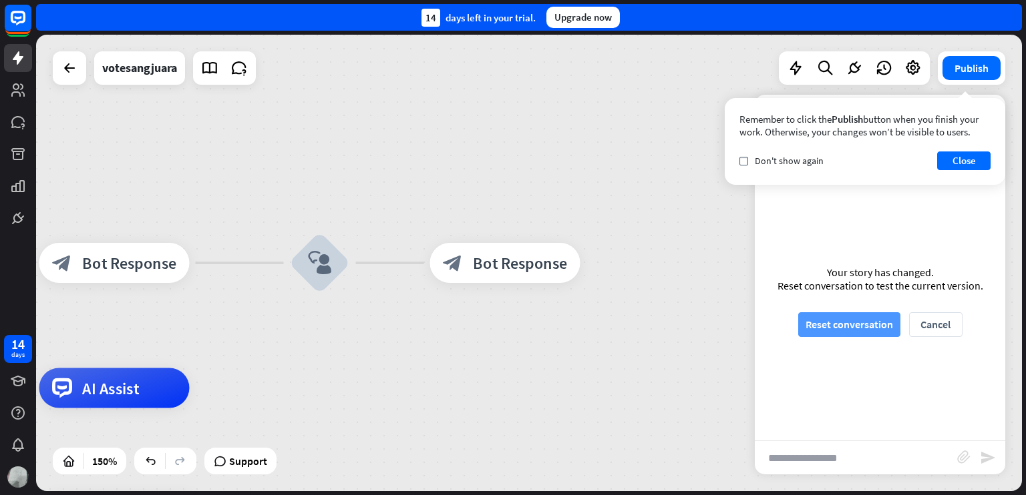
click at [842, 331] on button "Reset conversation" at bounding box center [849, 324] width 102 height 25
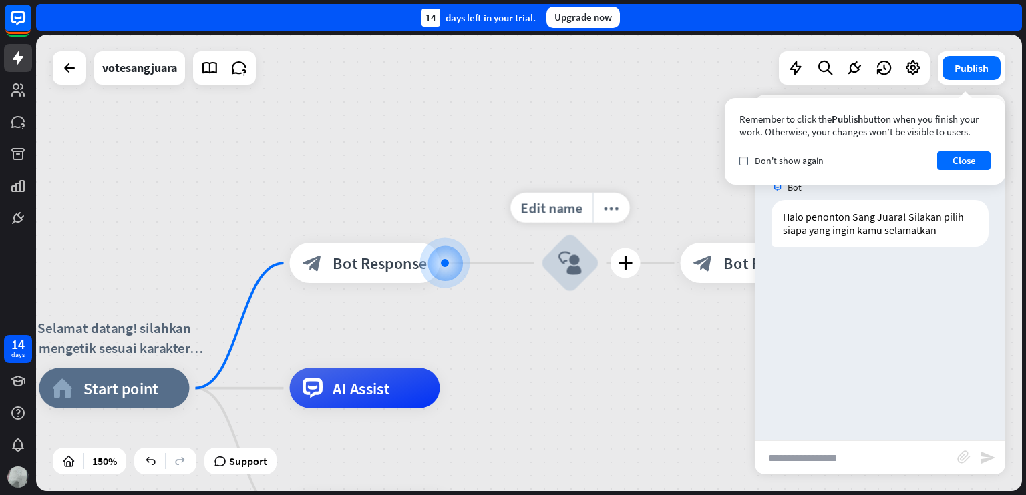
click at [577, 267] on icon "block_user_input" at bounding box center [570, 263] width 24 height 24
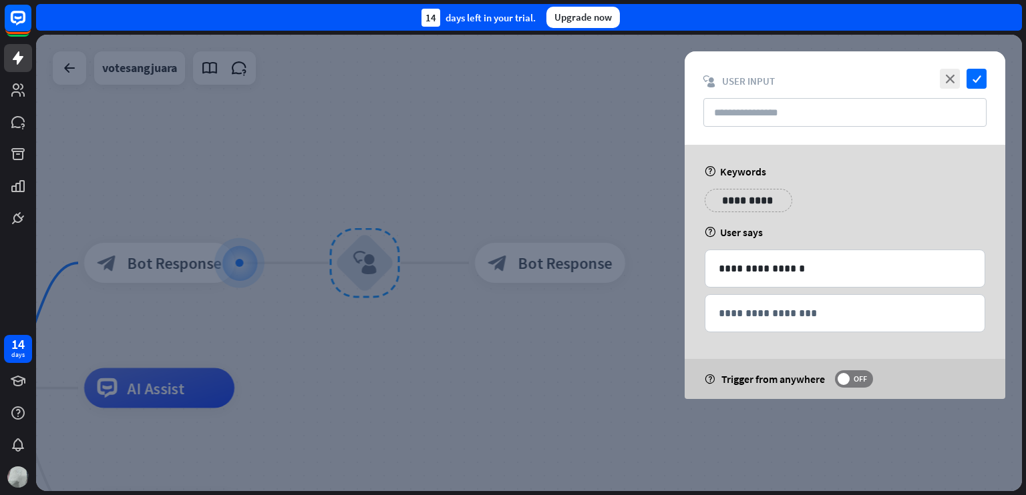
click at [750, 205] on p "**********" at bounding box center [747, 200] width 67 height 17
click at [725, 218] on icon "variable" at bounding box center [723, 219] width 11 height 11
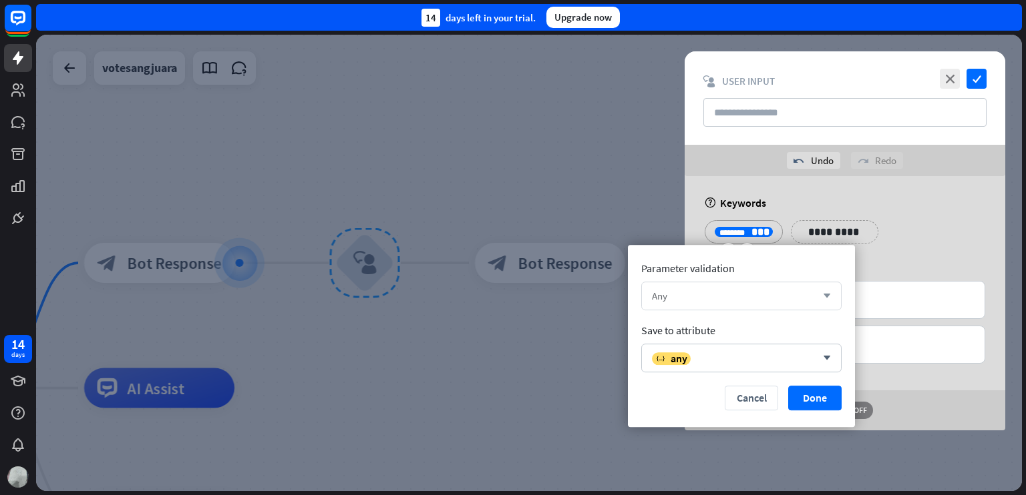
click at [767, 301] on div "Any" at bounding box center [734, 296] width 164 height 13
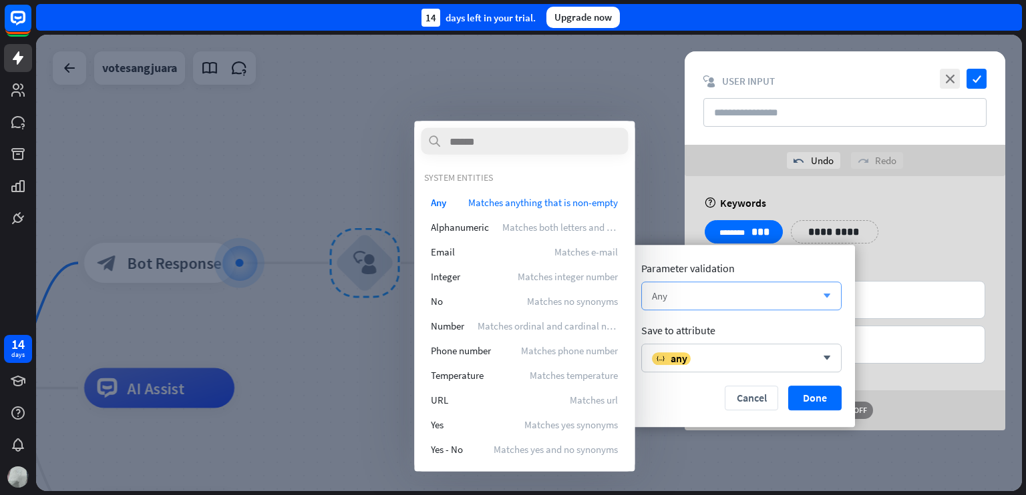
click at [767, 301] on div "Any" at bounding box center [734, 296] width 164 height 13
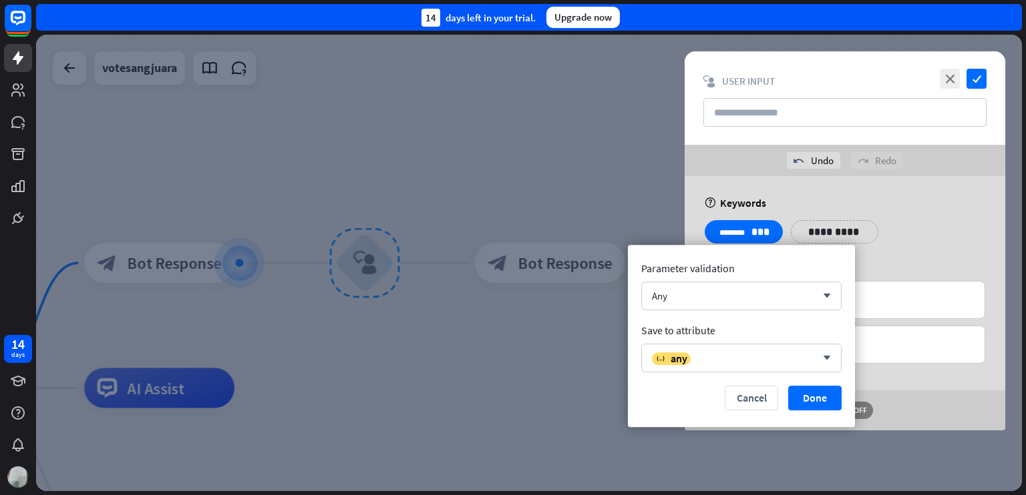
click at [884, 229] on div "**********" at bounding box center [844, 236] width 288 height 33
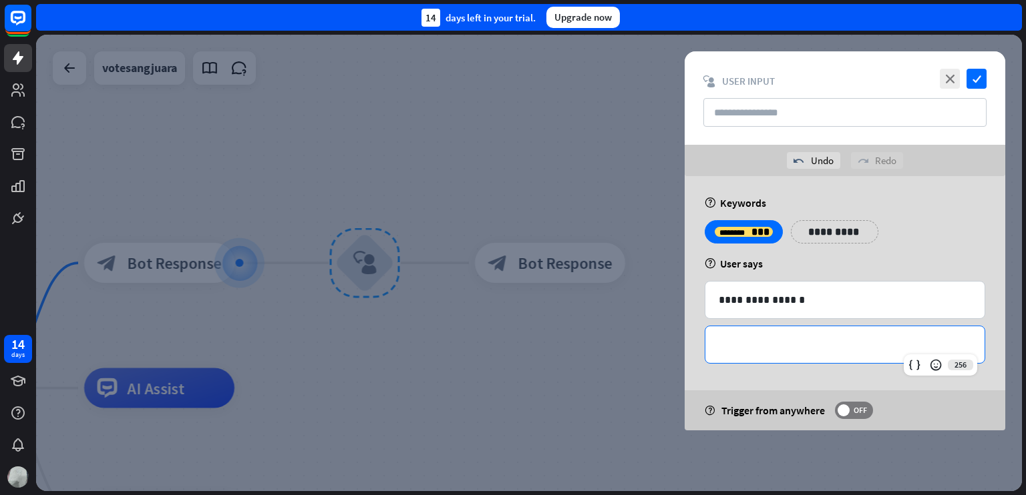
click at [820, 343] on p "**********" at bounding box center [844, 345] width 252 height 17
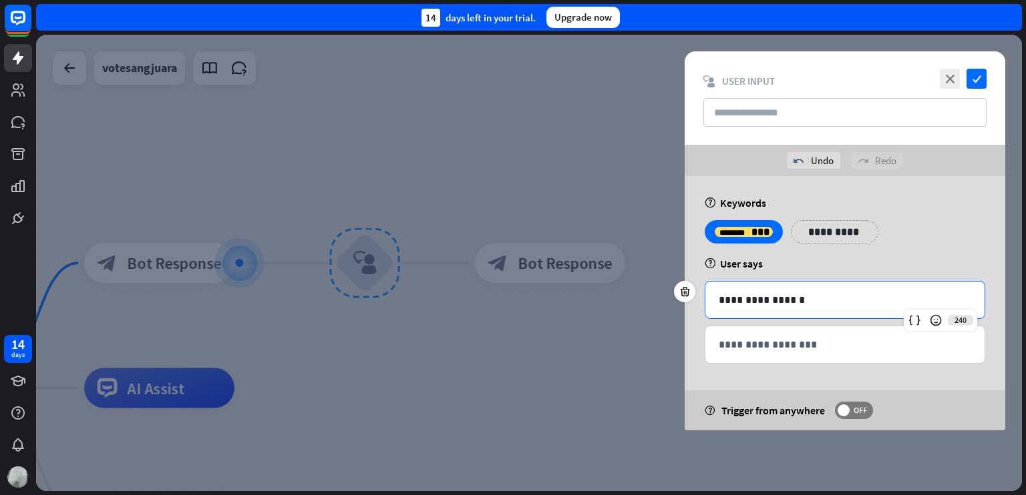
click at [844, 308] on div "**********" at bounding box center [844, 300] width 279 height 37
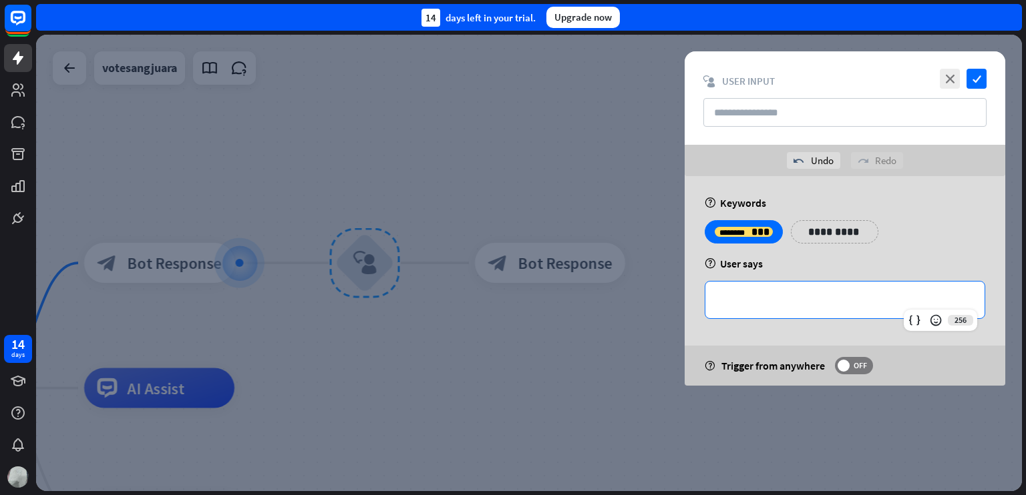
click at [818, 300] on p "**********" at bounding box center [844, 300] width 252 height 17
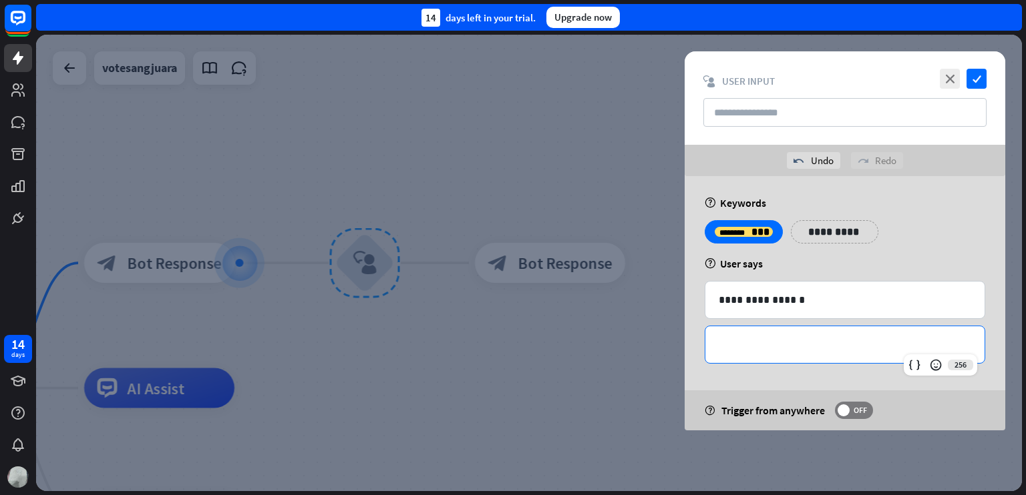
click at [780, 341] on p "**********" at bounding box center [844, 345] width 252 height 17
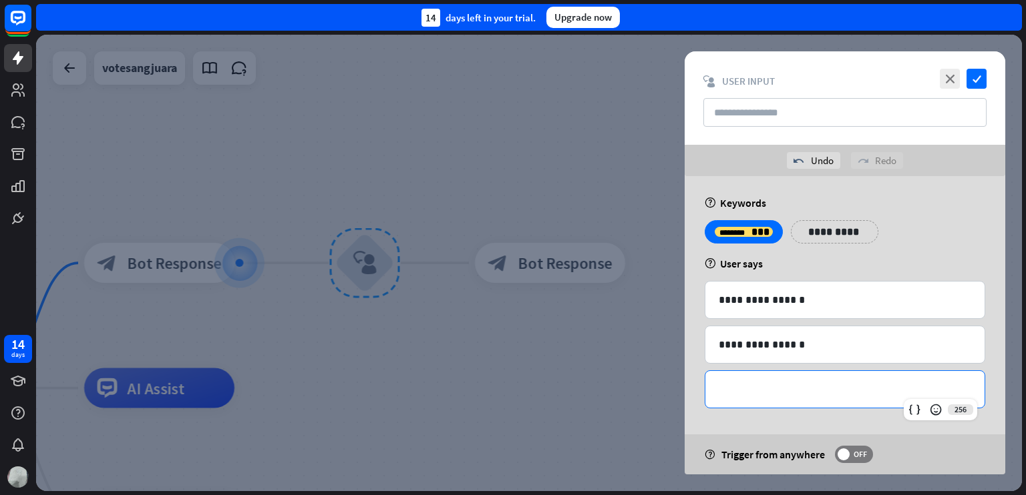
click at [785, 383] on p "**********" at bounding box center [844, 389] width 252 height 17
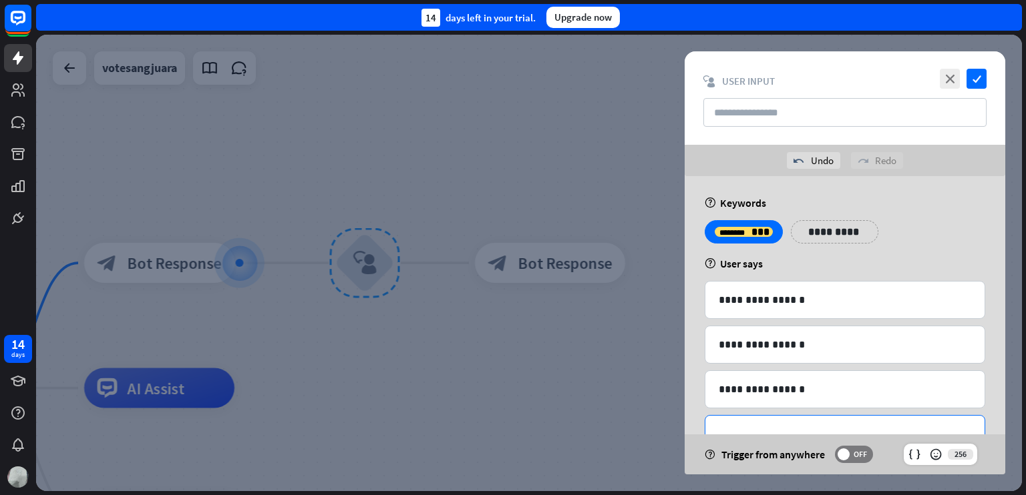
click at [770, 431] on p "**********" at bounding box center [844, 434] width 252 height 17
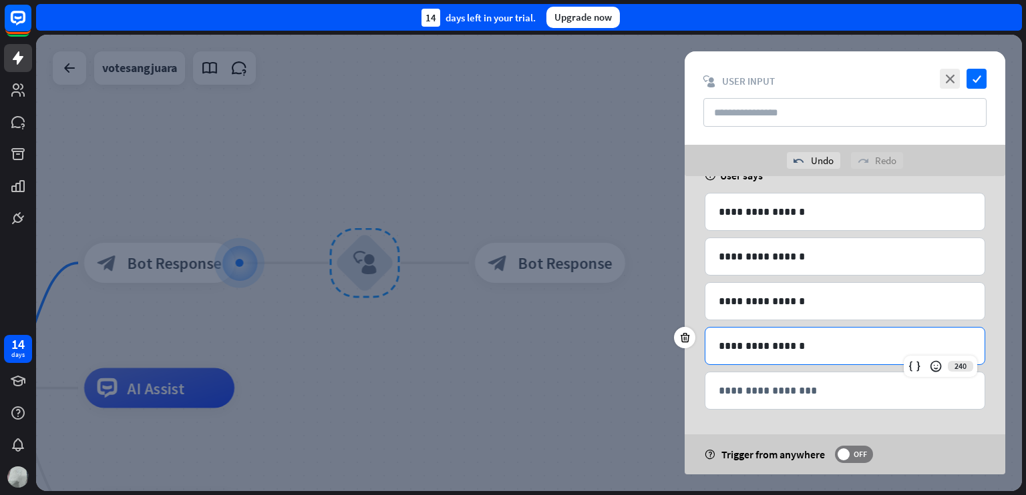
scroll to position [88, 0]
click at [975, 87] on icon "check" at bounding box center [976, 79] width 20 height 20
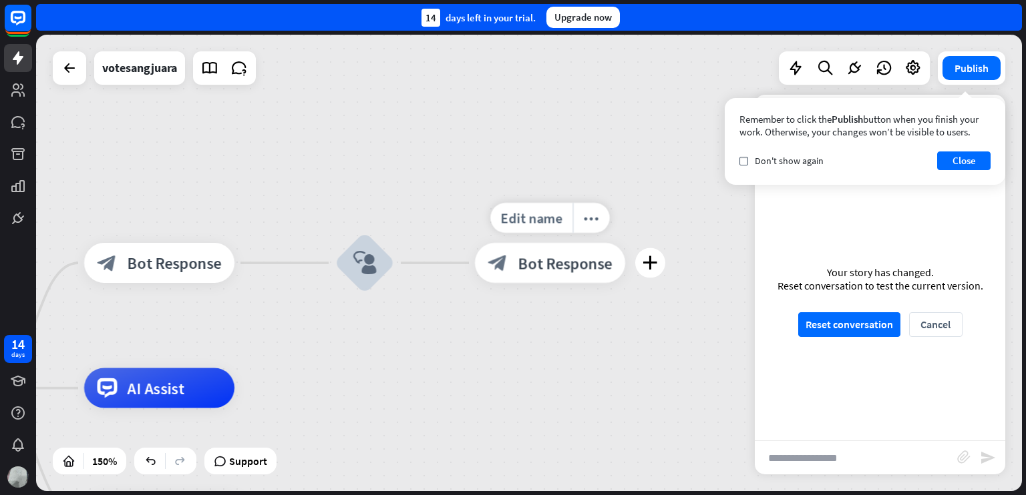
click at [590, 256] on span "Bot Response" at bounding box center [565, 263] width 94 height 20
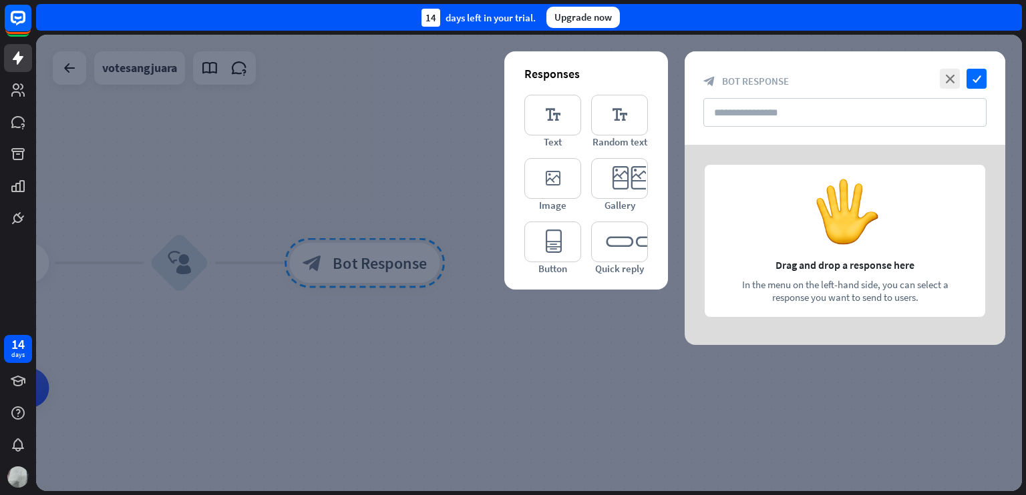
click at [797, 190] on div at bounding box center [844, 245] width 320 height 200
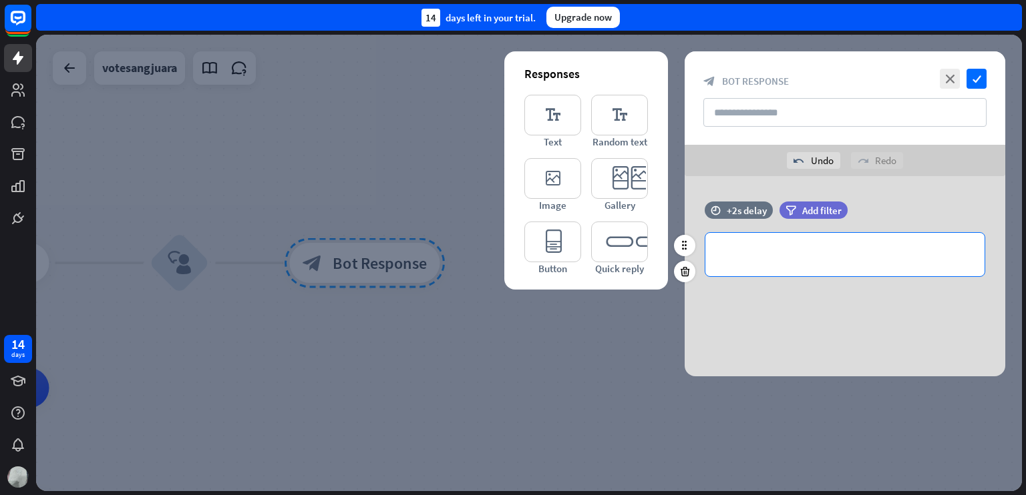
click at [832, 263] on div "**********" at bounding box center [844, 254] width 279 height 43
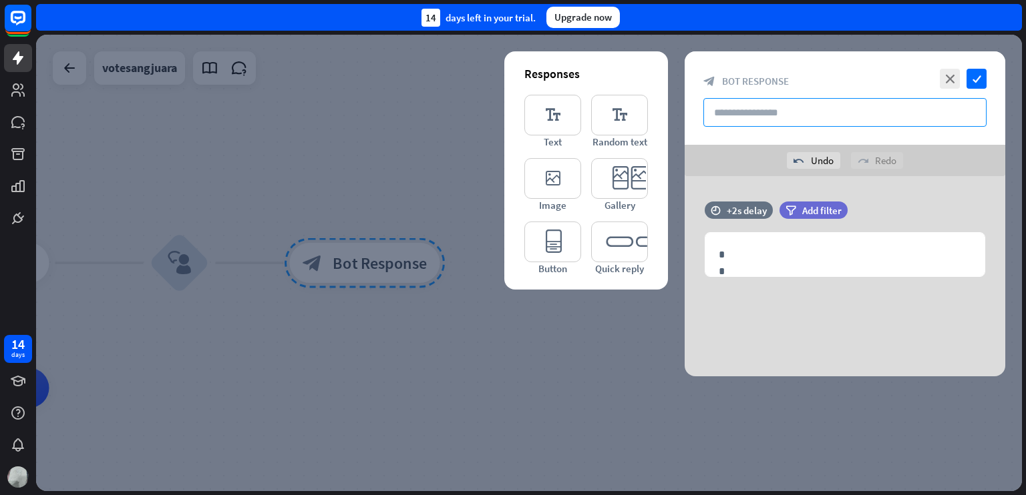
click at [783, 117] on input "text" at bounding box center [844, 112] width 283 height 29
type input "*******"
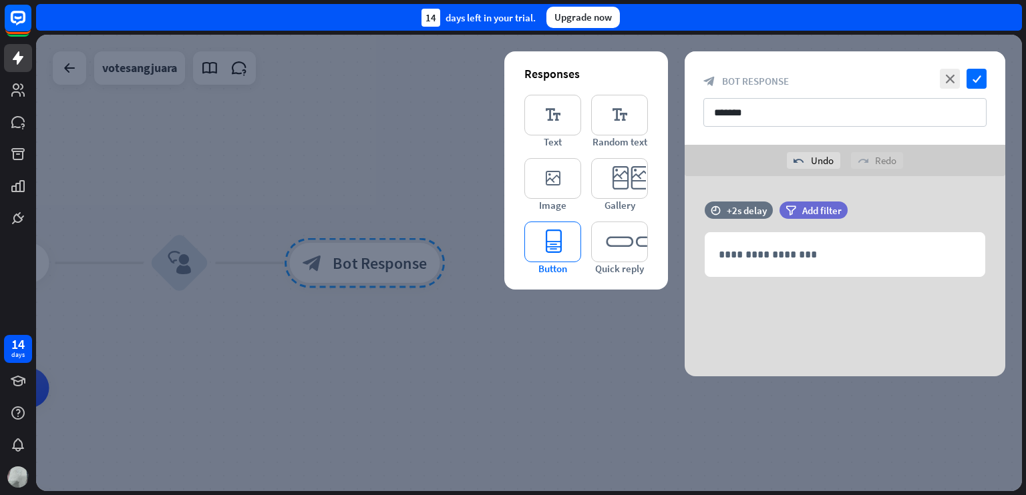
click at [546, 240] on icon "editor_button" at bounding box center [552, 242] width 57 height 41
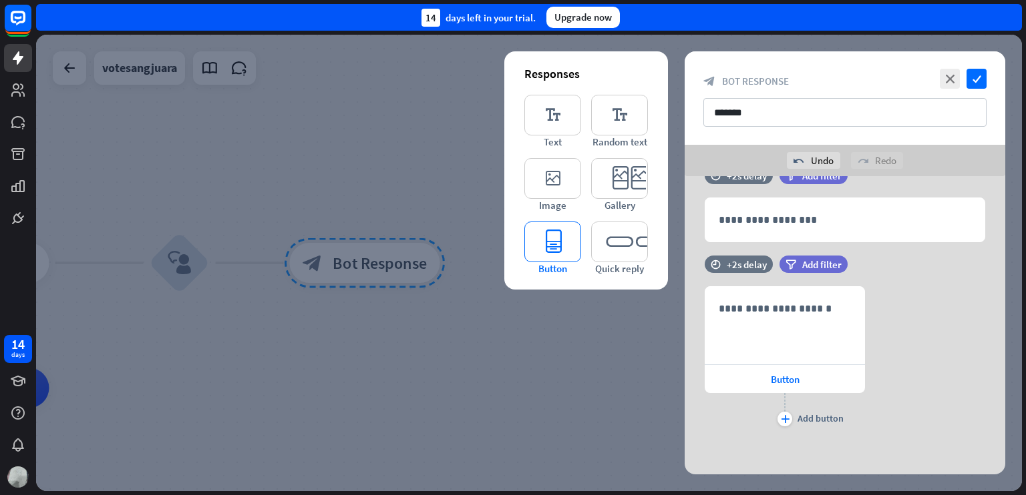
scroll to position [35, 0]
click at [686, 322] on icon at bounding box center [684, 325] width 13 height 12
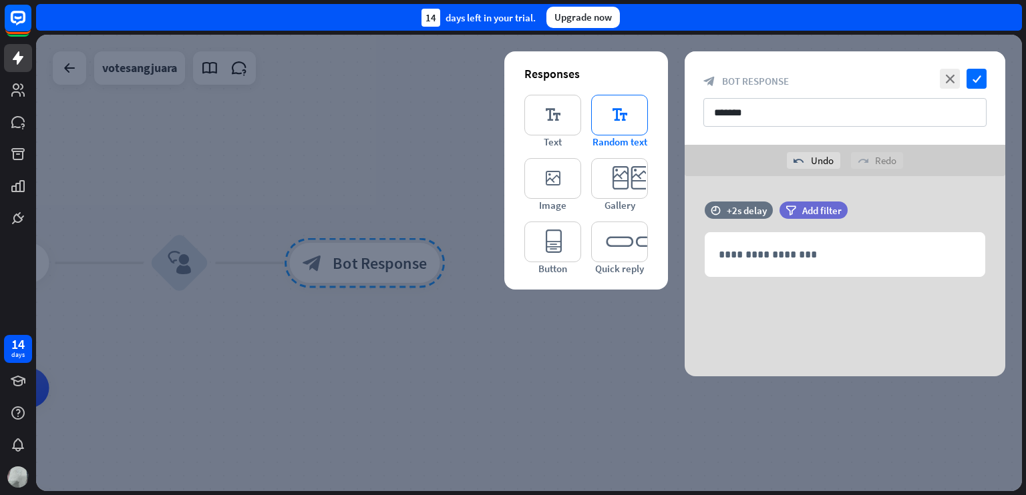
click at [615, 117] on icon "editor_text" at bounding box center [619, 115] width 57 height 41
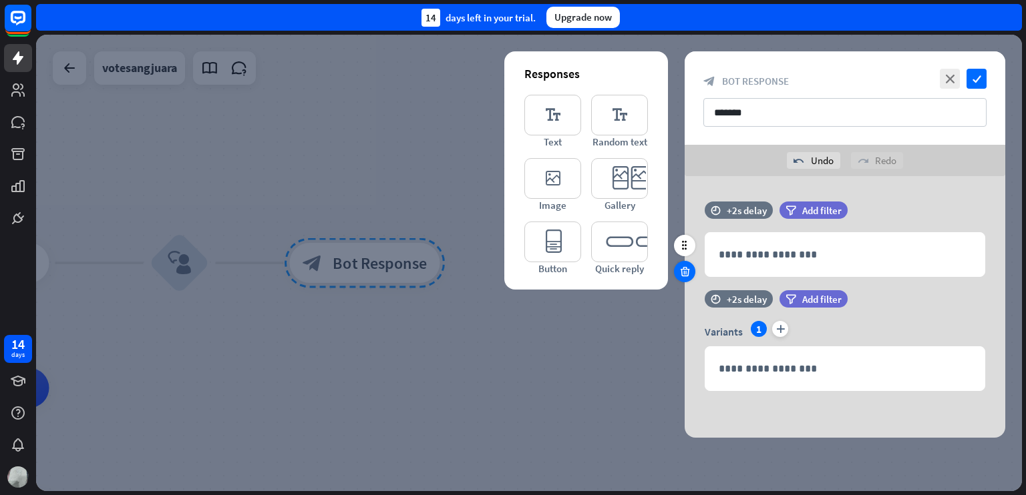
click at [685, 277] on icon at bounding box center [684, 272] width 13 height 12
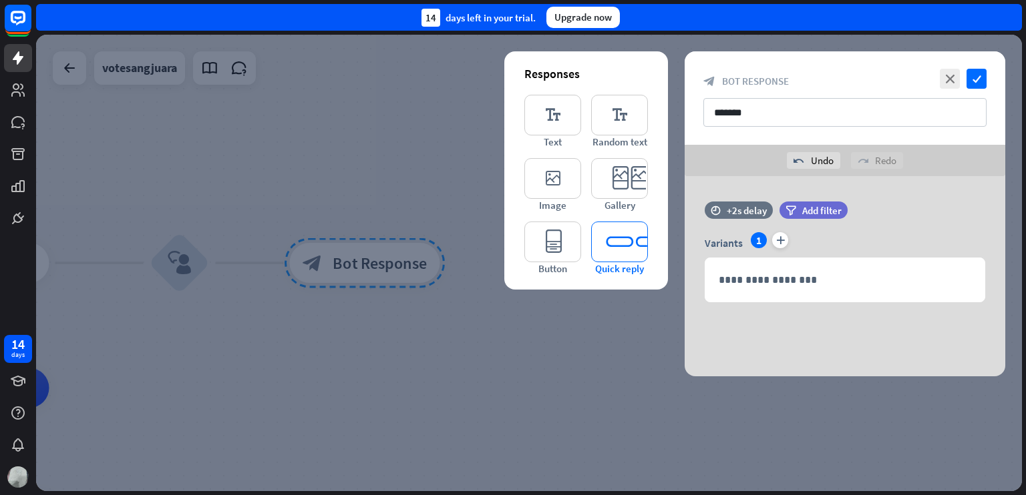
click at [620, 254] on icon "editor_quick_replies" at bounding box center [619, 242] width 57 height 41
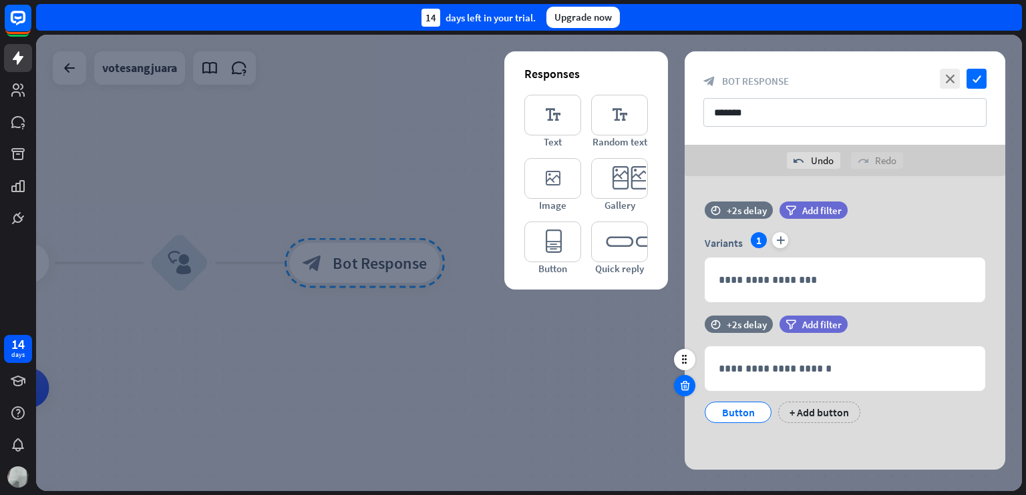
click at [687, 383] on icon at bounding box center [684, 386] width 13 height 12
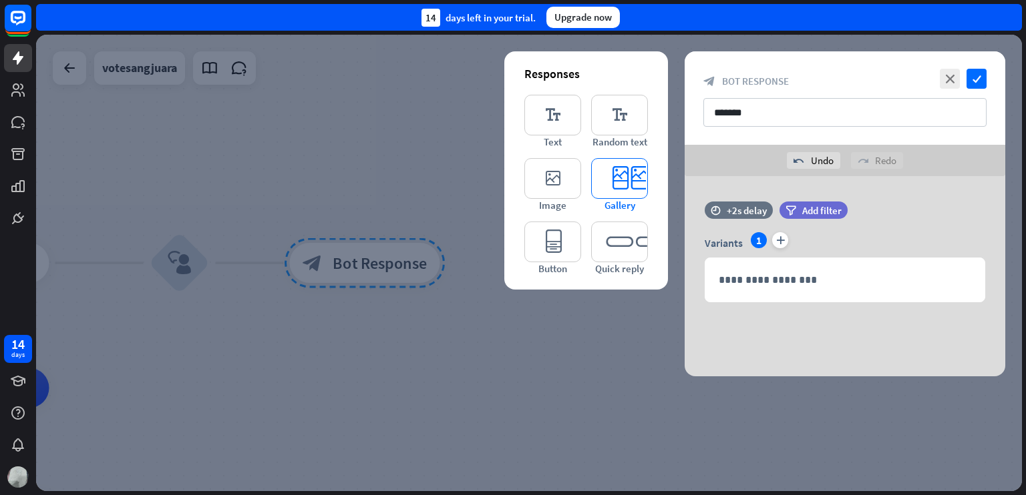
click at [610, 174] on icon "editor_card" at bounding box center [619, 178] width 57 height 41
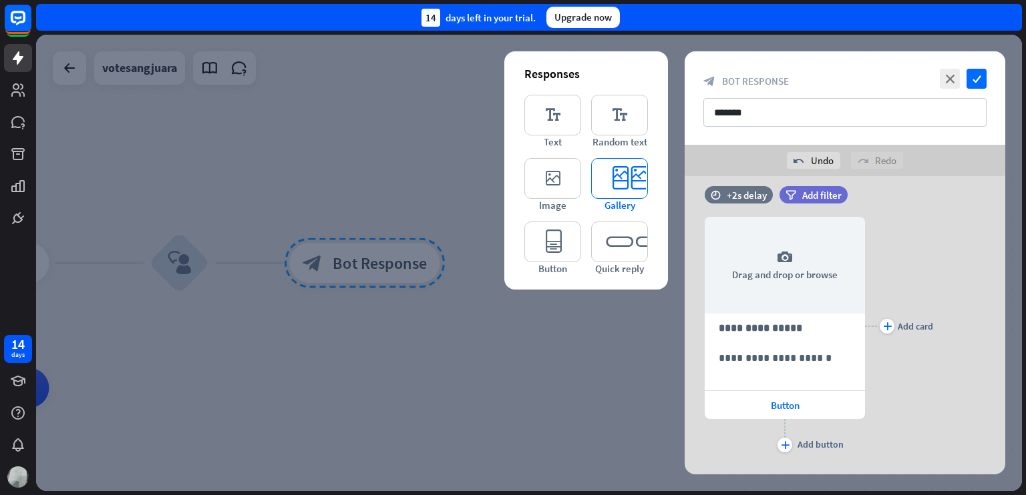
scroll to position [139, 0]
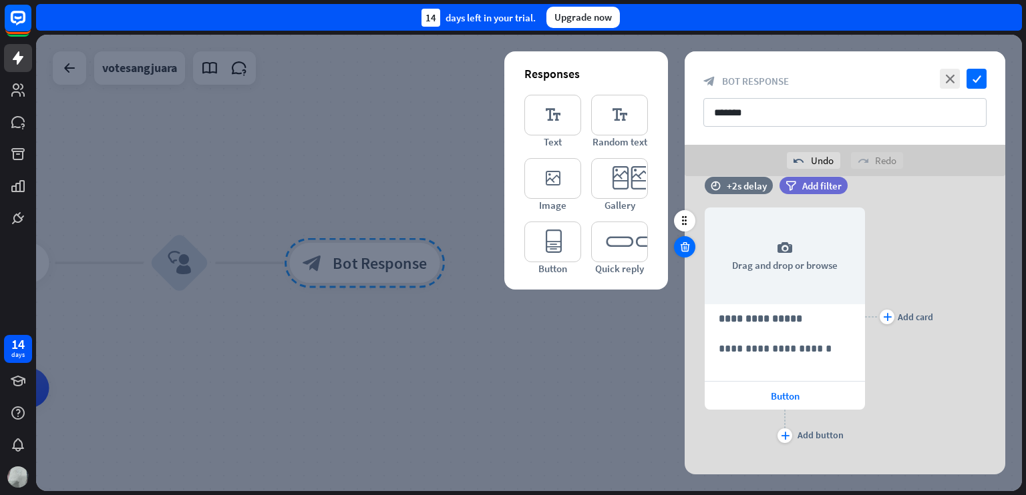
click at [688, 248] on icon at bounding box center [684, 247] width 13 height 12
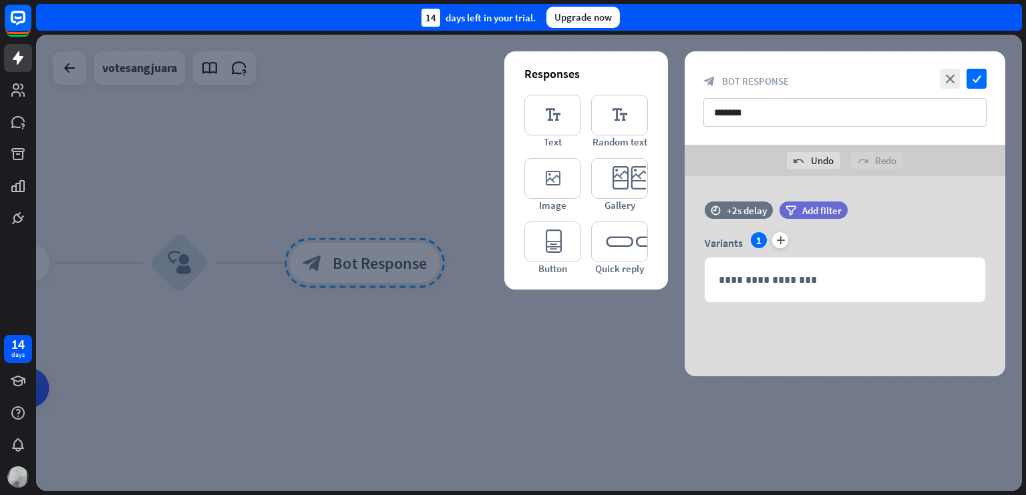
scroll to position [0, 0]
click at [568, 178] on icon "editor_image" at bounding box center [552, 178] width 57 height 41
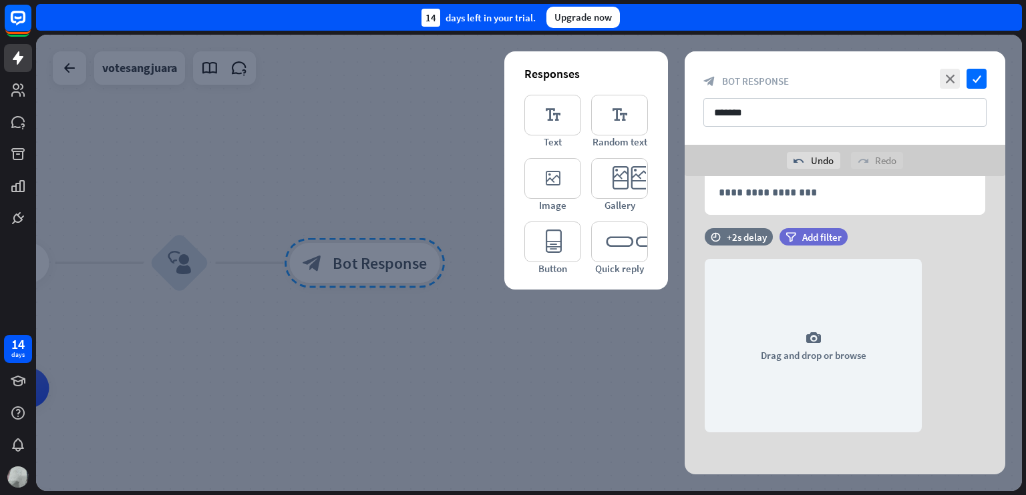
scroll to position [91, 0]
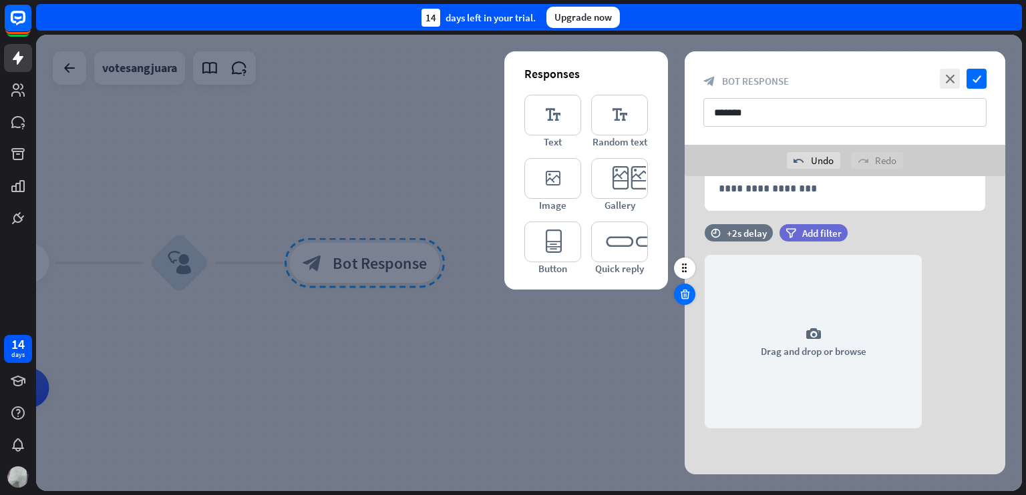
click at [685, 290] on icon at bounding box center [684, 294] width 13 height 12
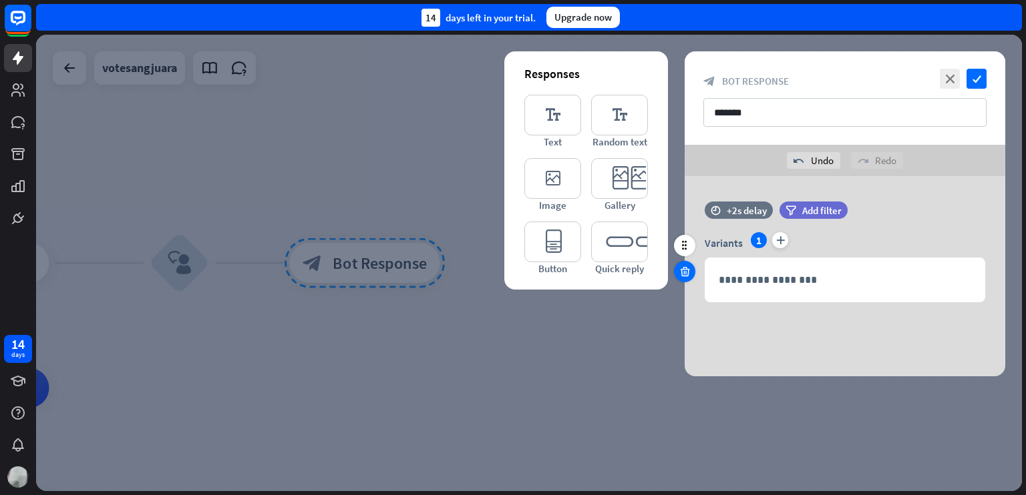
click at [685, 267] on icon at bounding box center [684, 272] width 13 height 12
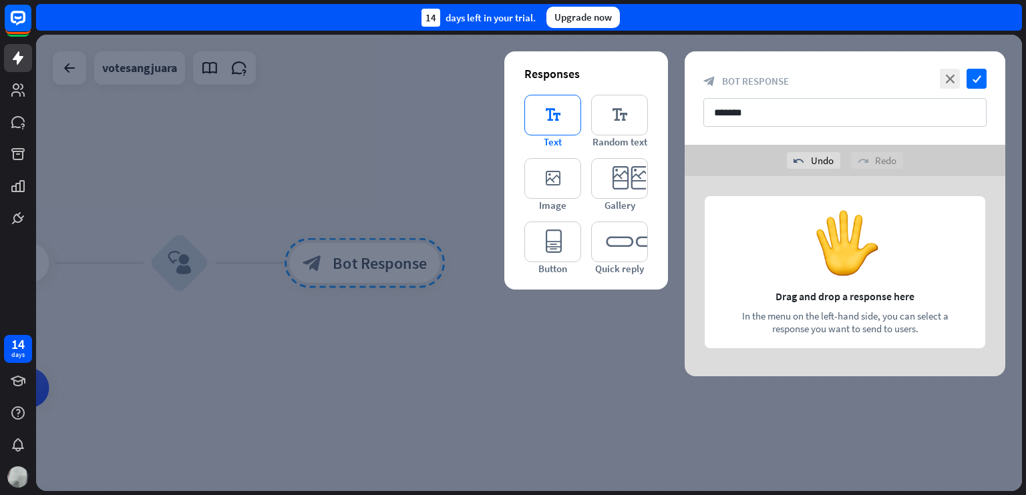
click at [572, 110] on icon "editor_text" at bounding box center [552, 115] width 57 height 41
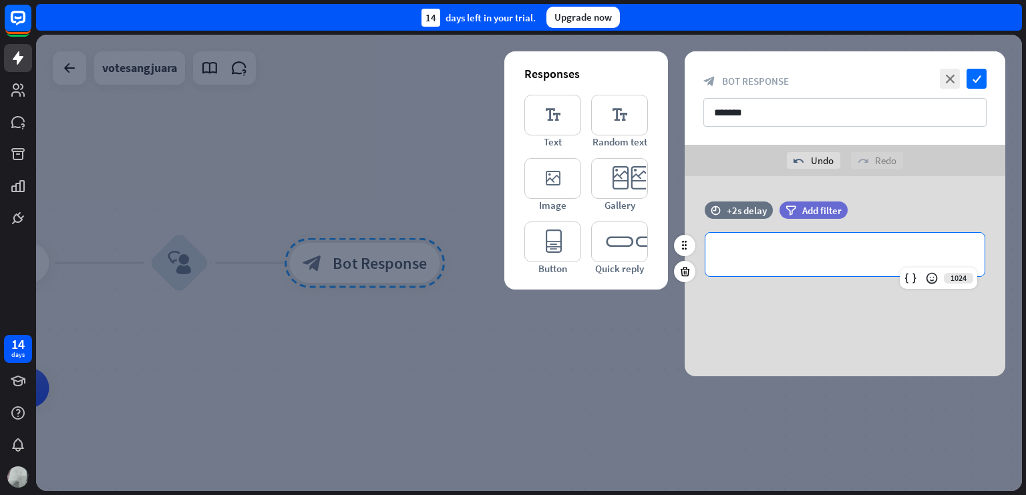
click at [793, 246] on p "**********" at bounding box center [844, 254] width 252 height 17
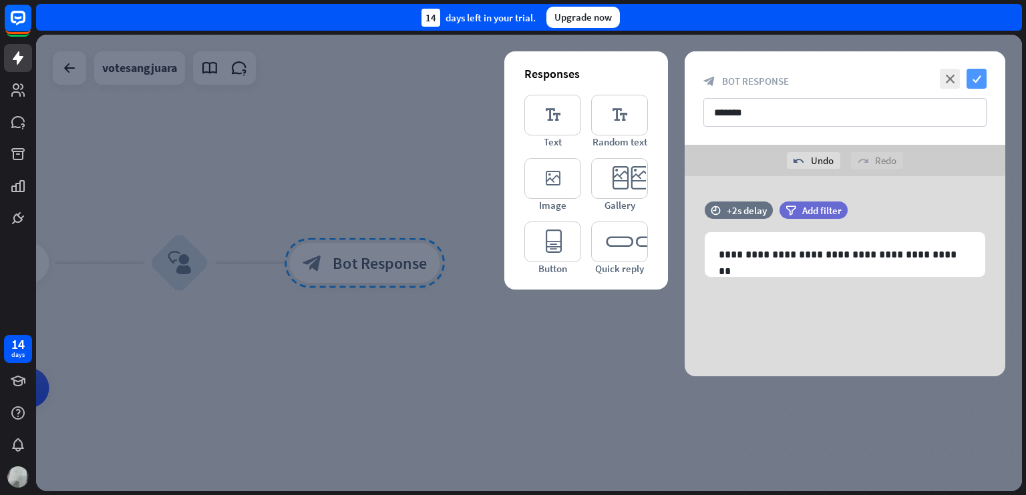
click at [986, 74] on icon "check" at bounding box center [976, 79] width 20 height 20
